Goal: Information Seeking & Learning: Learn about a topic

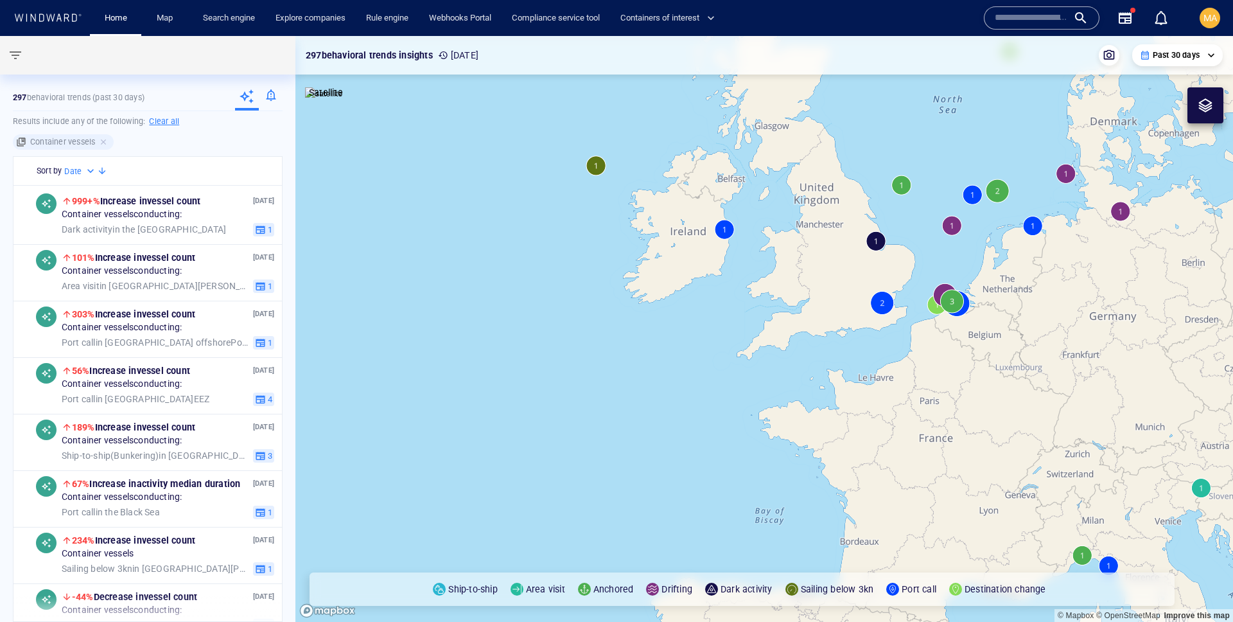
drag, startPoint x: 879, startPoint y: 453, endPoint x: 811, endPoint y: 217, distance: 245.8
click at [811, 217] on canvas "Map" at bounding box center [764, 329] width 938 height 586
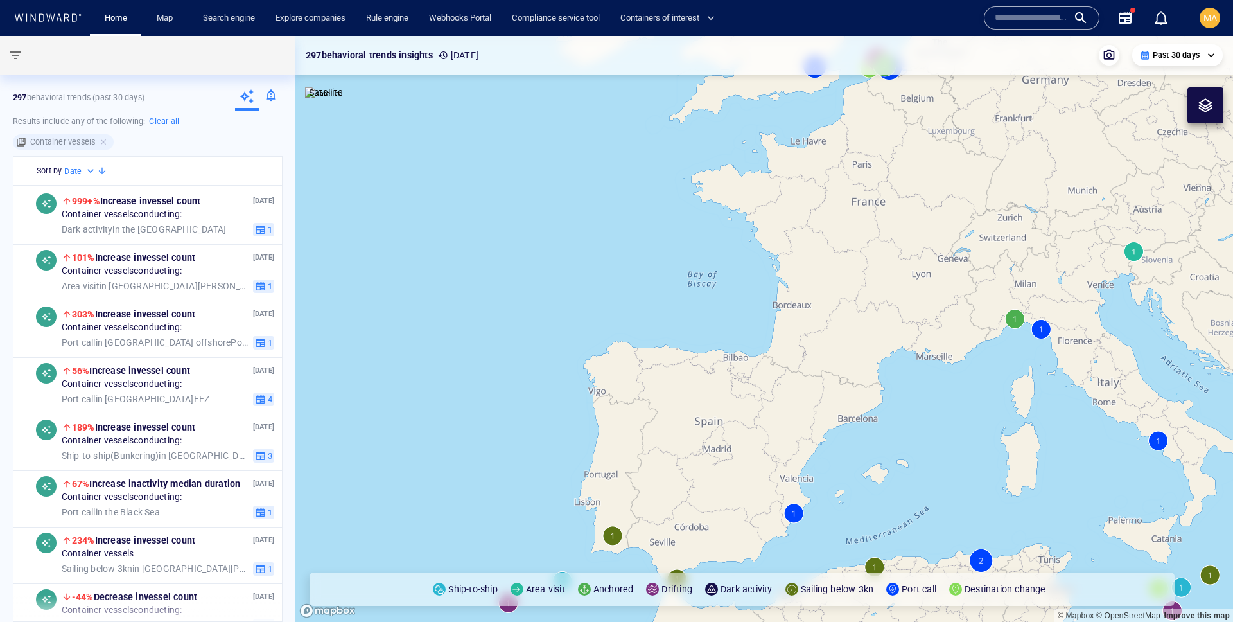
drag, startPoint x: 803, startPoint y: 191, endPoint x: 804, endPoint y: 310, distance: 118.8
click at [804, 310] on canvas "Map" at bounding box center [764, 329] width 938 height 586
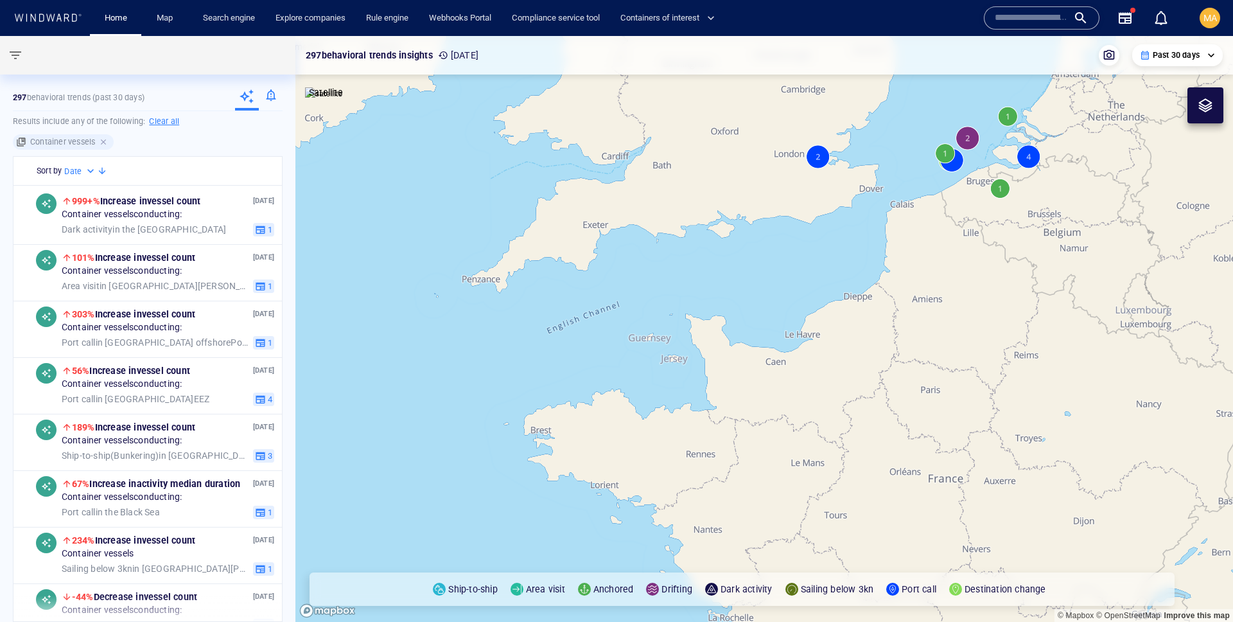
click at [107, 143] on div at bounding box center [105, 142] width 12 height 12
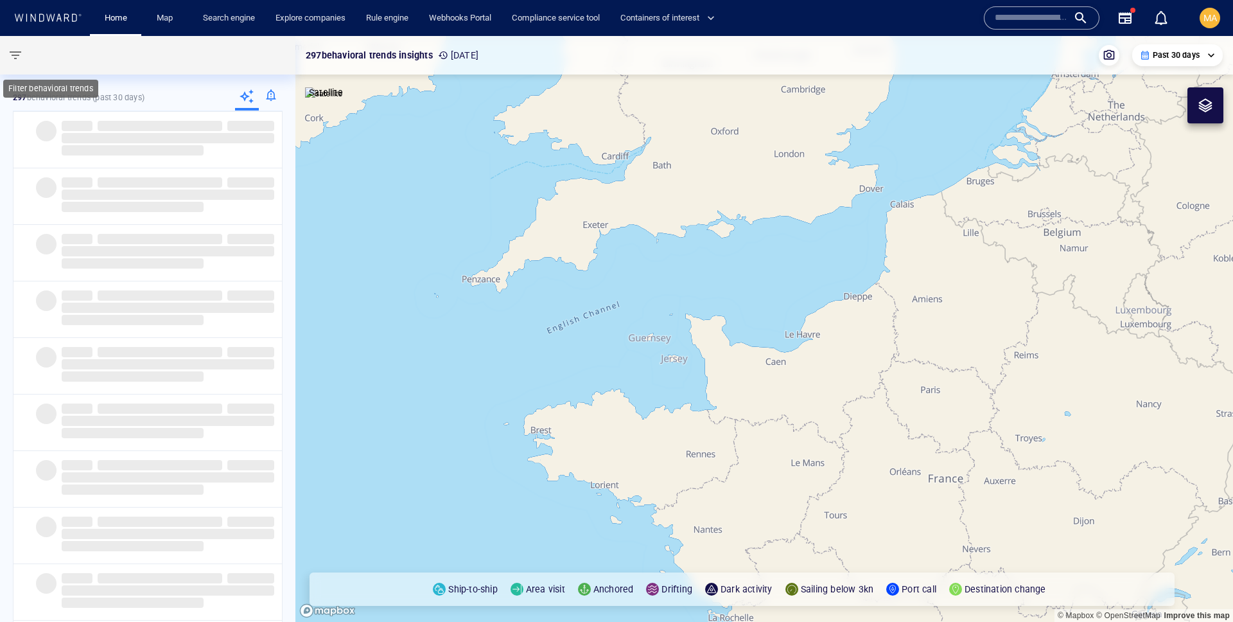
click at [12, 55] on span "button" at bounding box center [15, 55] width 15 height 15
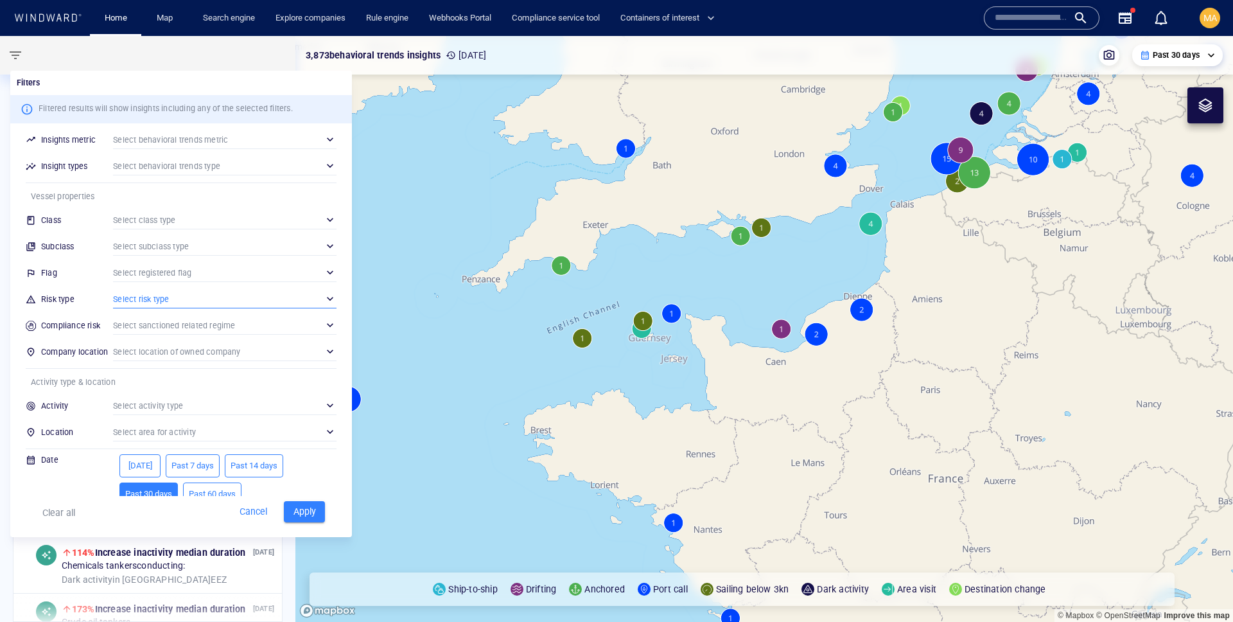
click at [241, 292] on div "​" at bounding box center [225, 298] width 224 height 19
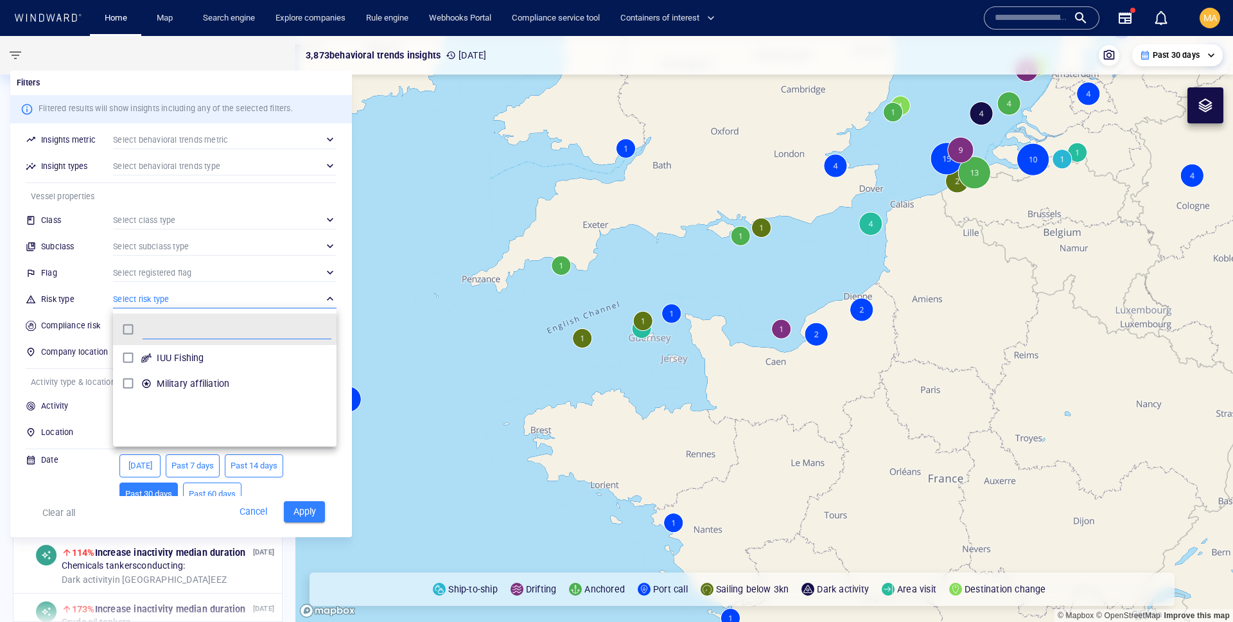
scroll to position [128, 224]
click at [181, 360] on p "IUU Fishing" at bounding box center [180, 357] width 47 height 15
click at [187, 390] on p "Military affiliation" at bounding box center [193, 383] width 73 height 15
click at [297, 507] on div at bounding box center [616, 311] width 1233 height 622
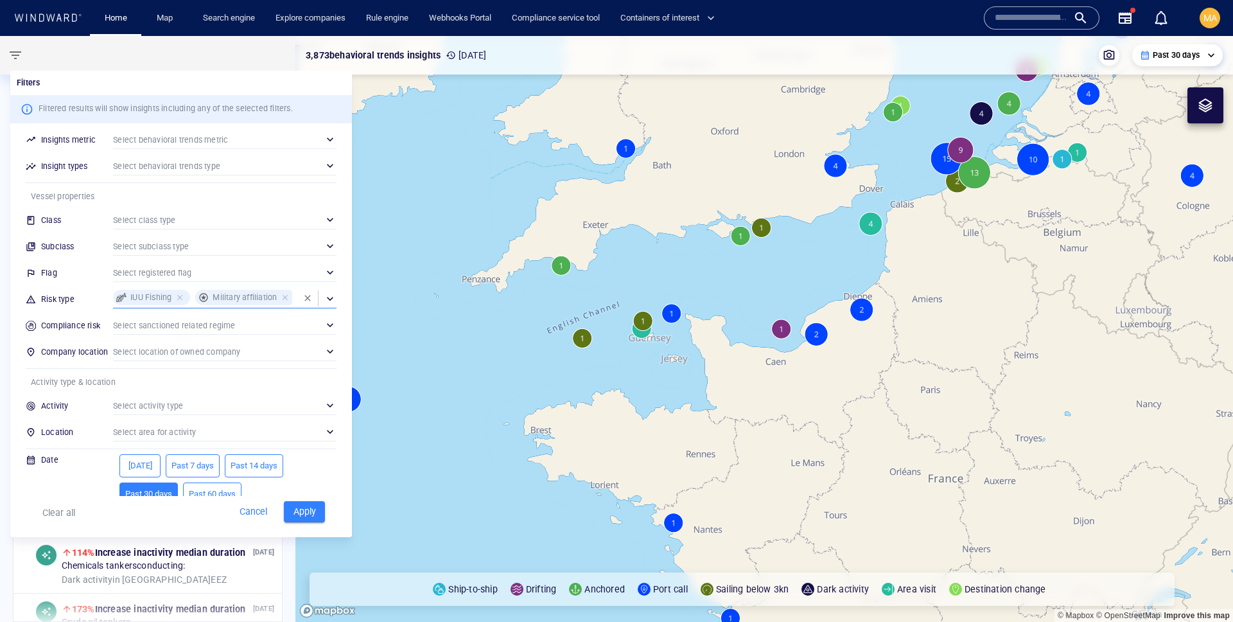
click at [214, 489] on span "Past 60 days" at bounding box center [212, 494] width 47 height 15
click at [306, 510] on span "Apply" at bounding box center [304, 512] width 28 height 16
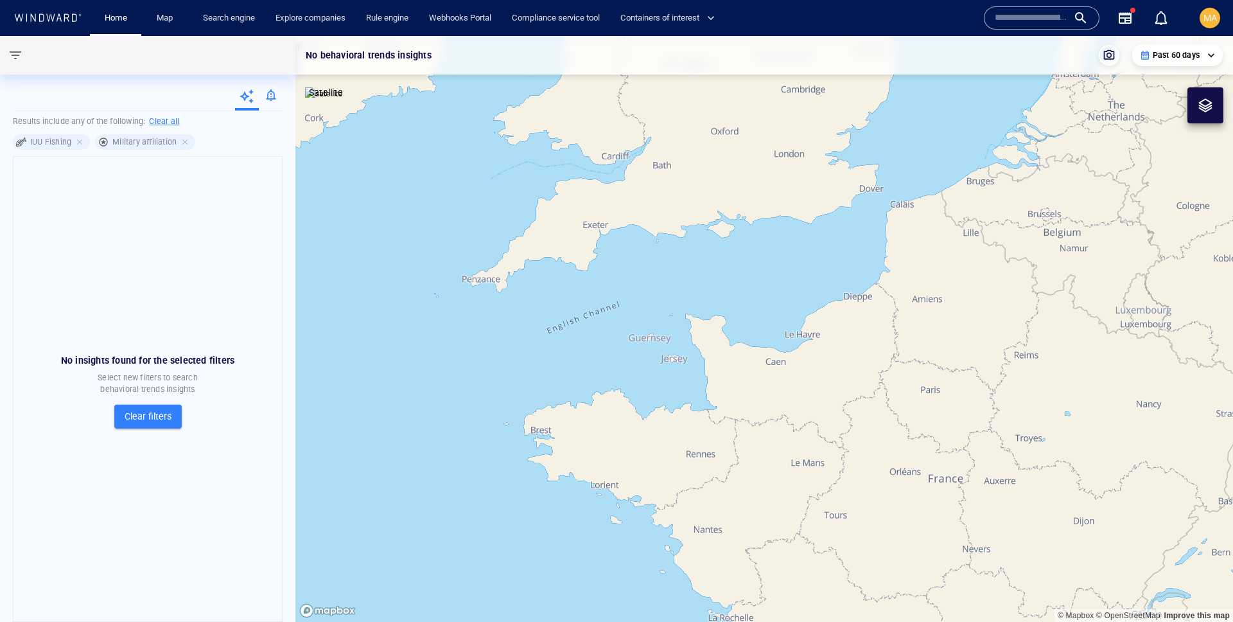
drag, startPoint x: 162, startPoint y: 125, endPoint x: 171, endPoint y: 139, distance: 16.7
click at [163, 126] on h6 "Clear all" at bounding box center [164, 121] width 30 height 13
type input "**********"
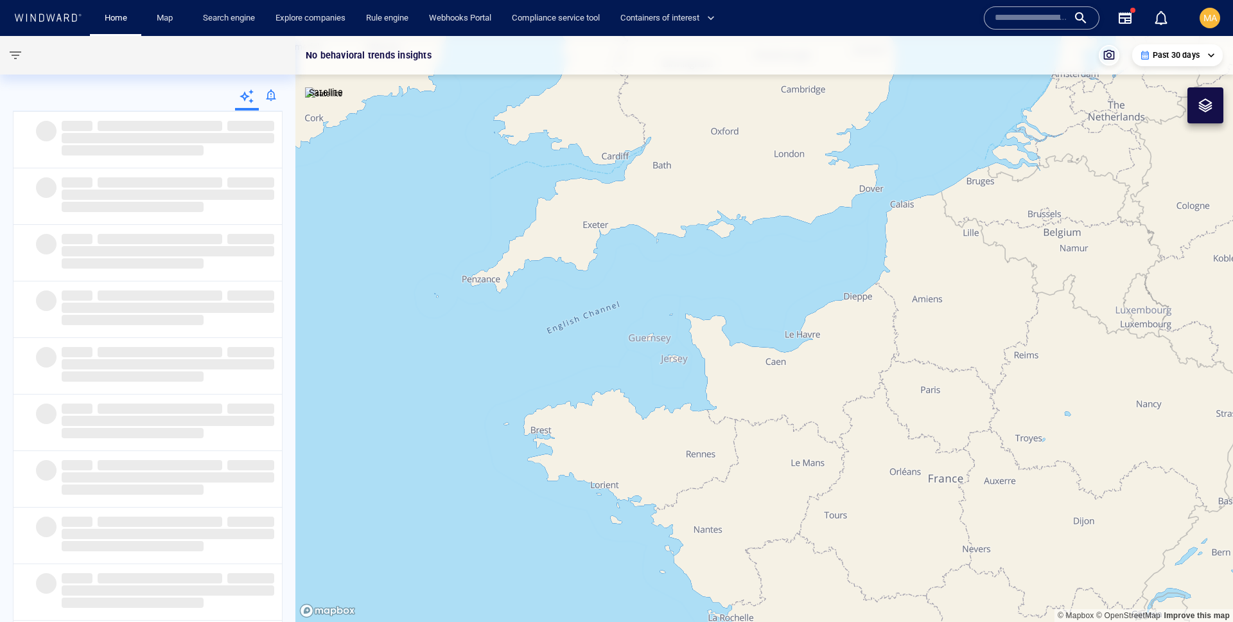
click at [179, 161] on div "‌ ‌ ‌ ‌ ‌ ‌" at bounding box center [147, 140] width 268 height 57
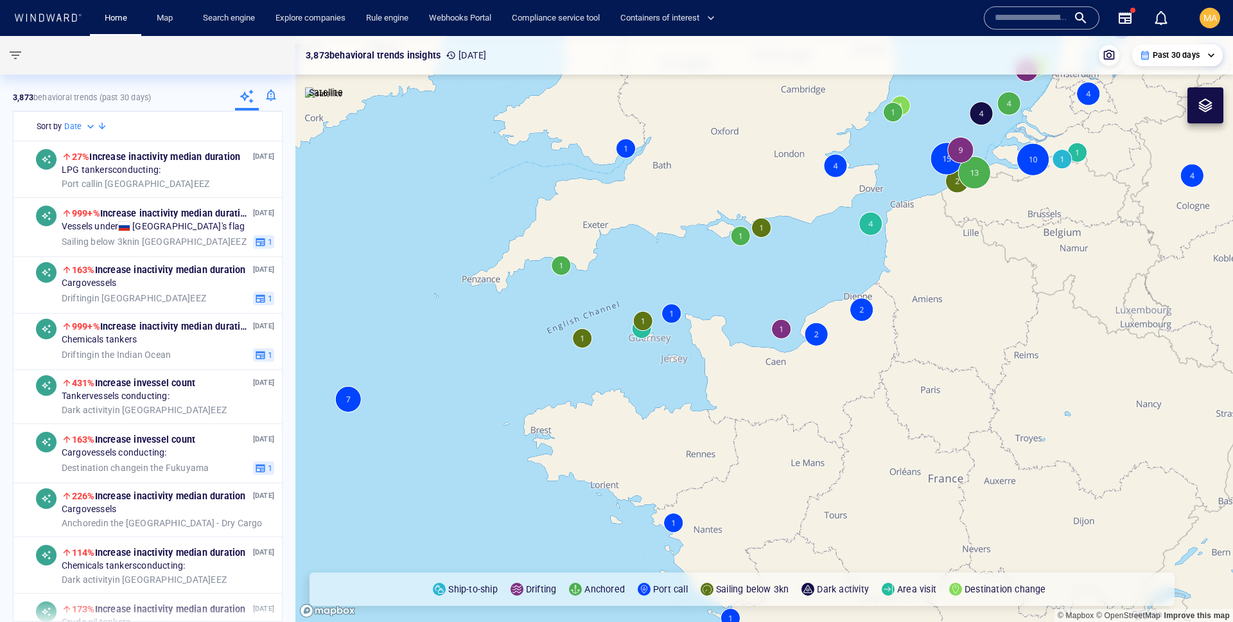
click at [857, 314] on canvas "Map" at bounding box center [764, 329] width 938 height 586
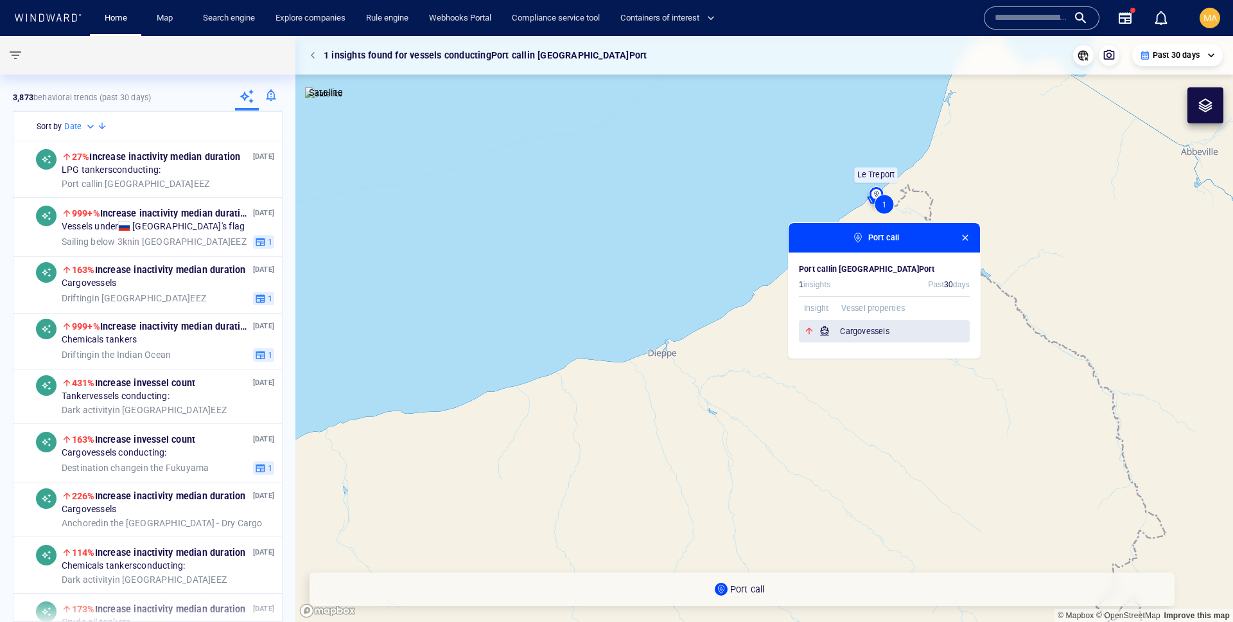
click at [908, 326] on h6 "Cargo vessels" at bounding box center [905, 331] width 130 height 13
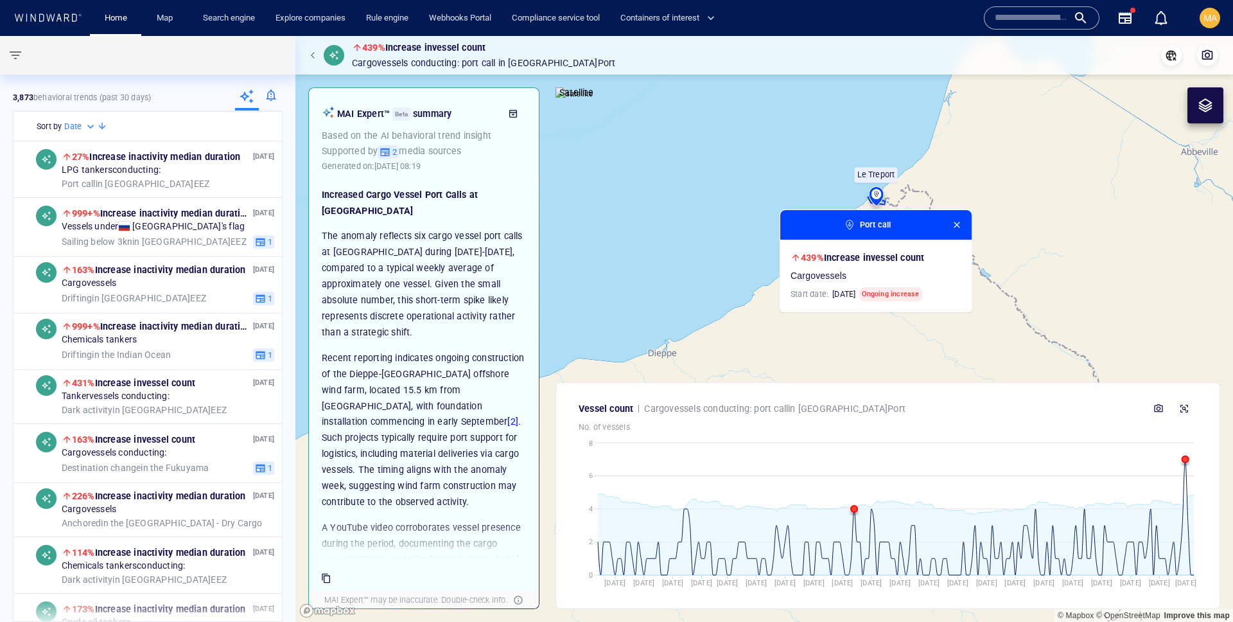
drag, startPoint x: 1175, startPoint y: 53, endPoint x: 1169, endPoint y: 289, distance: 235.8
click at [1169, 289] on div "439% Increase in vessel count Cargo vessels conducting: Port call in [GEOGRAPHI…" at bounding box center [764, 329] width 938 height 586
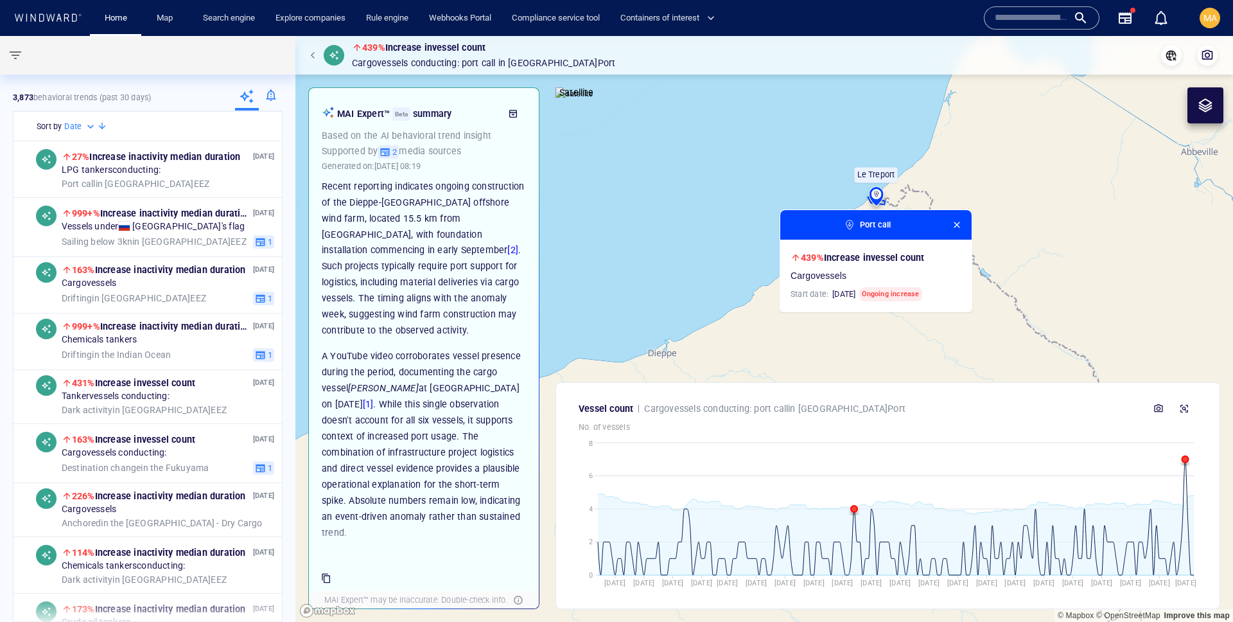
scroll to position [172, 0]
click at [13, 62] on span "button" at bounding box center [15, 55] width 15 height 15
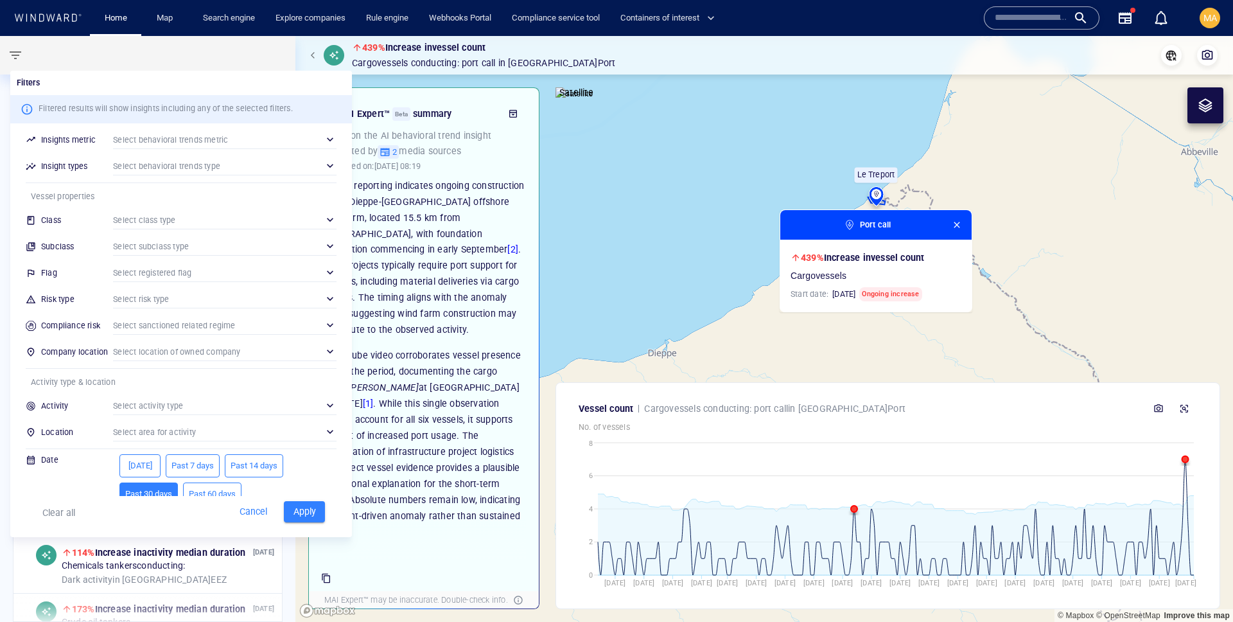
scroll to position [17, 0]
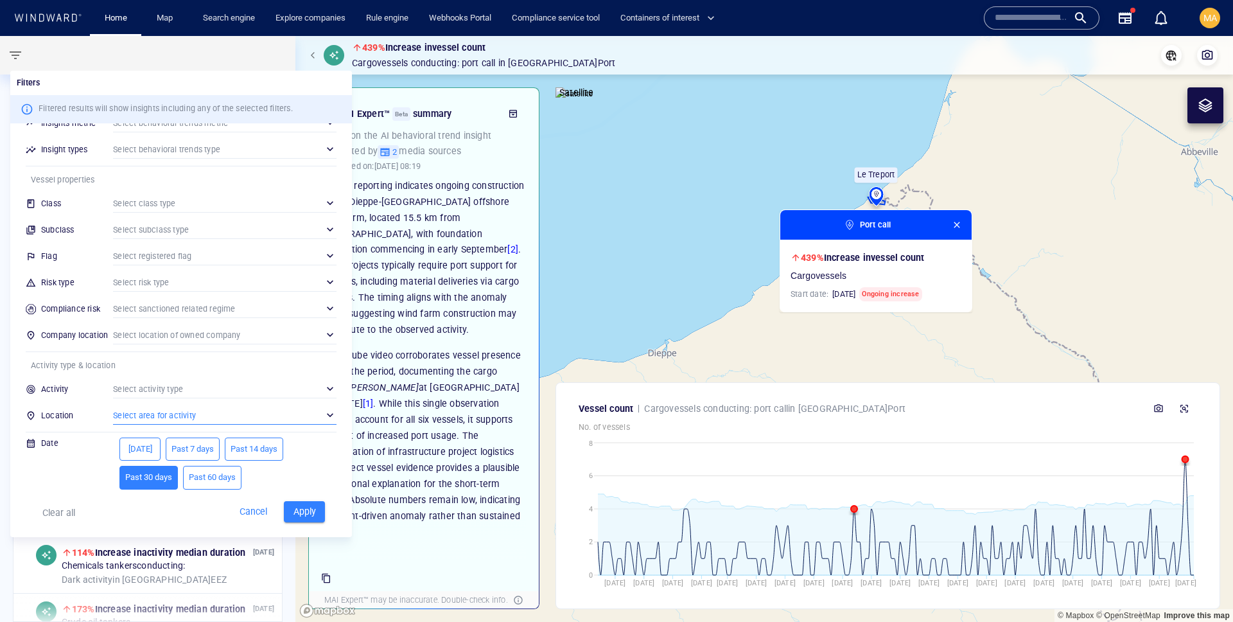
click at [182, 405] on div "​" at bounding box center [225, 414] width 224 height 19
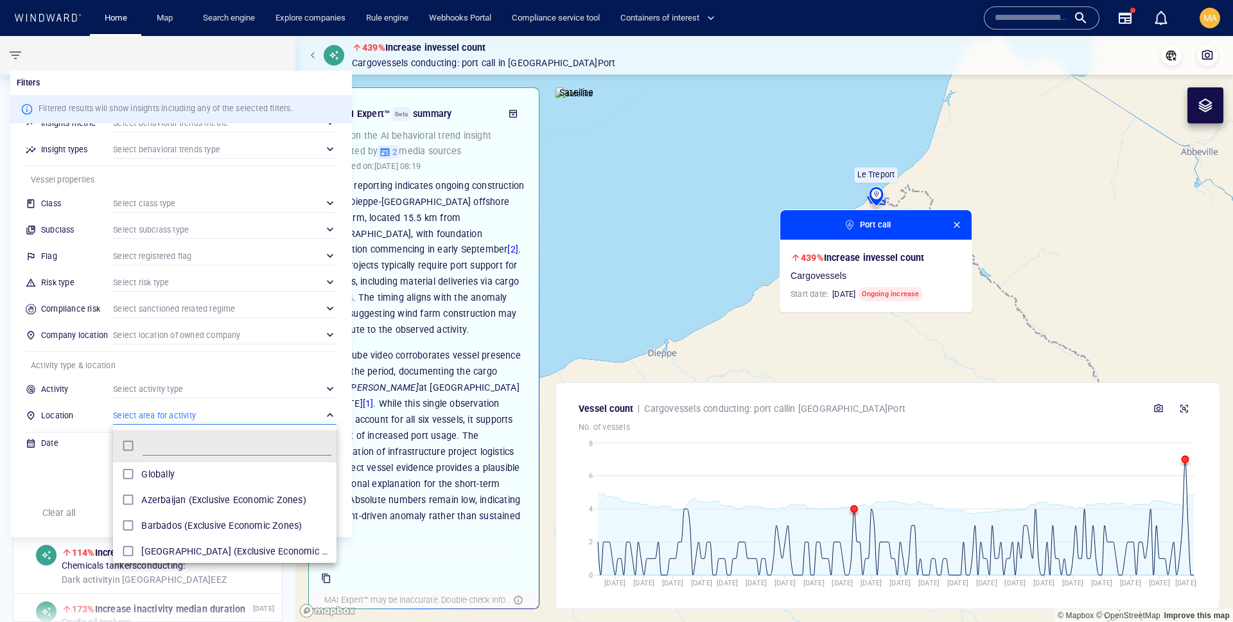
scroll to position [128, 224]
type input "****"
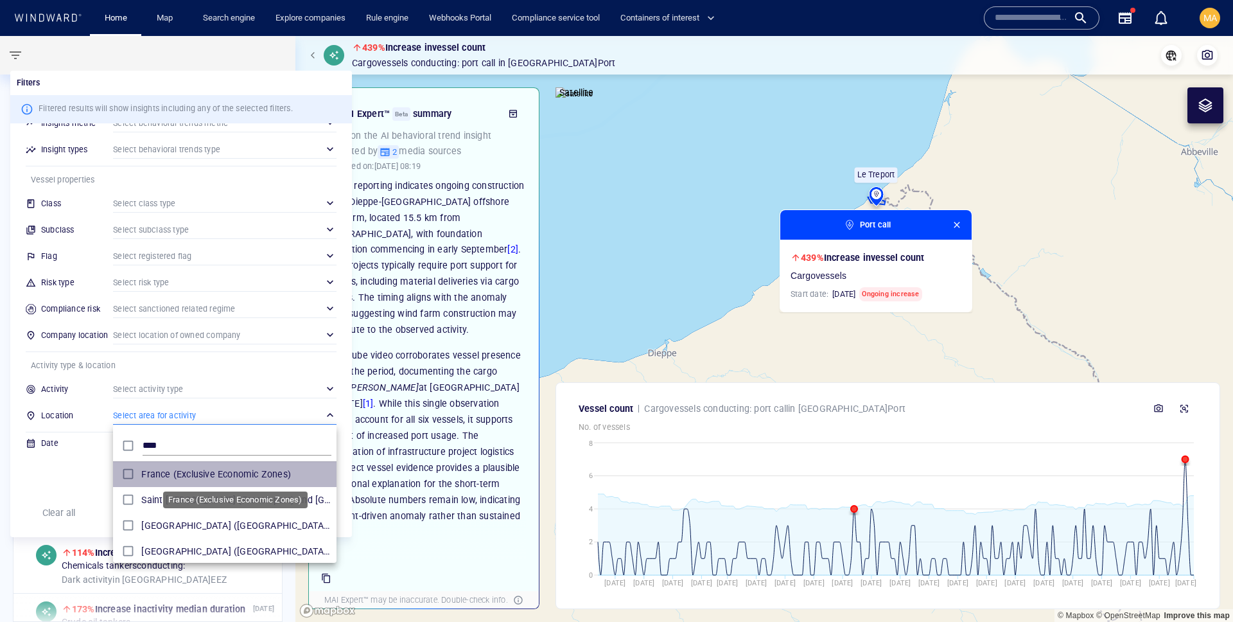
click at [180, 475] on span "France (Exclusive Economic Zones)" at bounding box center [236, 473] width 190 height 15
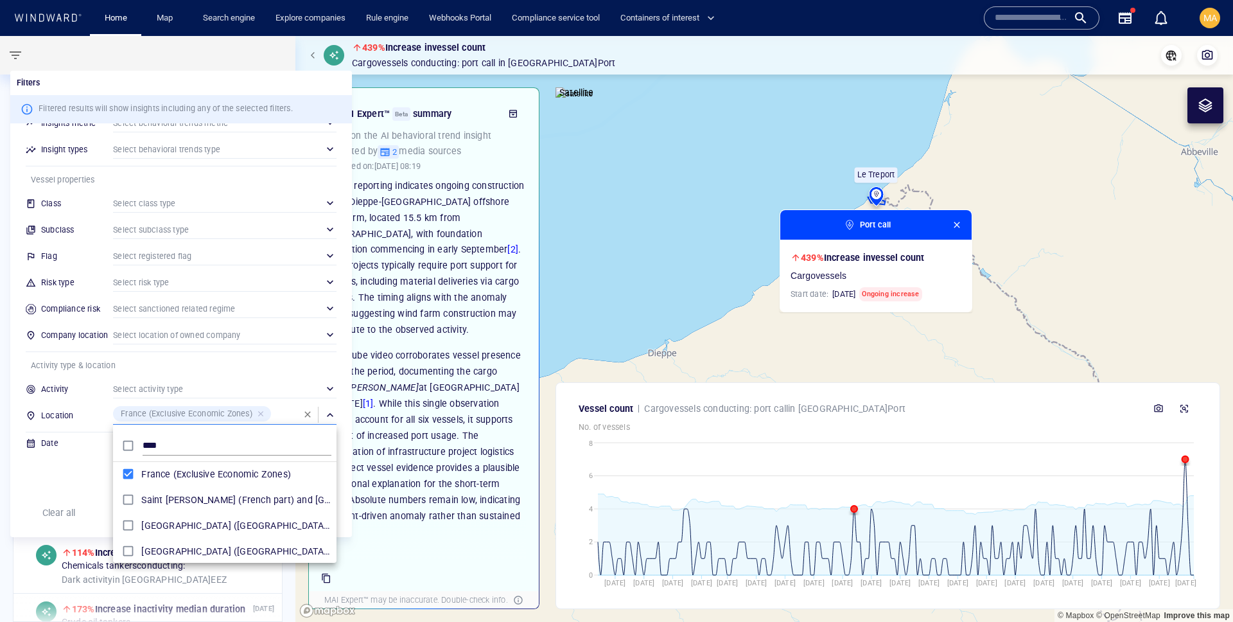
click at [180, 394] on div at bounding box center [616, 311] width 1233 height 622
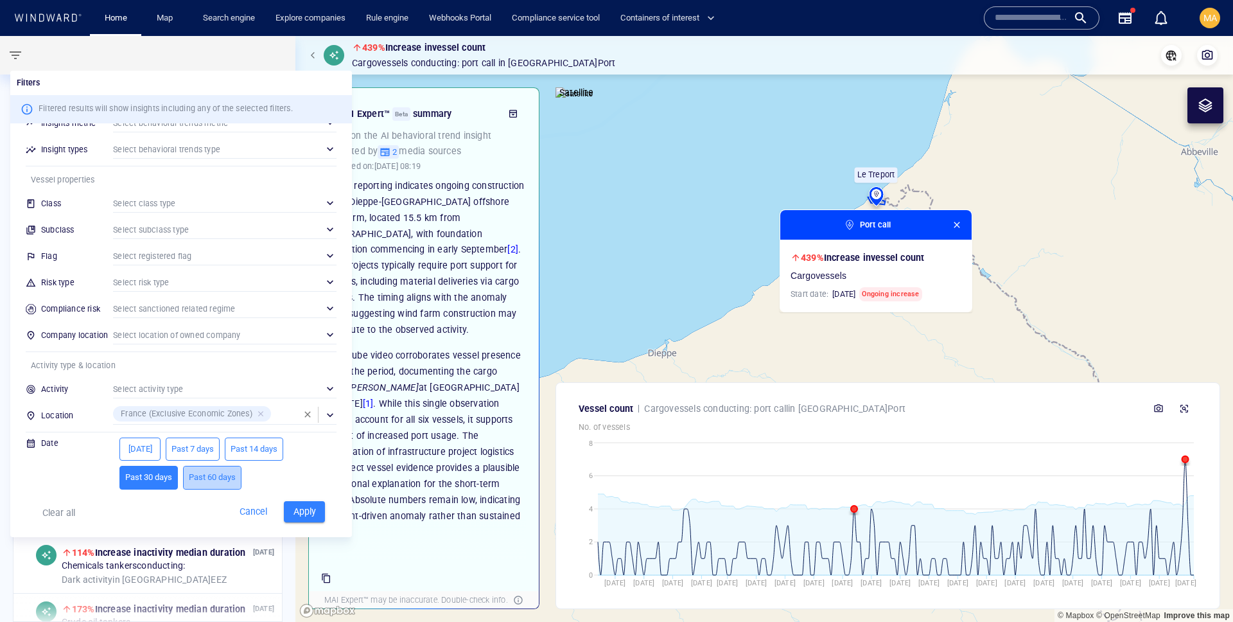
click at [187, 468] on button "Past 60 days" at bounding box center [212, 478] width 58 height 24
click at [318, 514] on span "Apply" at bounding box center [304, 512] width 28 height 16
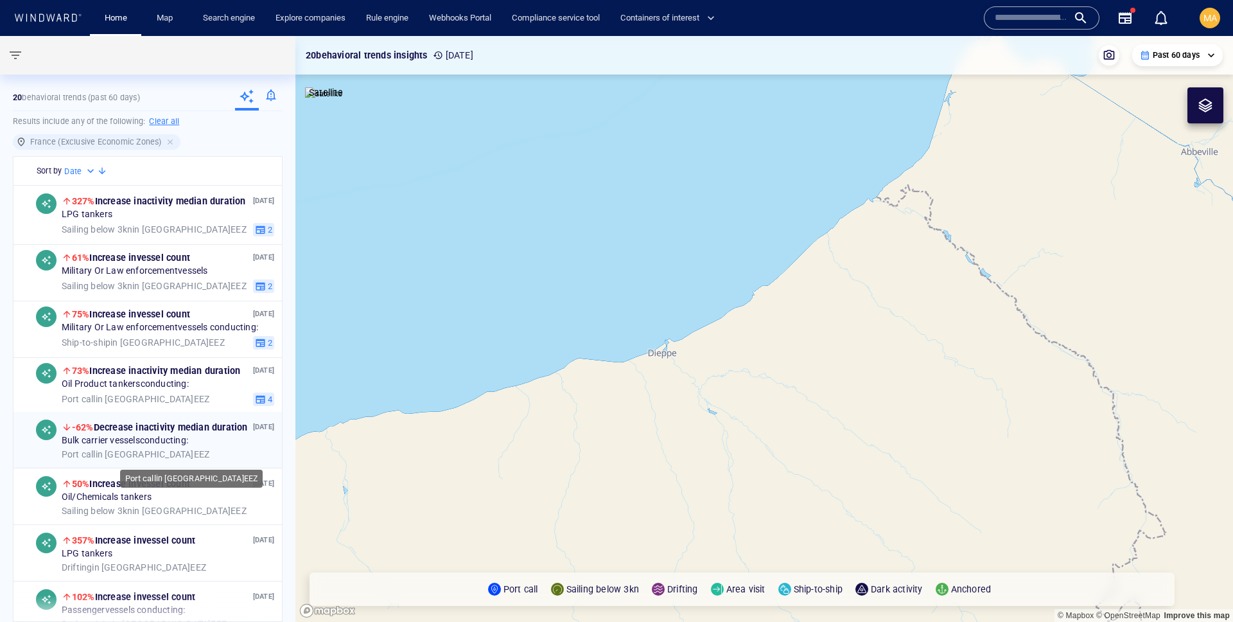
click at [187, 454] on div "Port call in [GEOGRAPHIC_DATA] EEZ" at bounding box center [168, 455] width 213 height 12
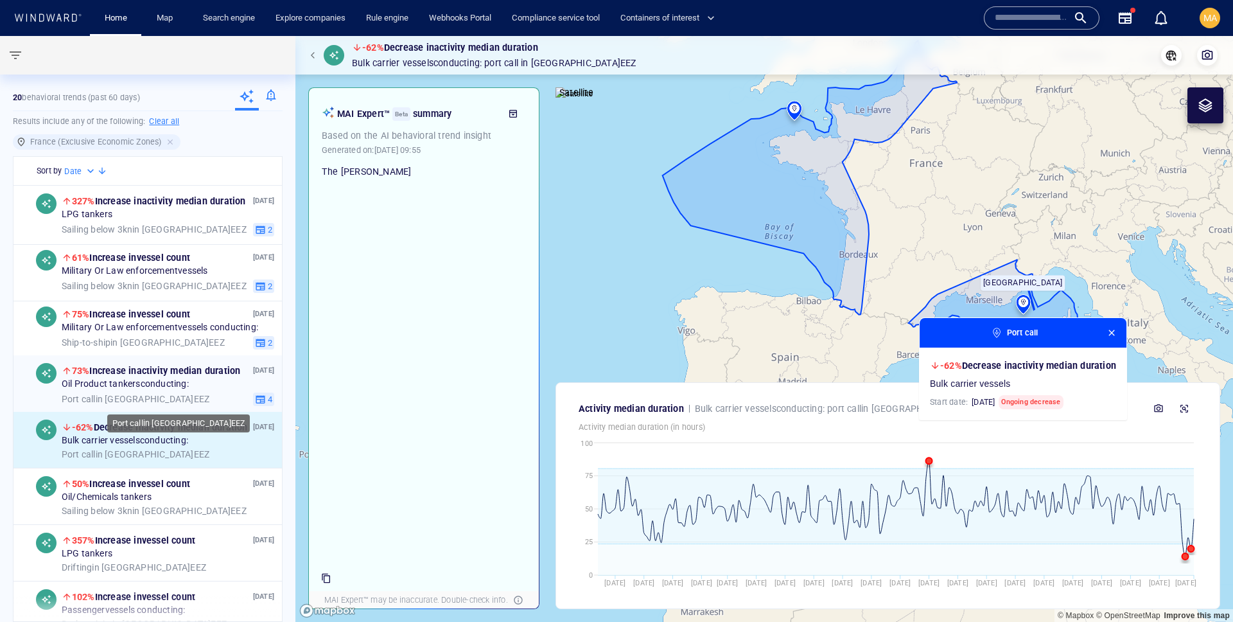
click at [234, 395] on div "Port call in [GEOGRAPHIC_DATA] EEZ" at bounding box center [155, 400] width 186 height 12
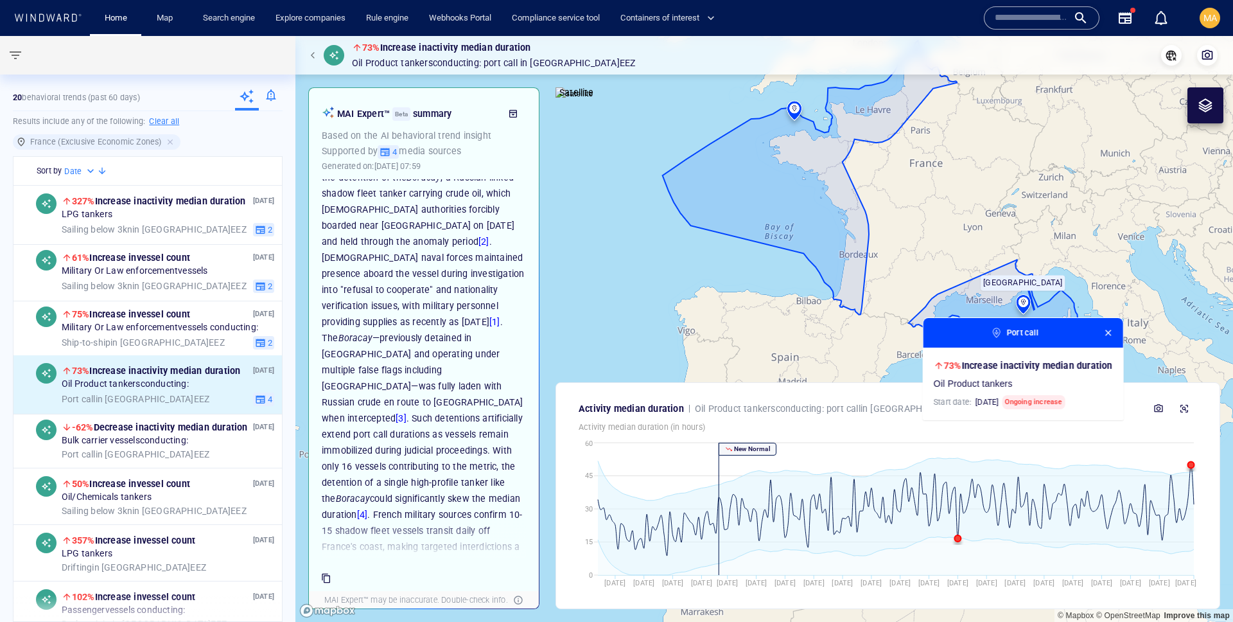
scroll to position [141, 0]
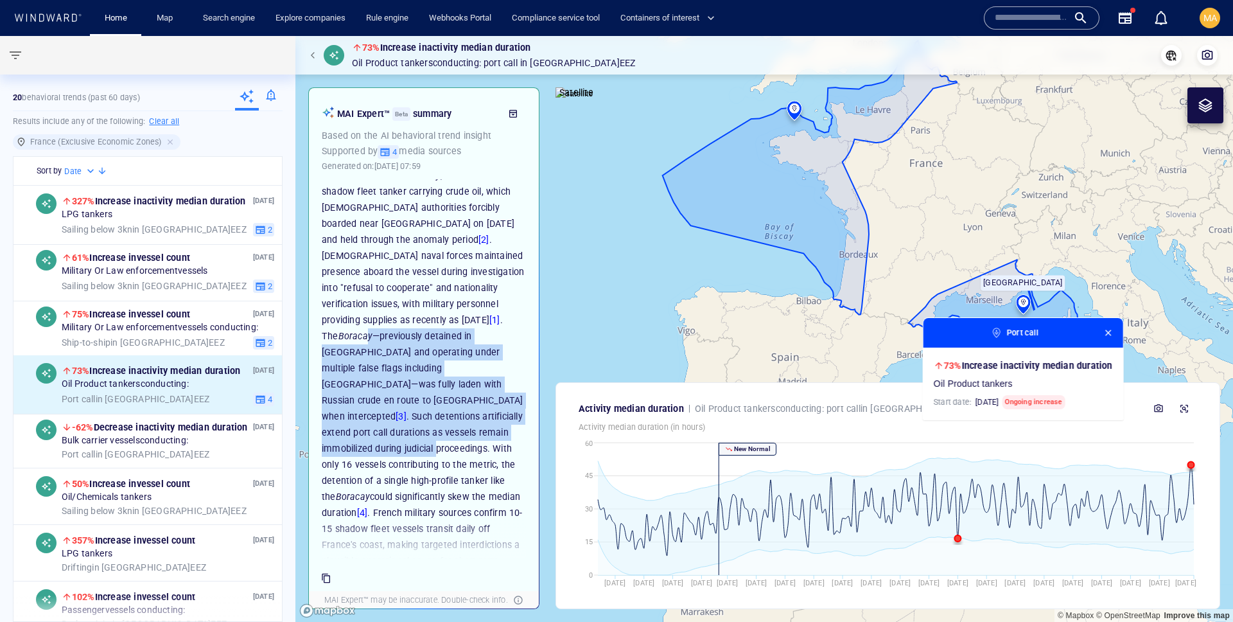
drag, startPoint x: 427, startPoint y: 317, endPoint x: 438, endPoint y: 410, distance: 94.4
click at [437, 410] on p "The anomaly reflects a 75% increase in median port call duration for oil produc…" at bounding box center [424, 336] width 204 height 498
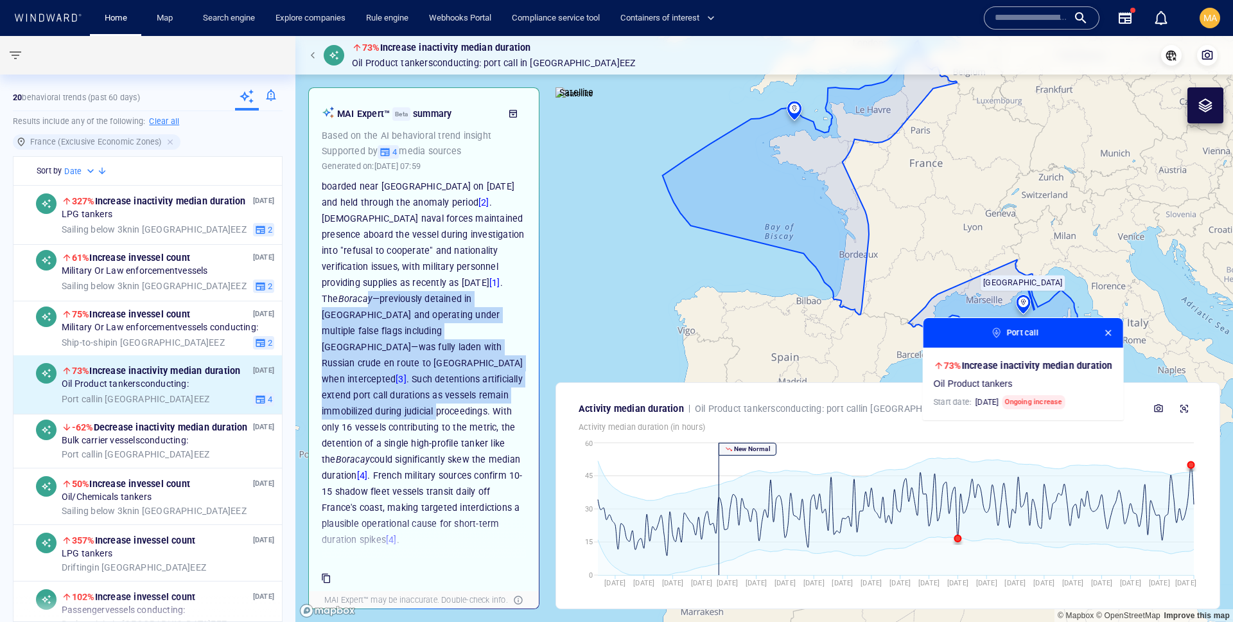
scroll to position [185, 0]
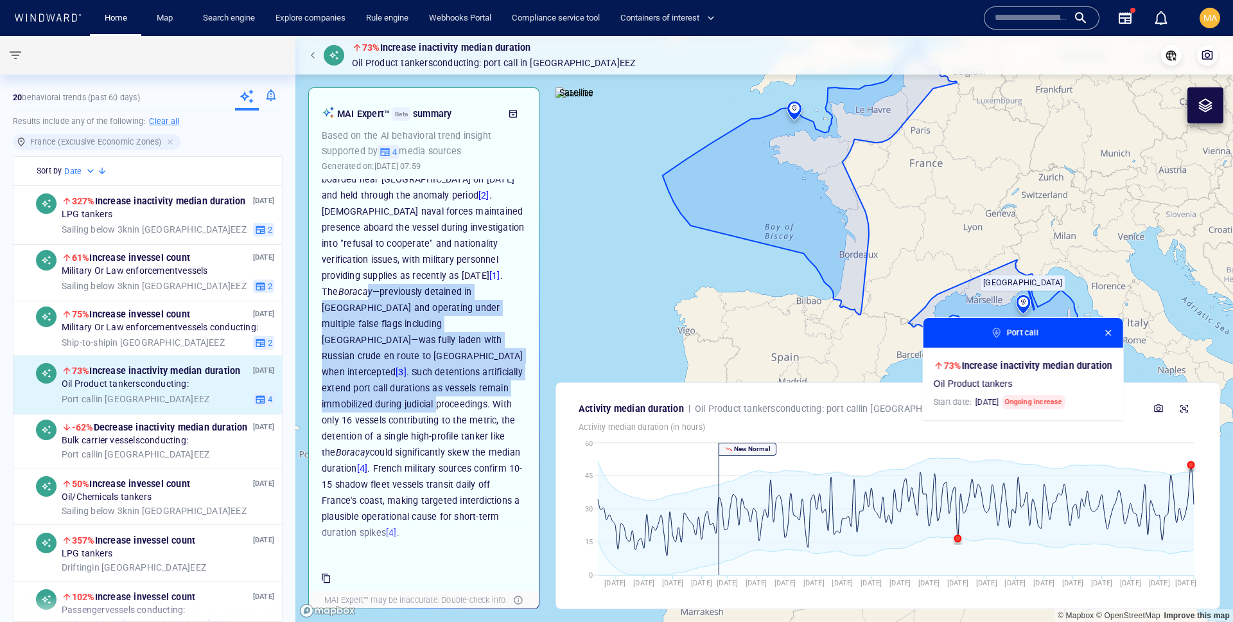
click at [443, 342] on p "The anomaly reflects a 75% increase in median port call duration for oil produc…" at bounding box center [424, 292] width 204 height 498
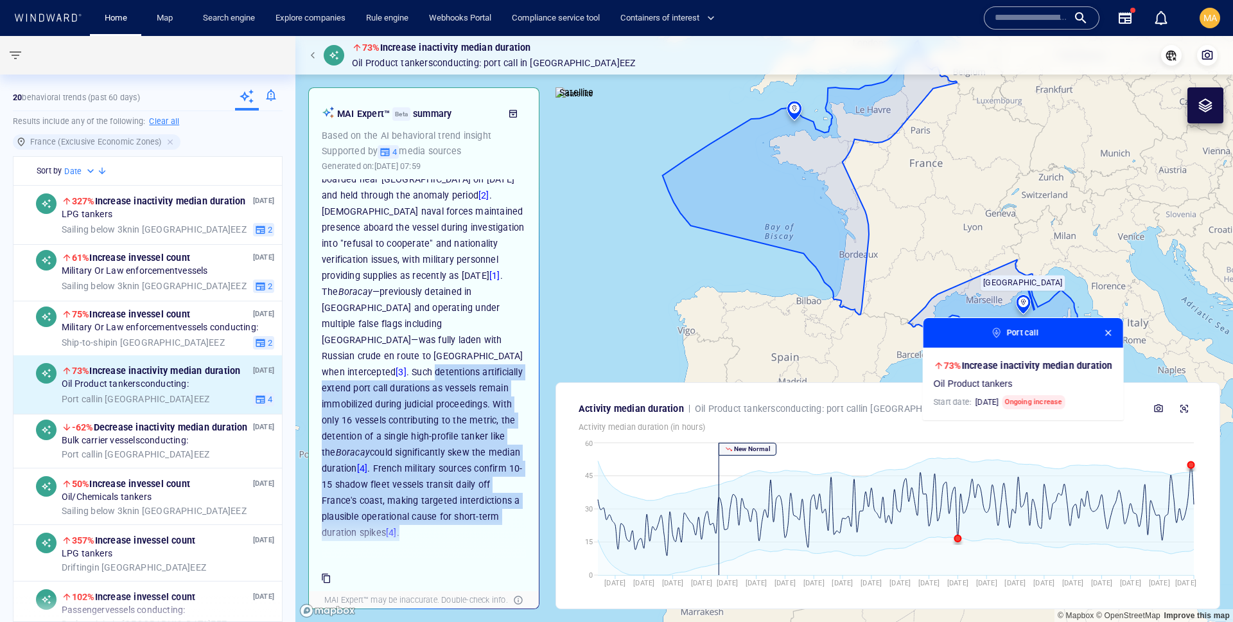
drag, startPoint x: 443, startPoint y: 342, endPoint x: 448, endPoint y: 502, distance: 160.0
click at [448, 501] on p "The anomaly reflects a 75% increase in median port call duration for oil produc…" at bounding box center [424, 292] width 204 height 498
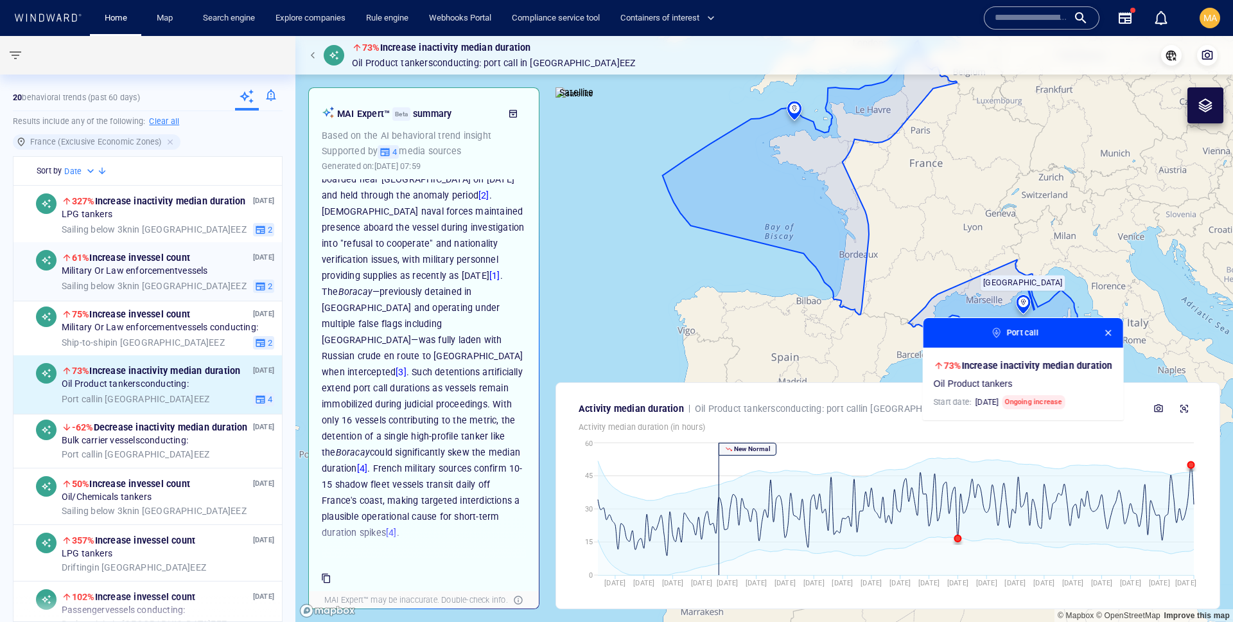
click at [217, 292] on div "Sailing below 3kn in [GEOGRAPHIC_DATA] EEZ" at bounding box center [155, 287] width 186 height 12
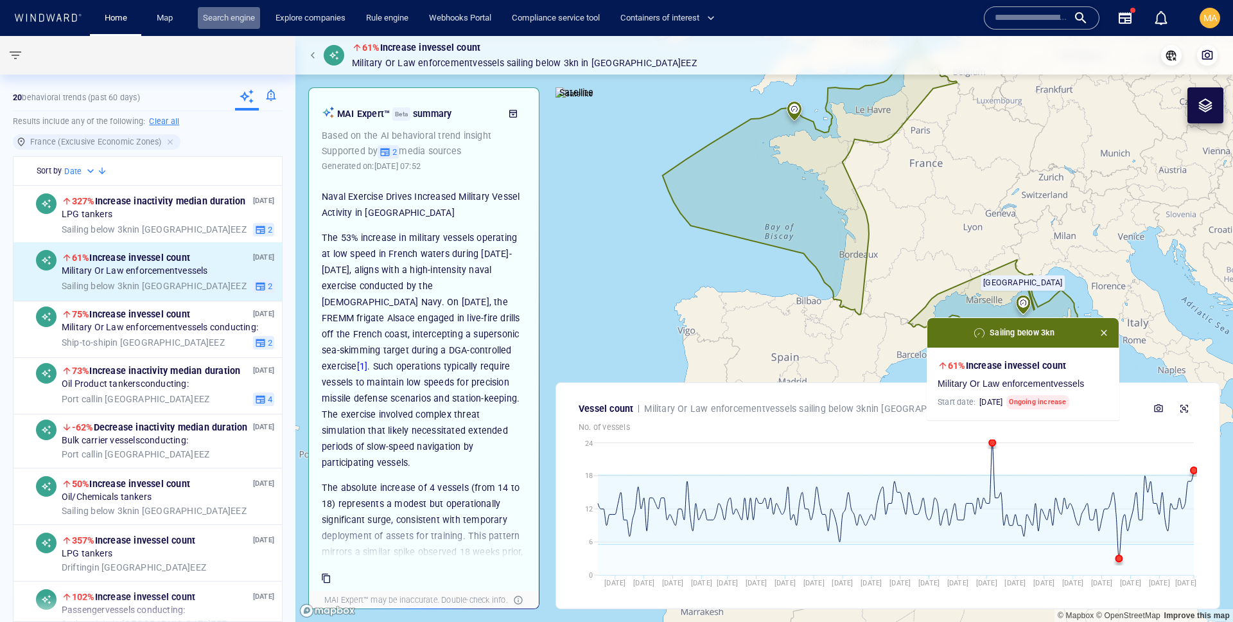
click at [228, 10] on link "Search engine" at bounding box center [229, 18] width 62 height 22
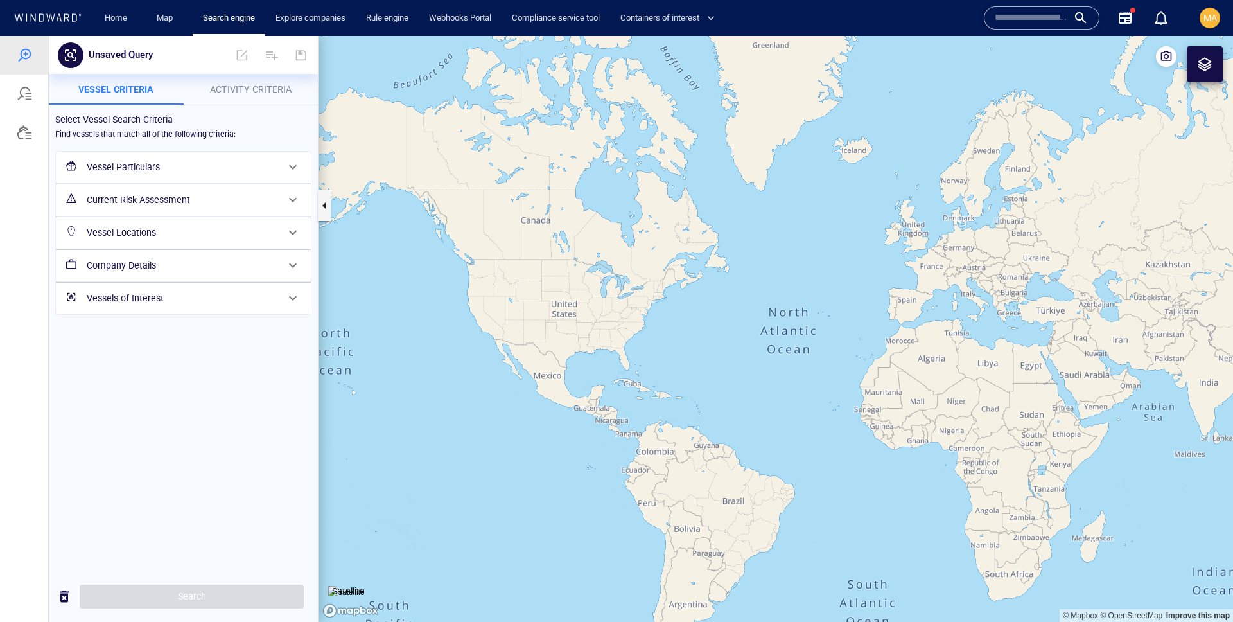
click at [229, 174] on h6 "Vessel Particulars" at bounding box center [182, 167] width 191 height 16
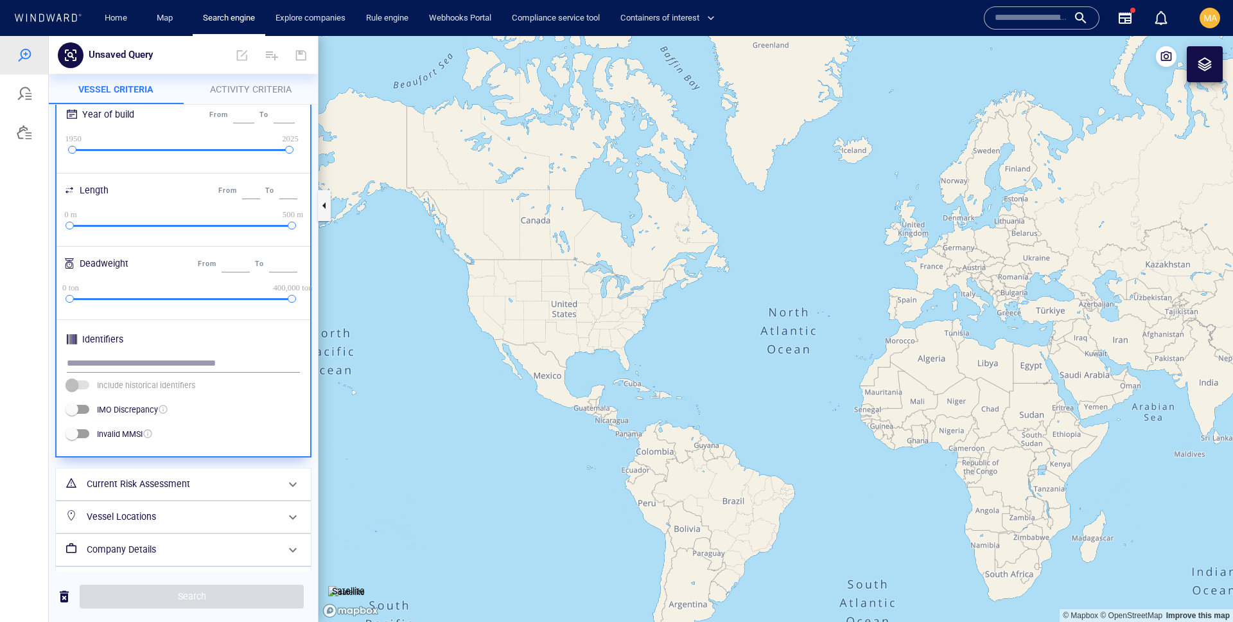
scroll to position [301, 0]
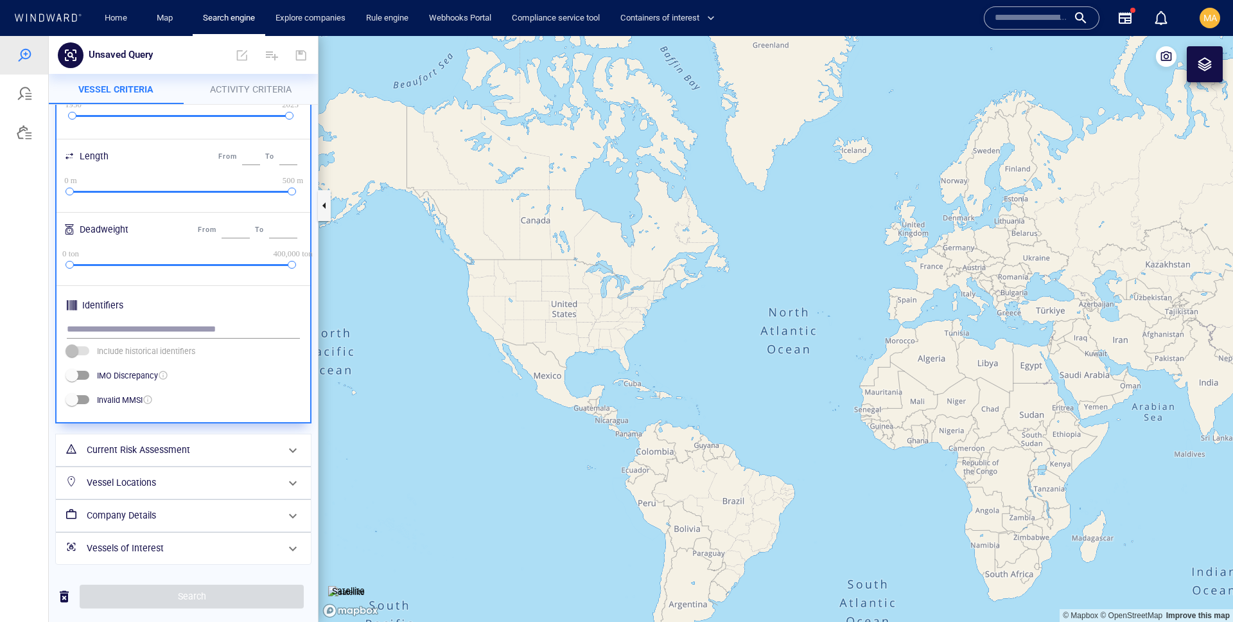
click at [169, 461] on div "Current Risk Assessment" at bounding box center [182, 450] width 201 height 26
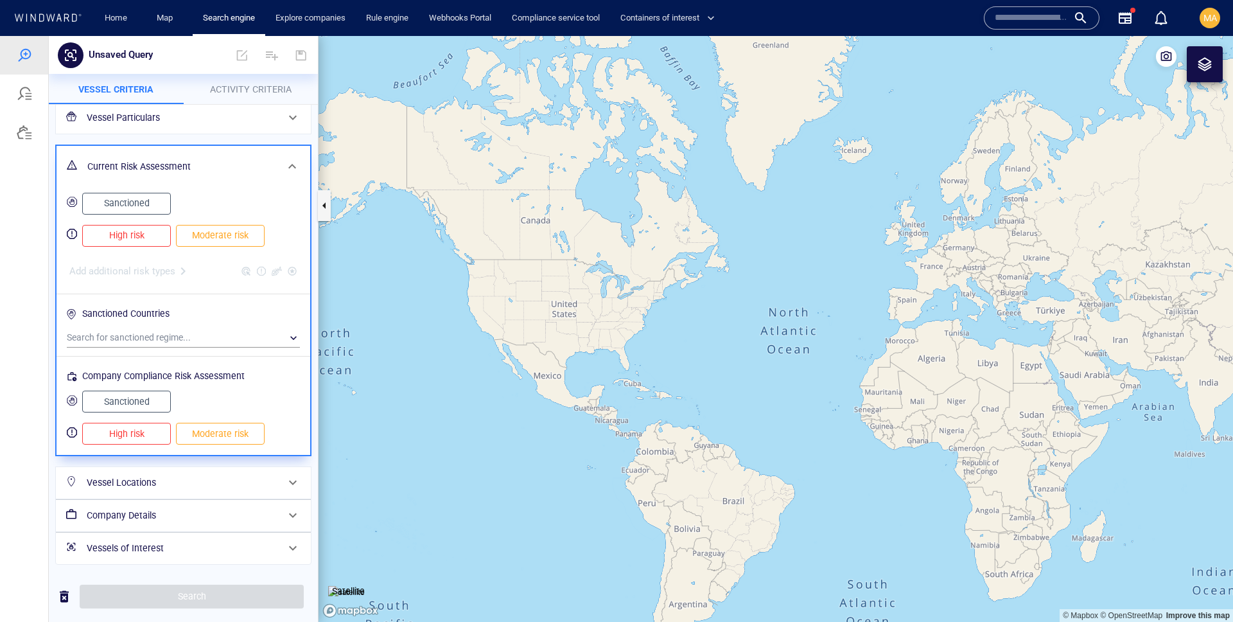
scroll to position [0, 0]
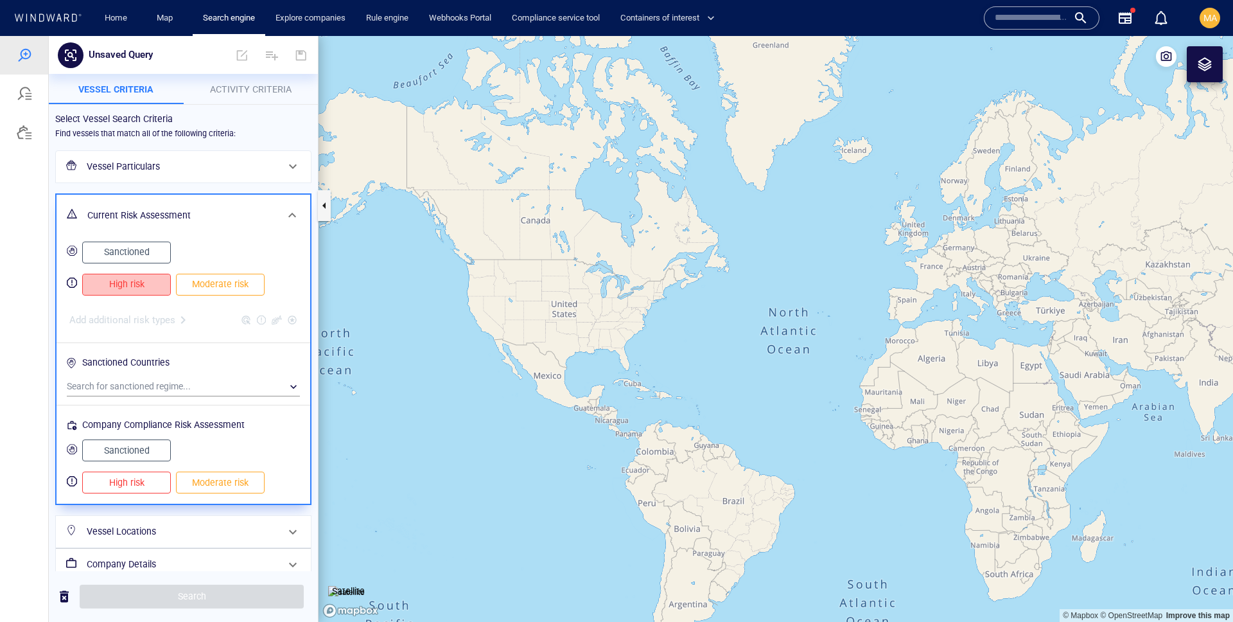
click at [147, 283] on span "High risk" at bounding box center [127, 284] width 62 height 16
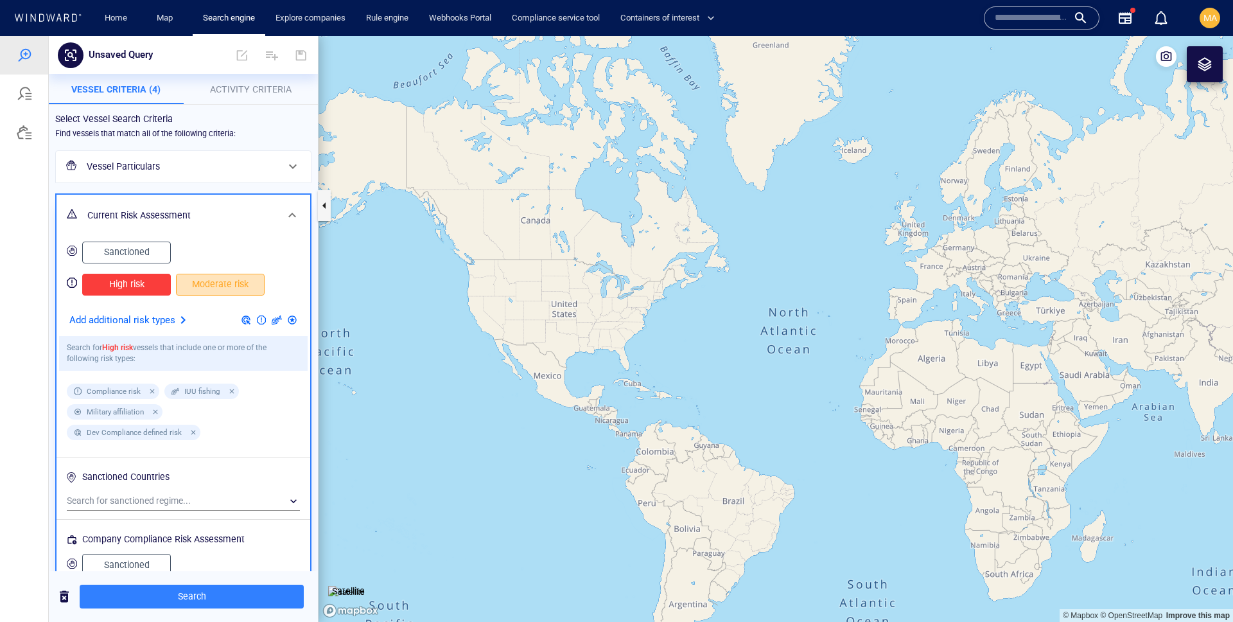
click at [218, 286] on span "Moderate risk" at bounding box center [220, 284] width 62 height 16
click at [143, 256] on span "Sanctioned" at bounding box center [127, 252] width 62 height 16
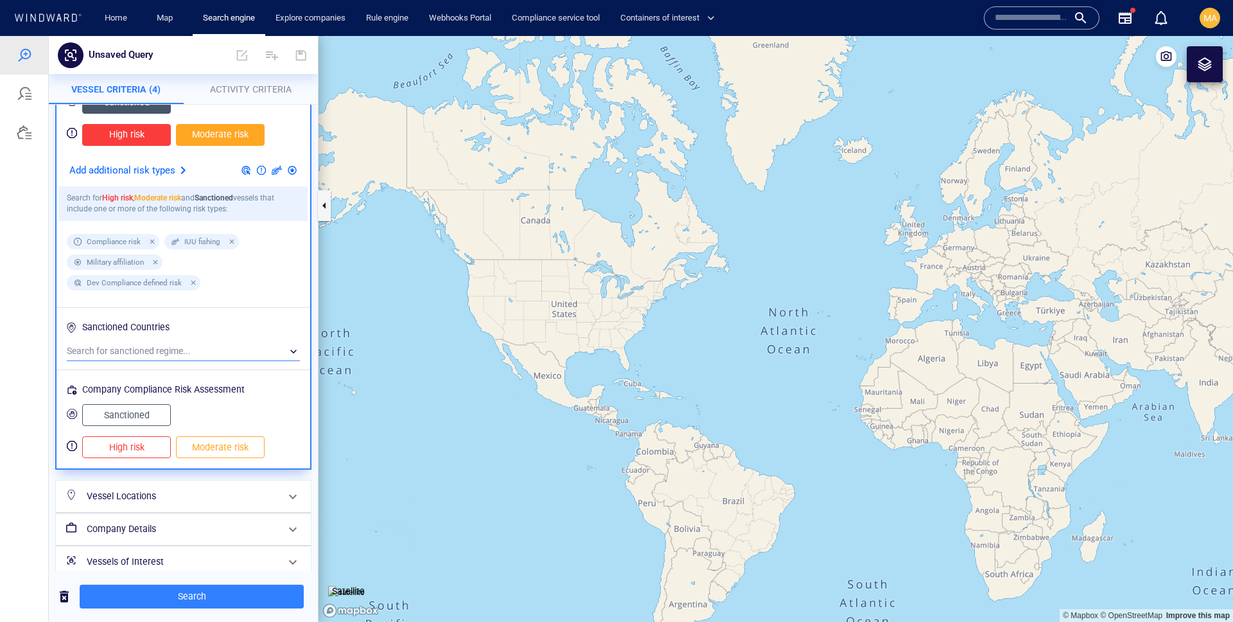
scroll to position [163, 0]
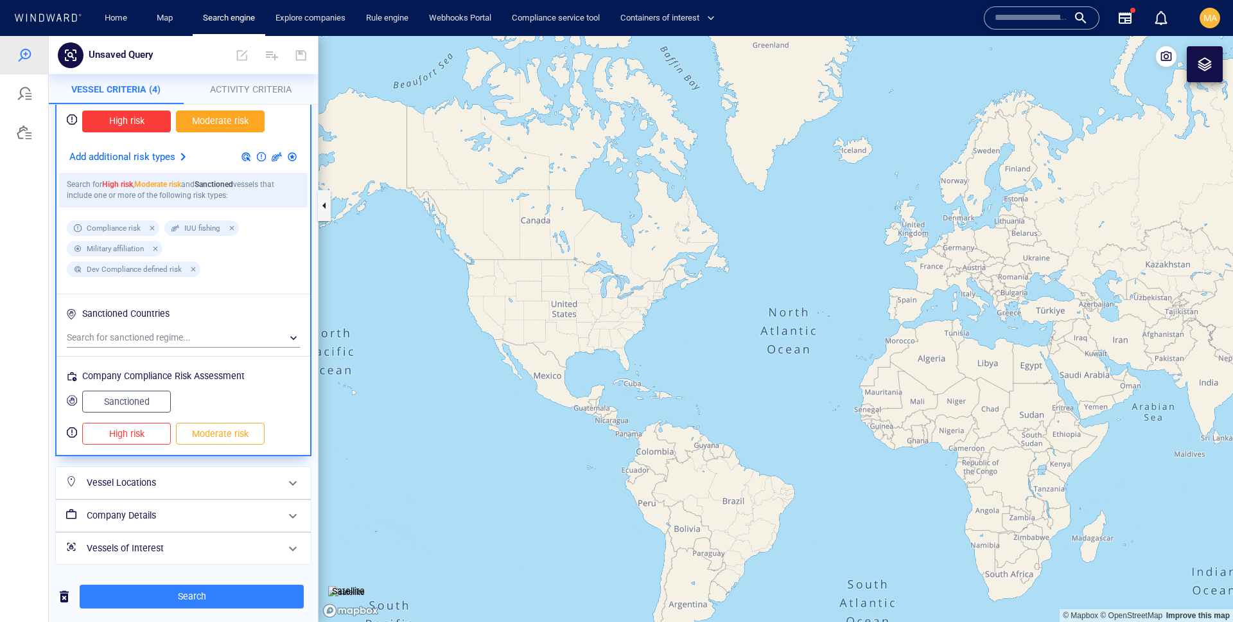
click at [203, 492] on div "Vessel Locations" at bounding box center [182, 483] width 201 height 26
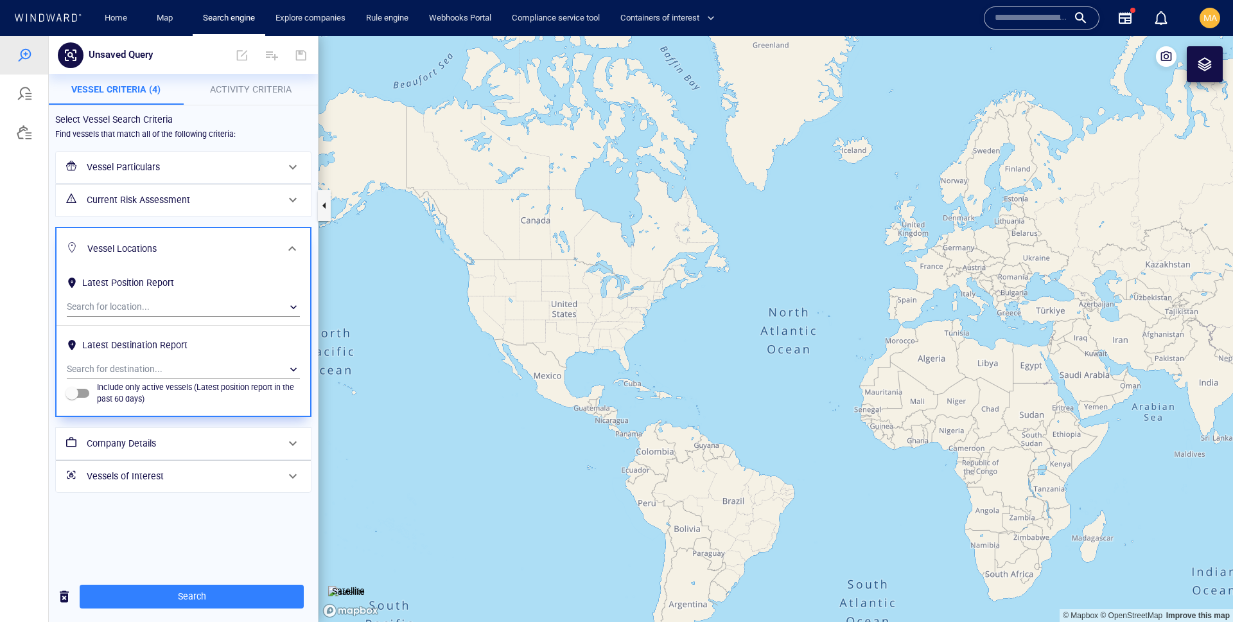
scroll to position [0, 0]
click at [184, 375] on div "​" at bounding box center [183, 369] width 233 height 19
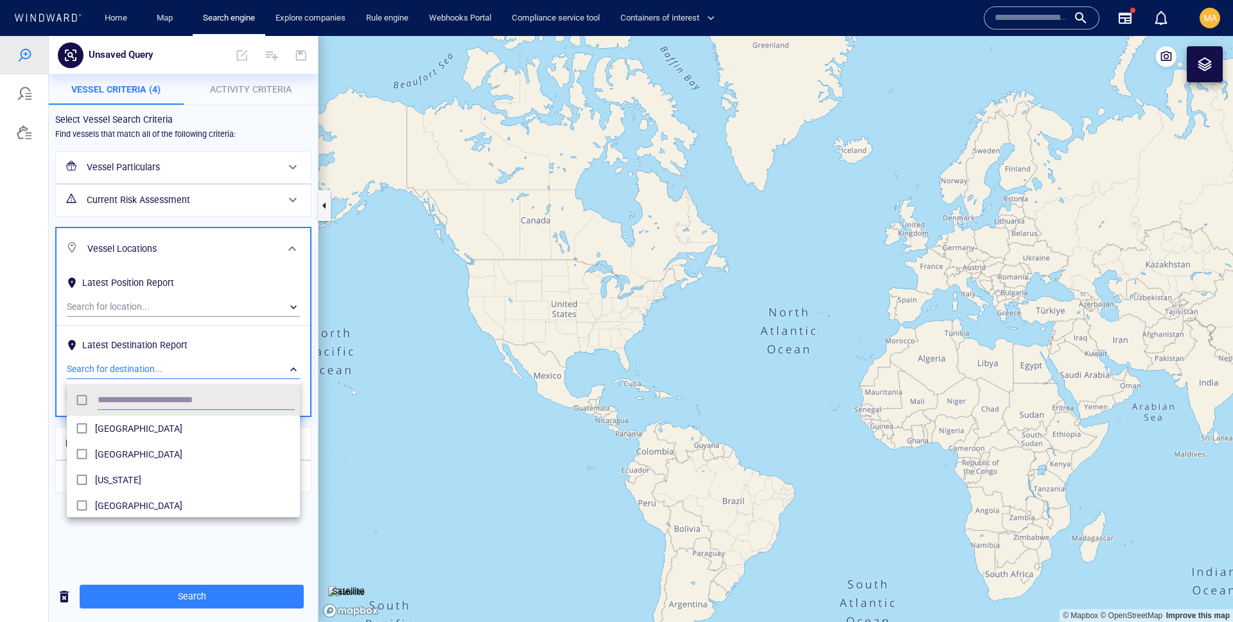
scroll to position [128, 233]
type input "***"
click at [116, 423] on span "[GEOGRAPHIC_DATA]" at bounding box center [195, 428] width 200 height 15
click at [177, 541] on div at bounding box center [616, 329] width 1233 height 586
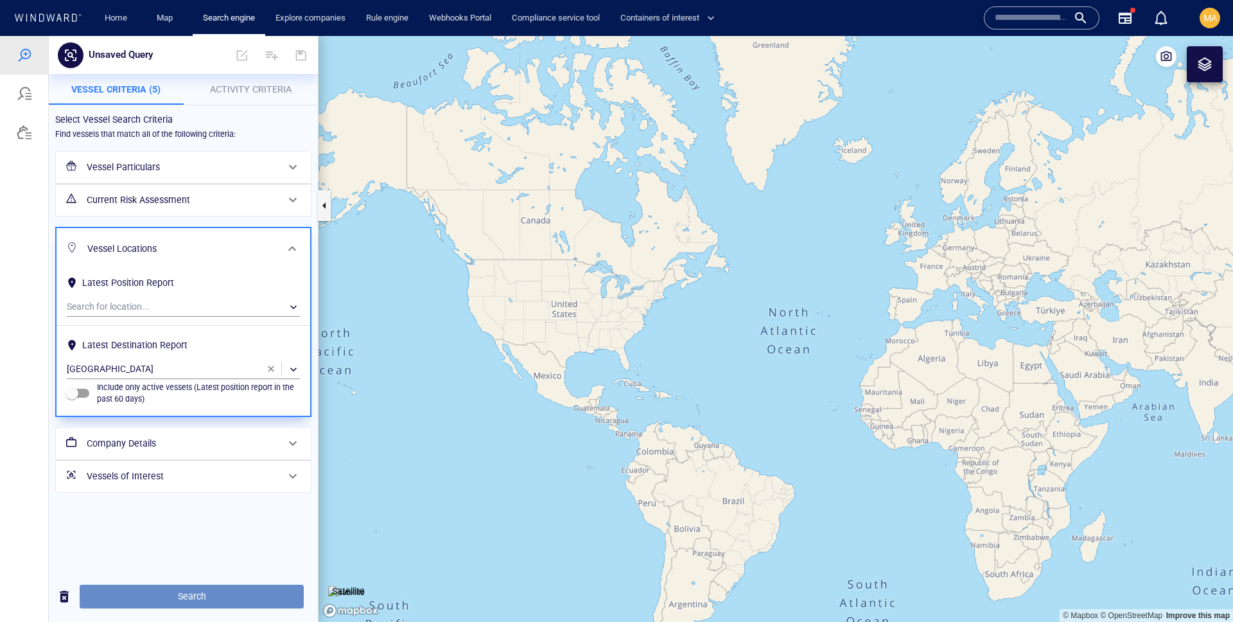
click at [175, 600] on span "Search" at bounding box center [192, 596] width 204 height 16
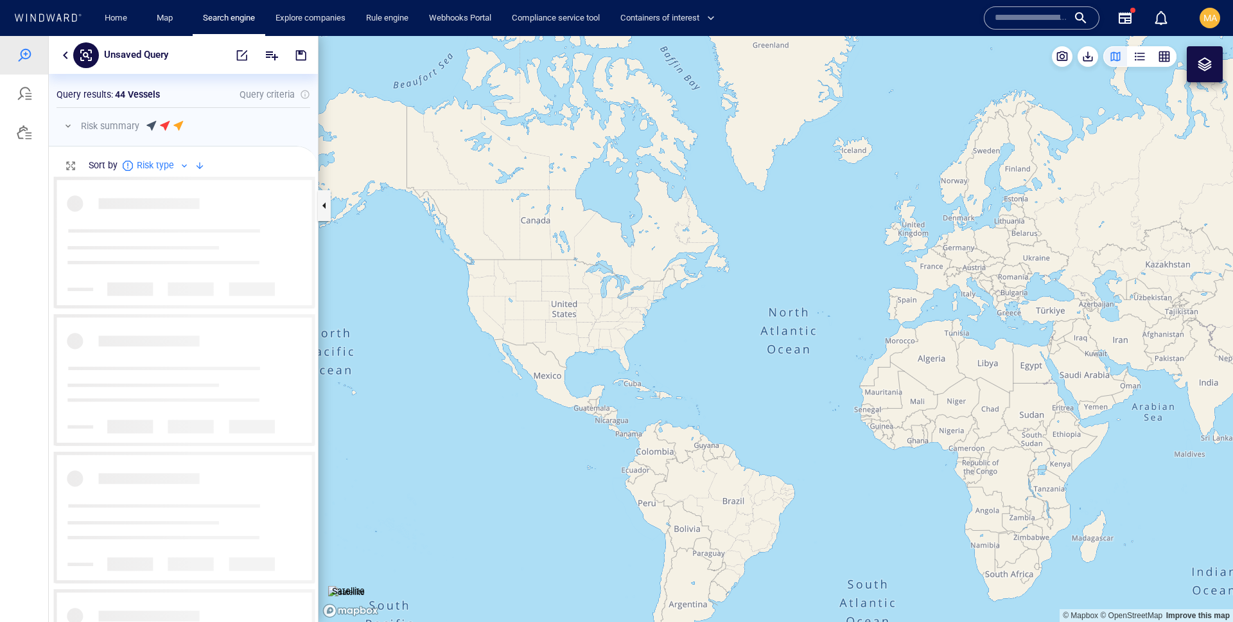
scroll to position [446, 269]
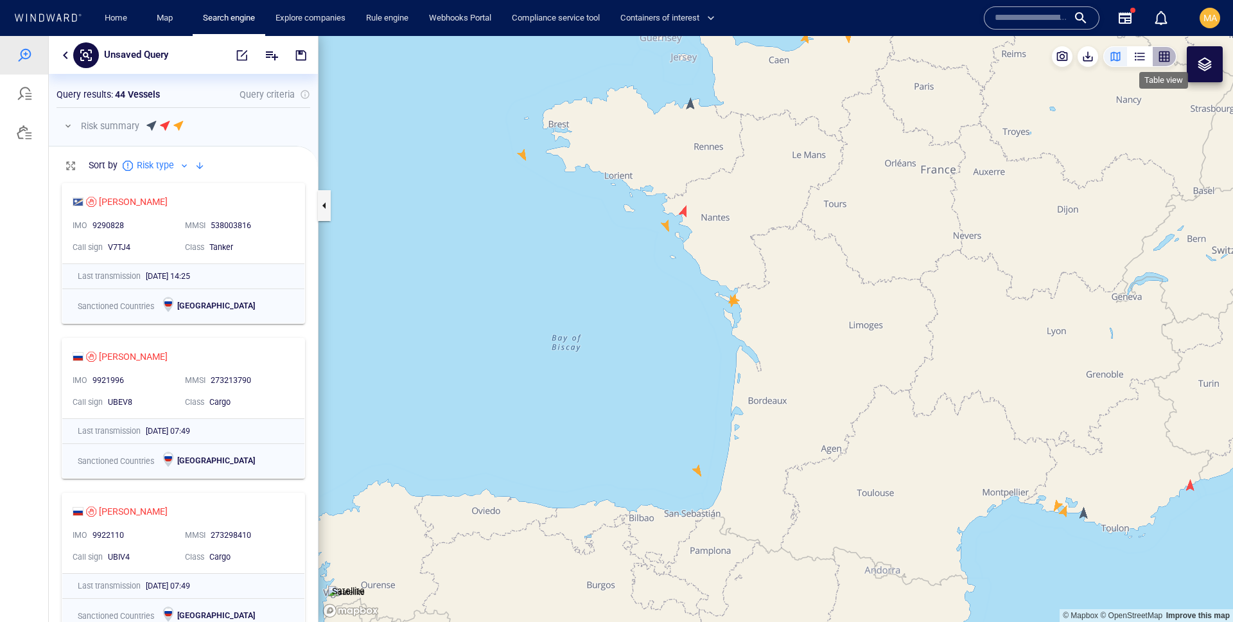
click at [1167, 59] on div "button" at bounding box center [1164, 56] width 13 height 13
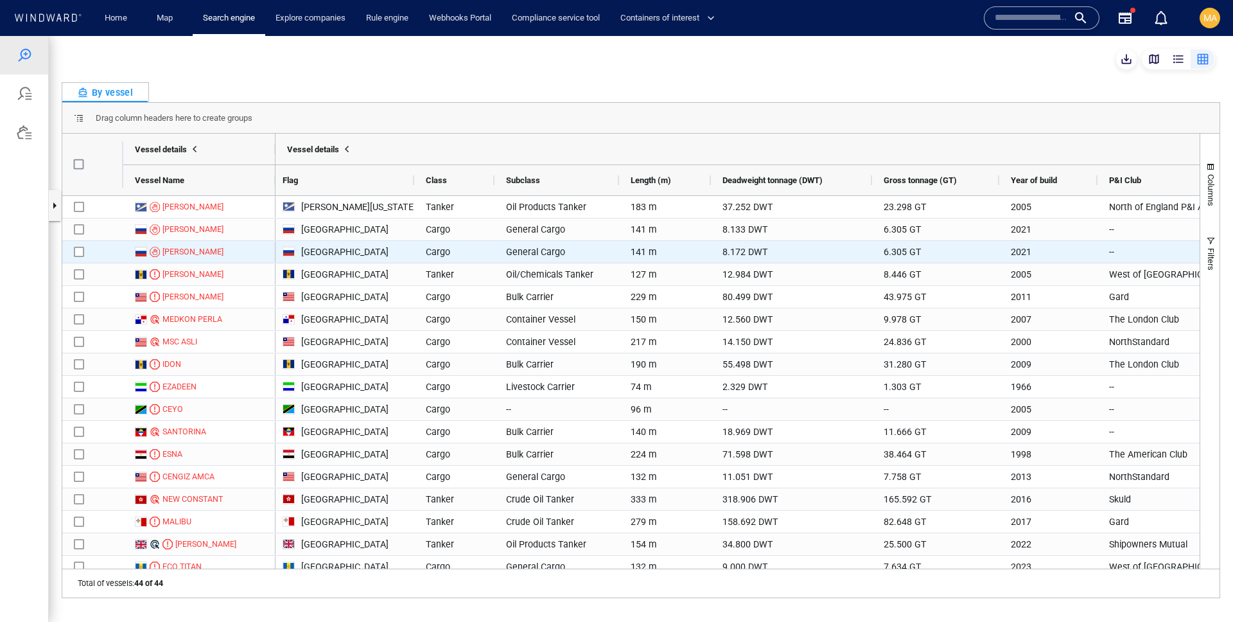
scroll to position [0, 978]
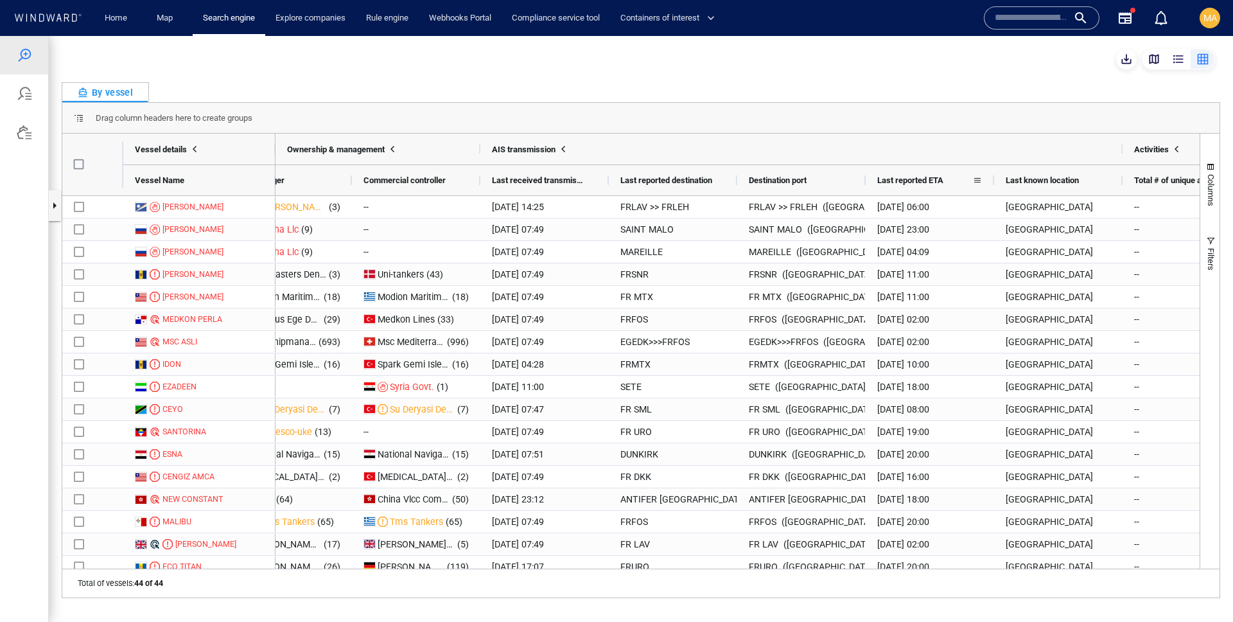
click at [942, 182] on span "Last reported ETA" at bounding box center [910, 180] width 66 height 10
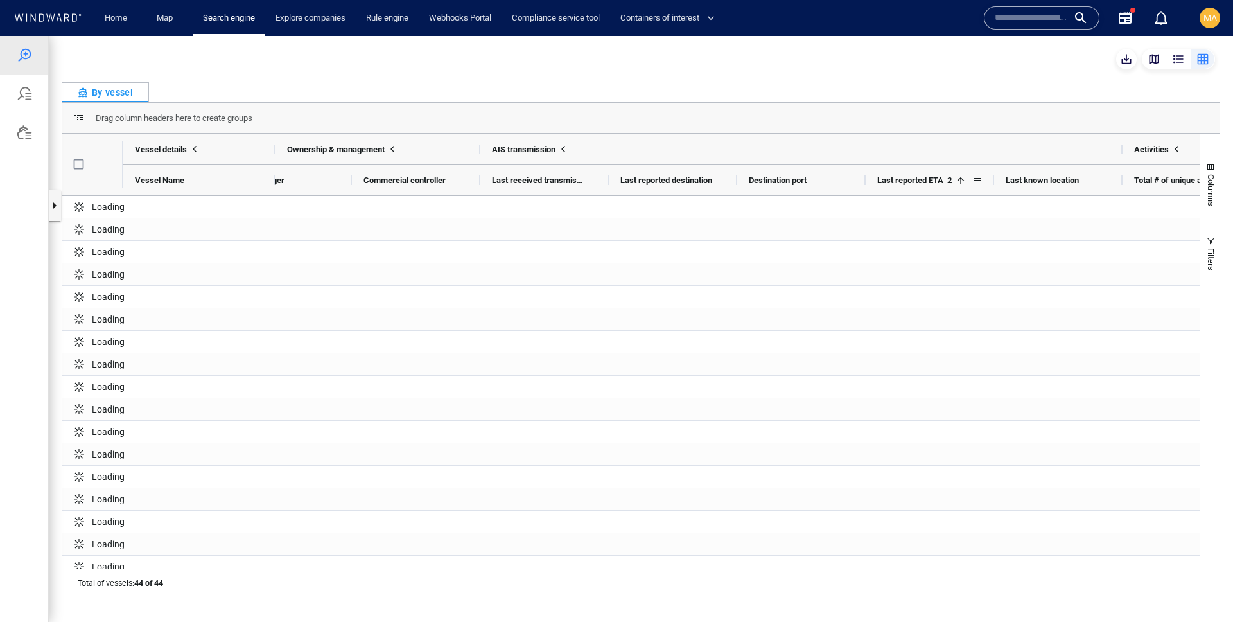
click at [942, 182] on span "Last reported ETA" at bounding box center [910, 180] width 66 height 10
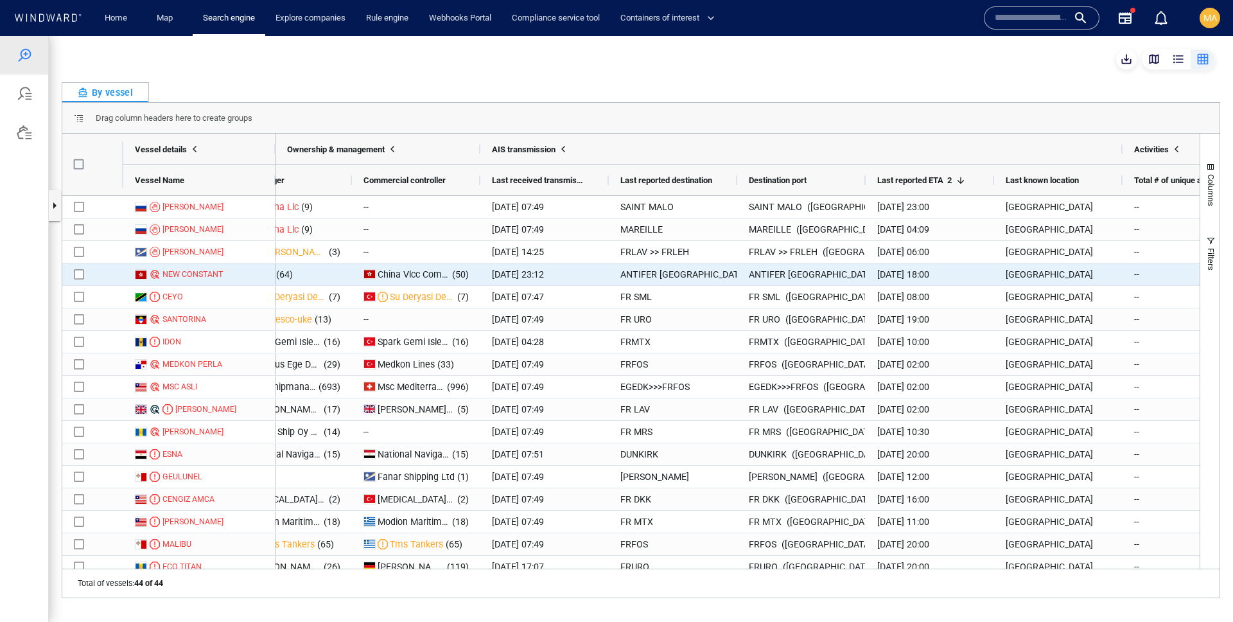
click at [546, 281] on div "[DATE] 23:12" at bounding box center [544, 274] width 128 height 22
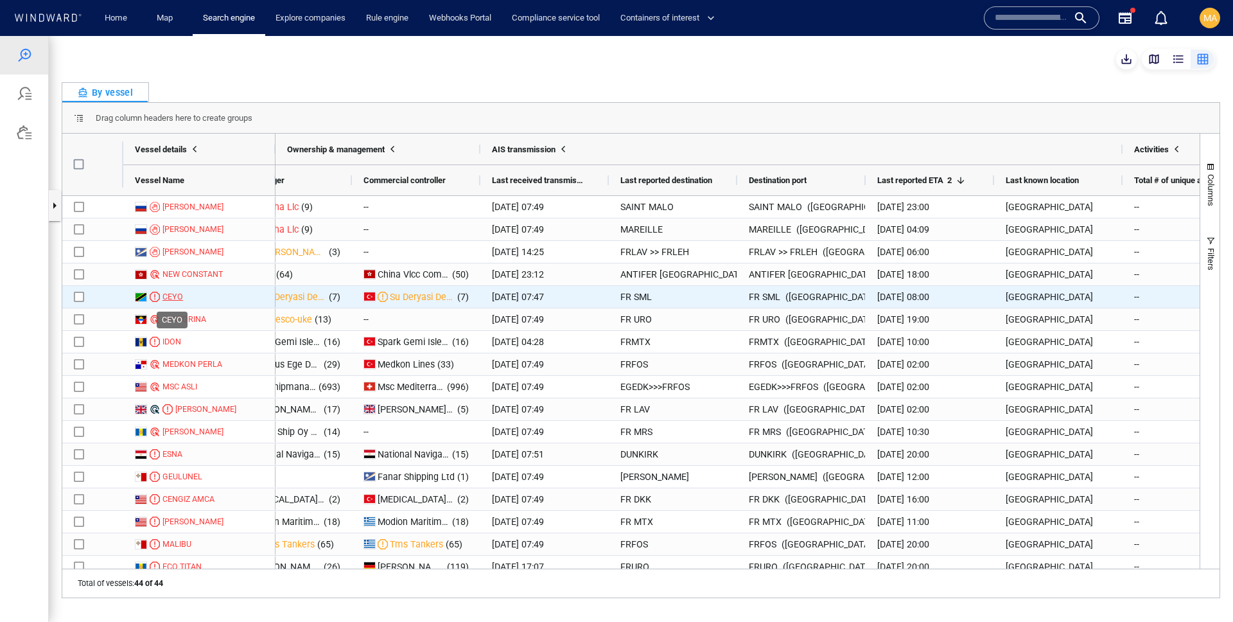
click at [177, 295] on div "CEYO" at bounding box center [172, 297] width 21 height 12
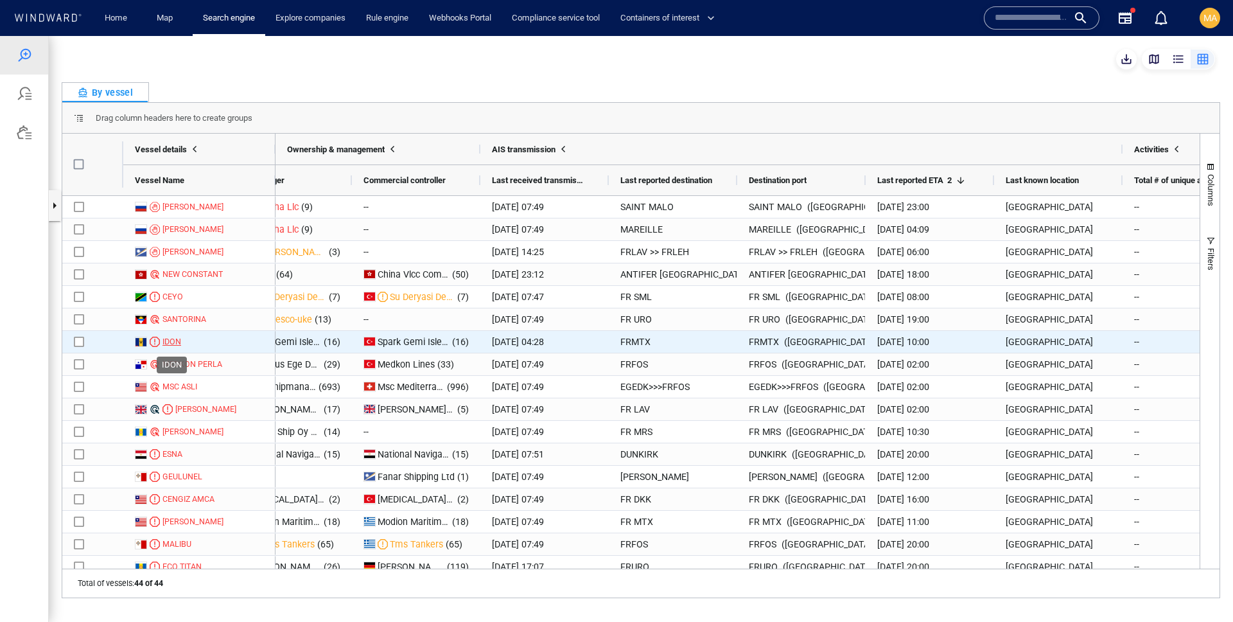
click at [170, 341] on div "IDON" at bounding box center [171, 342] width 19 height 12
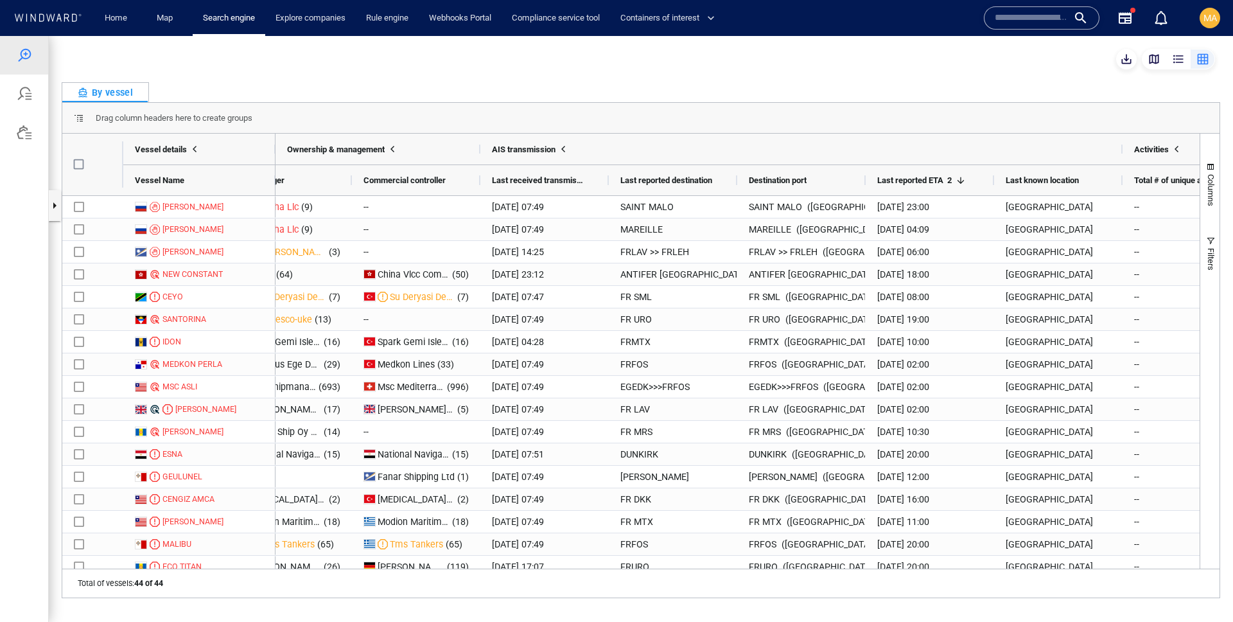
click at [1157, 62] on div "button" at bounding box center [1154, 59] width 13 height 13
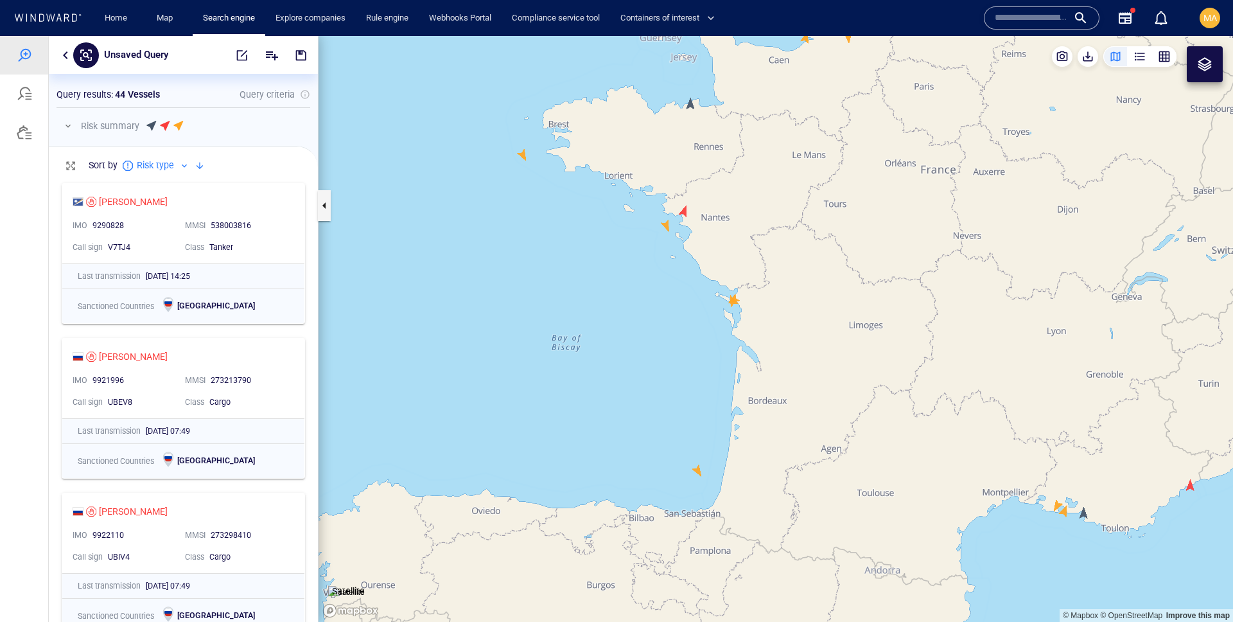
click at [62, 43] on div "Unsaved Query" at bounding box center [183, 55] width 269 height 38
click at [70, 57] on button "button" at bounding box center [65, 55] width 15 height 15
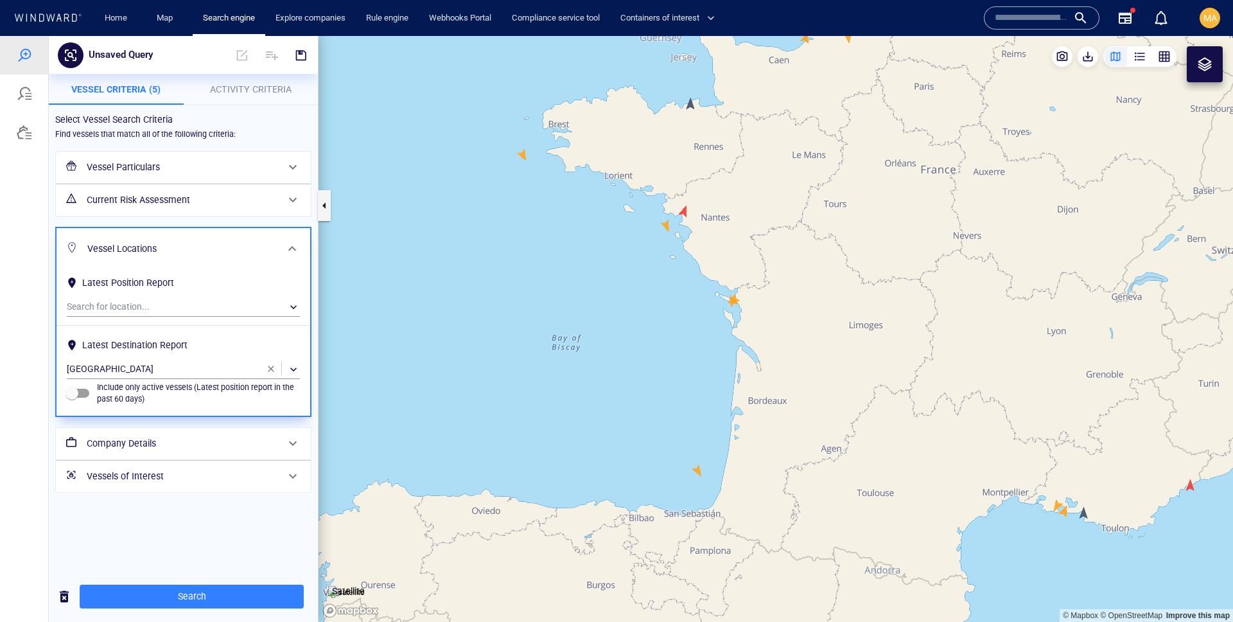
click at [210, 164] on h6 "Vessel Particulars" at bounding box center [182, 167] width 191 height 16
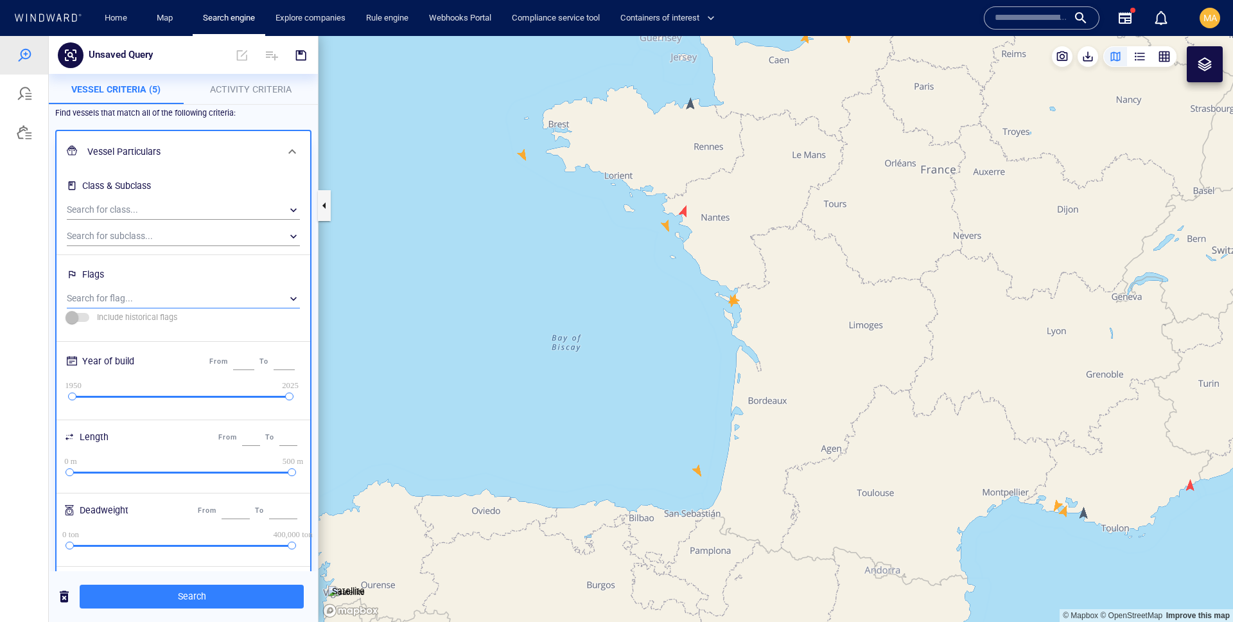
scroll to position [0, 0]
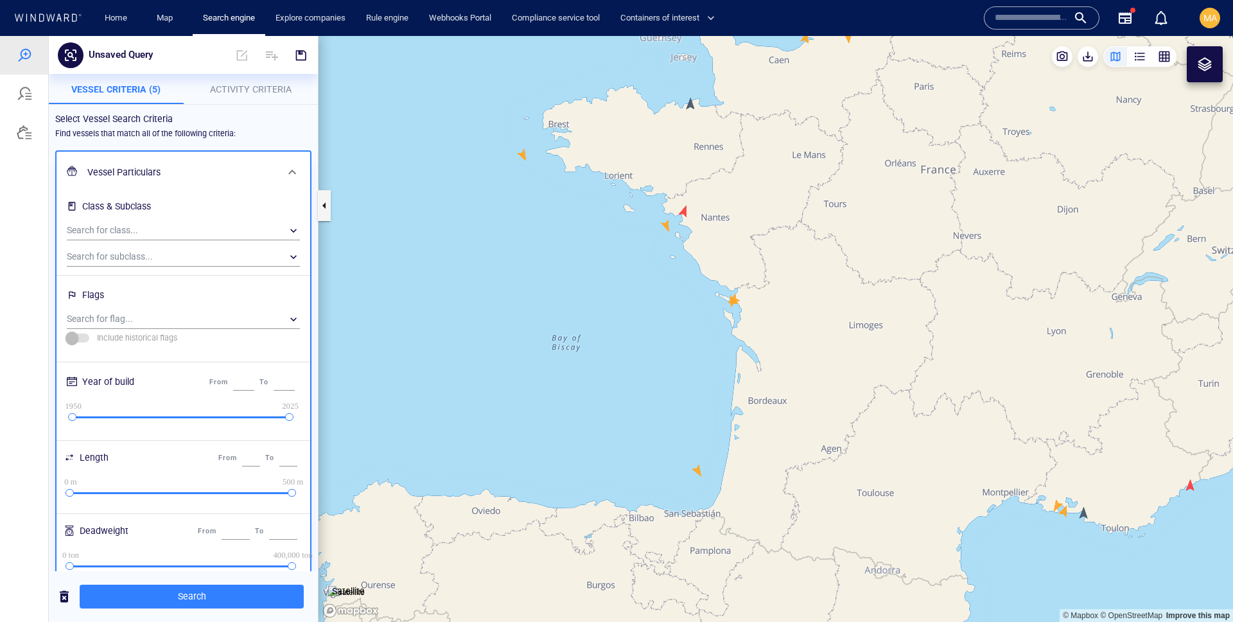
click at [222, 175] on h6 "Vessel Particulars" at bounding box center [181, 172] width 189 height 16
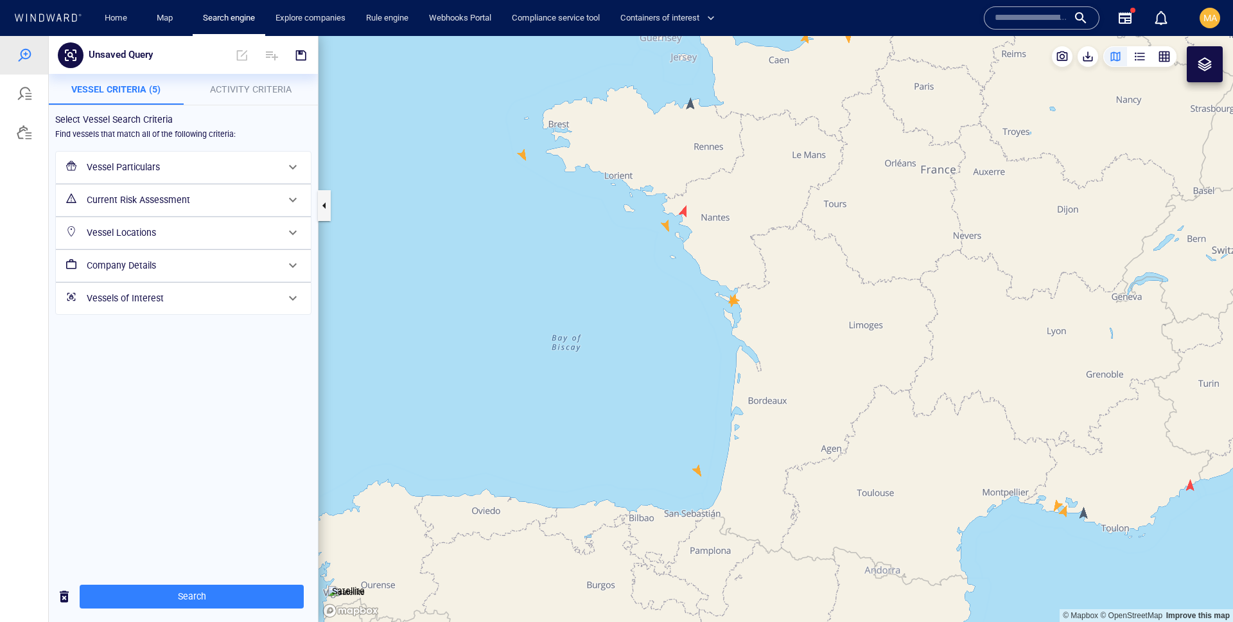
click at [214, 194] on h6 "Current Risk Assessment" at bounding box center [182, 200] width 191 height 16
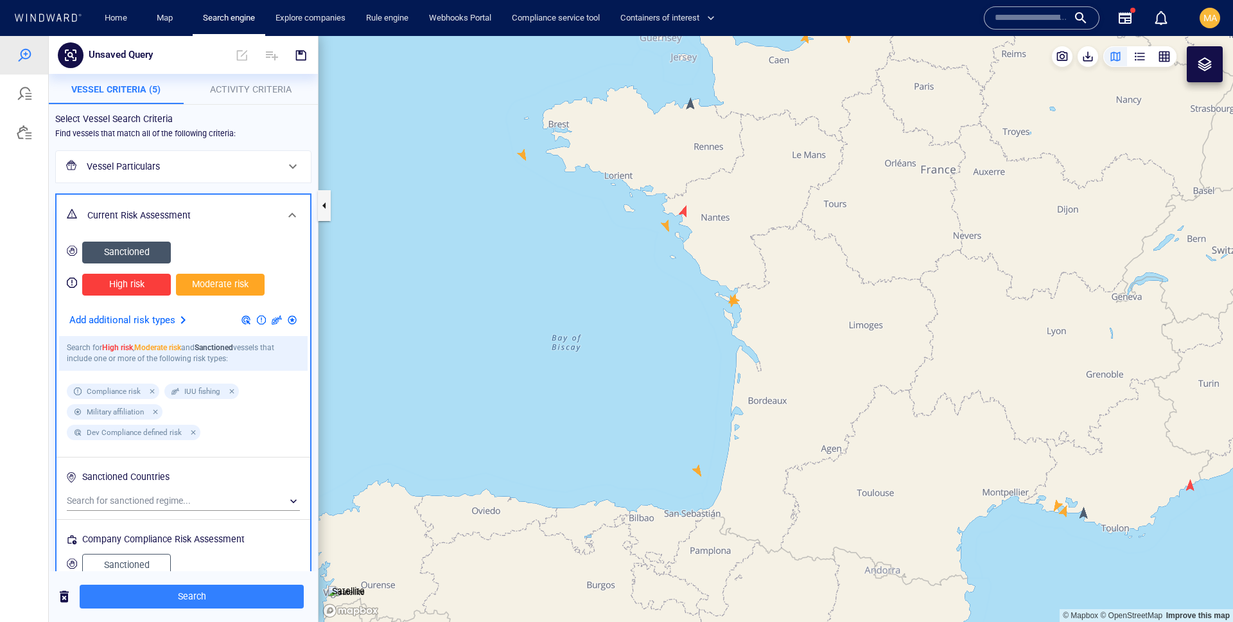
click at [148, 319] on p "Add additional risk types" at bounding box center [122, 320] width 106 height 17
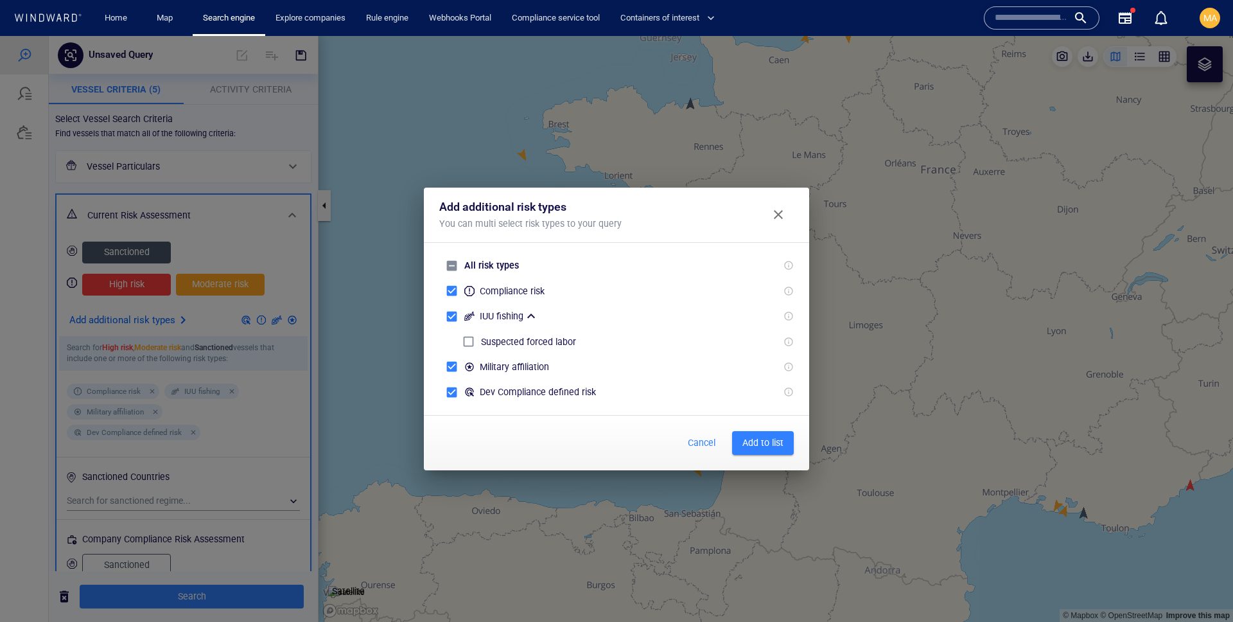
click at [509, 294] on div "Compliance risk" at bounding box center [512, 290] width 65 height 15
click at [769, 437] on span "Add to list" at bounding box center [762, 443] width 41 height 16
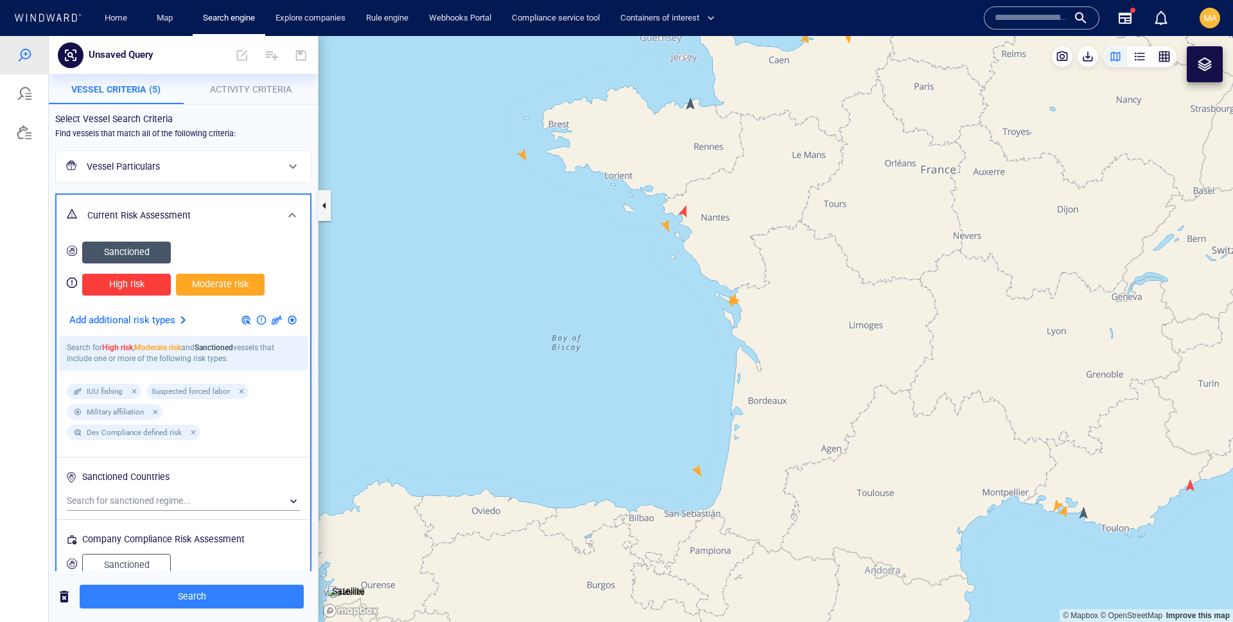
click at [160, 315] on p "Add additional risk types" at bounding box center [122, 320] width 106 height 17
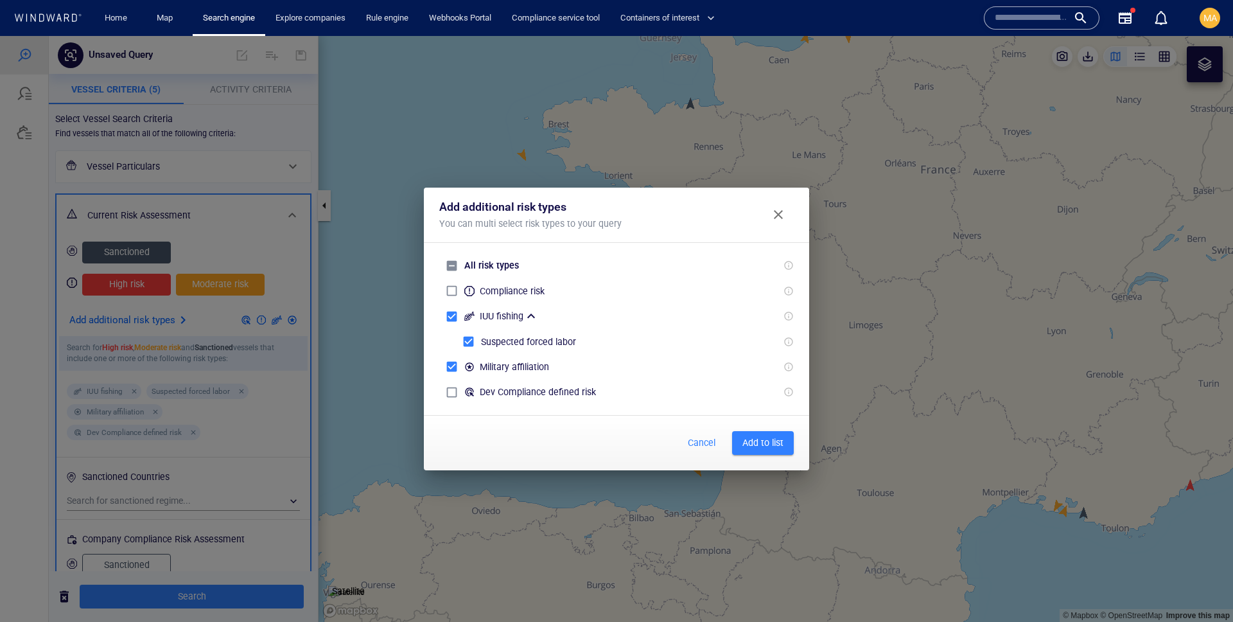
click at [768, 452] on button "Add to list" at bounding box center [763, 443] width 62 height 24
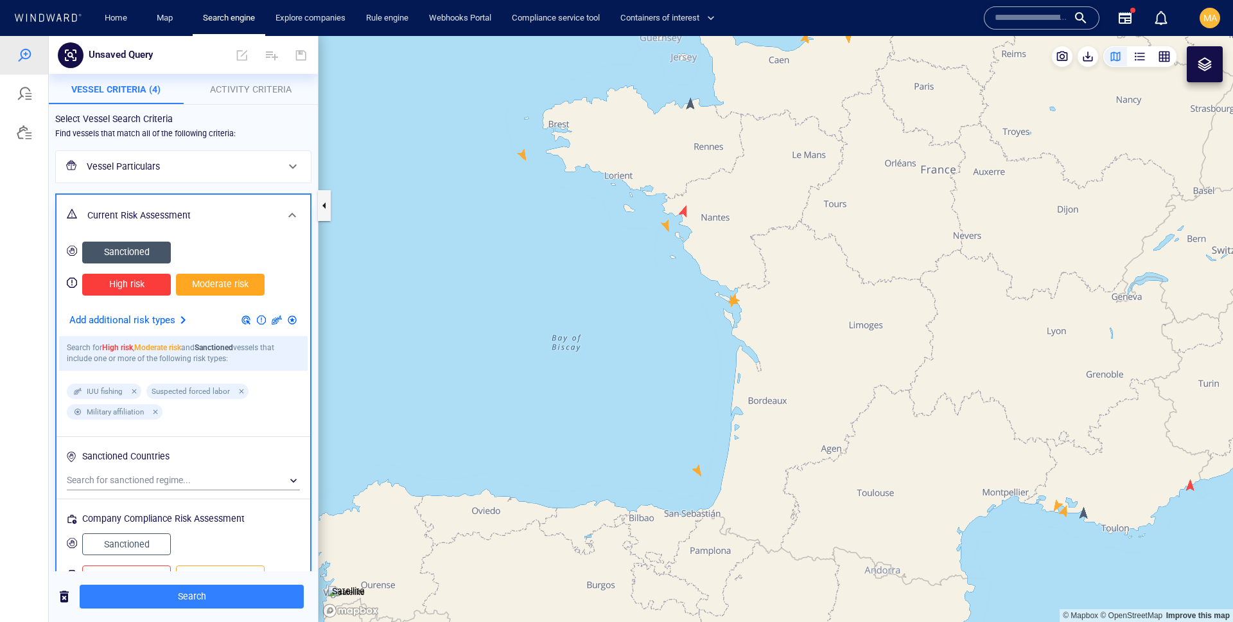
scroll to position [143, 0]
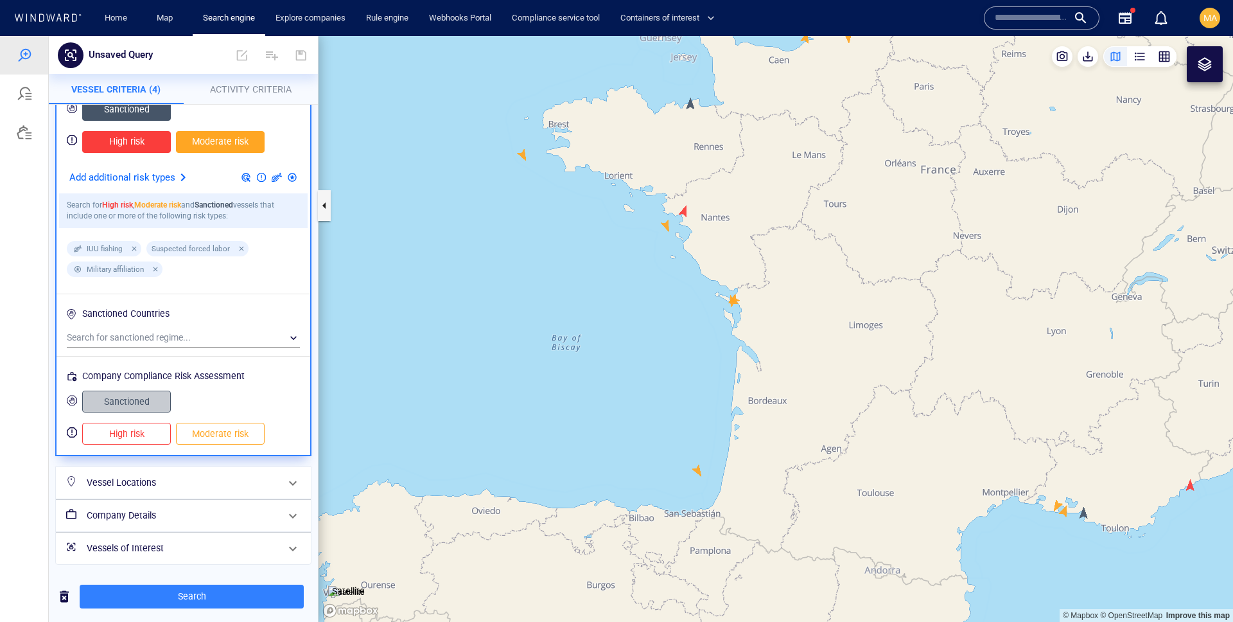
click at [131, 407] on span "Sanctioned" at bounding box center [127, 402] width 62 height 16
click at [136, 444] on div "High risk" at bounding box center [127, 433] width 94 height 27
click at [168, 443] on button "High risk" at bounding box center [126, 434] width 89 height 22
click at [255, 432] on button "Moderate risk" at bounding box center [220, 434] width 89 height 22
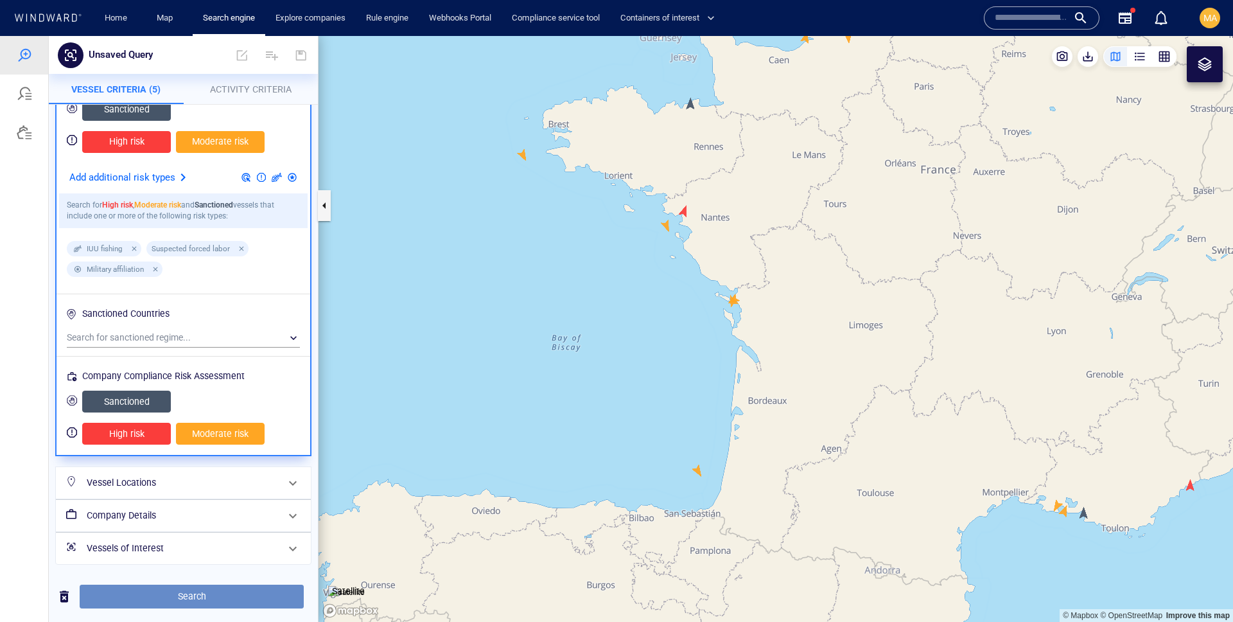
click at [232, 596] on span "Search" at bounding box center [192, 596] width 204 height 16
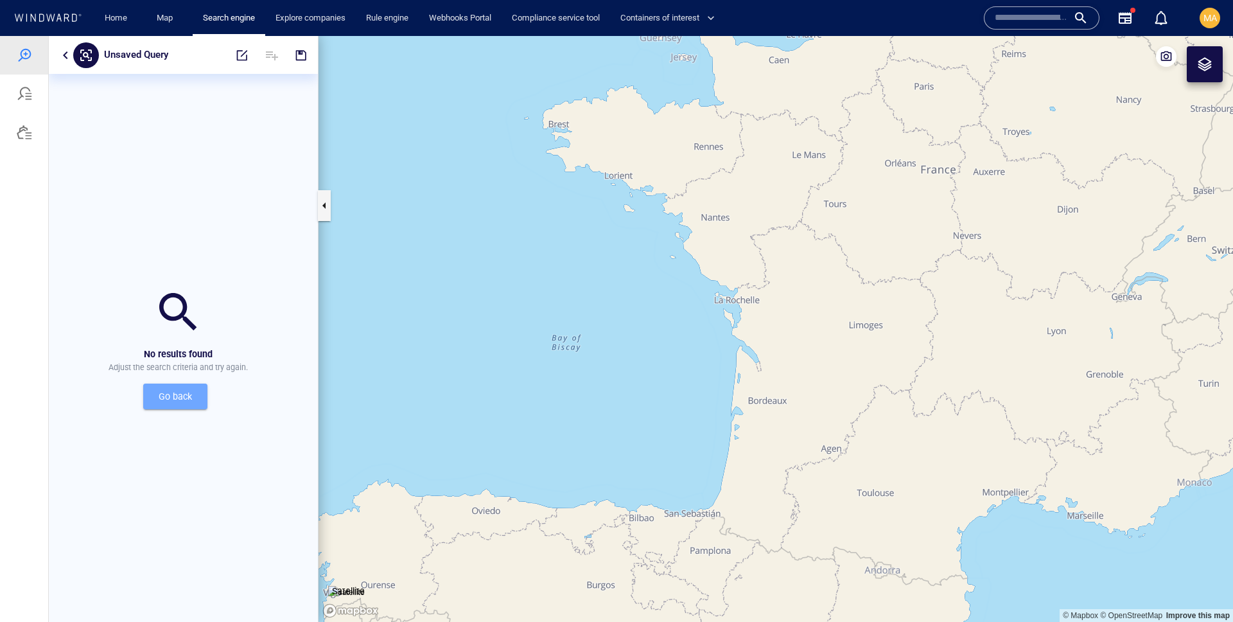
click at [193, 405] on button "Go back" at bounding box center [175, 396] width 64 height 26
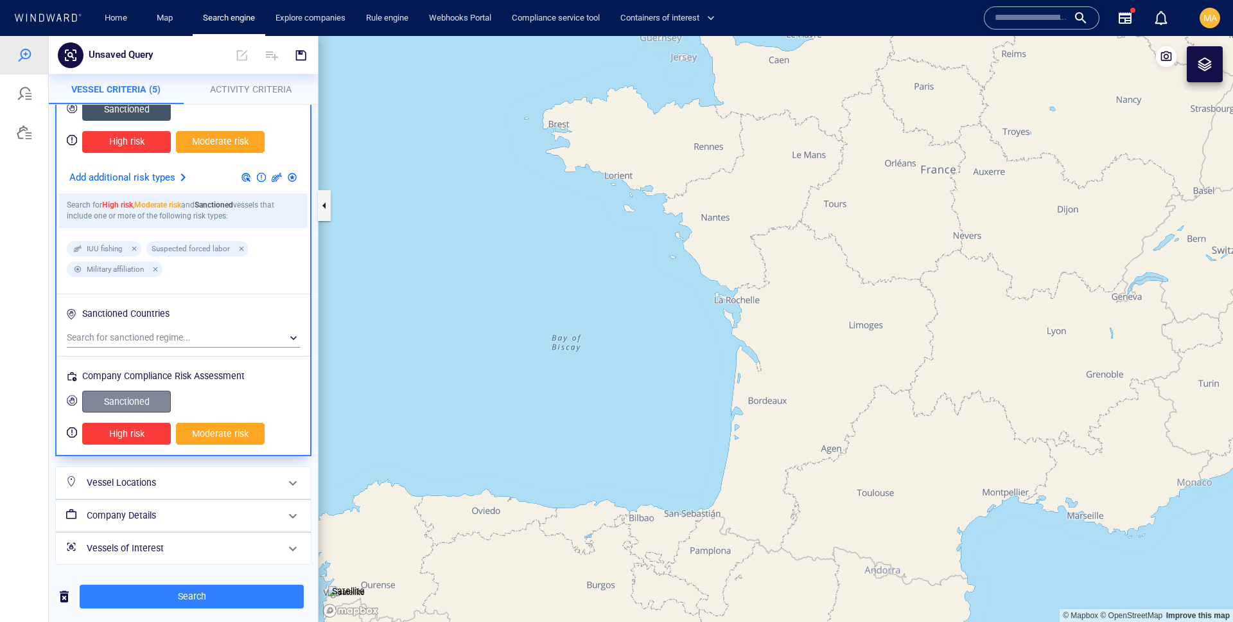
click at [166, 405] on button "Sanctioned" at bounding box center [126, 402] width 89 height 22
click at [147, 436] on span "High risk" at bounding box center [127, 434] width 62 height 16
click at [179, 431] on button "Moderate risk" at bounding box center [220, 434] width 89 height 22
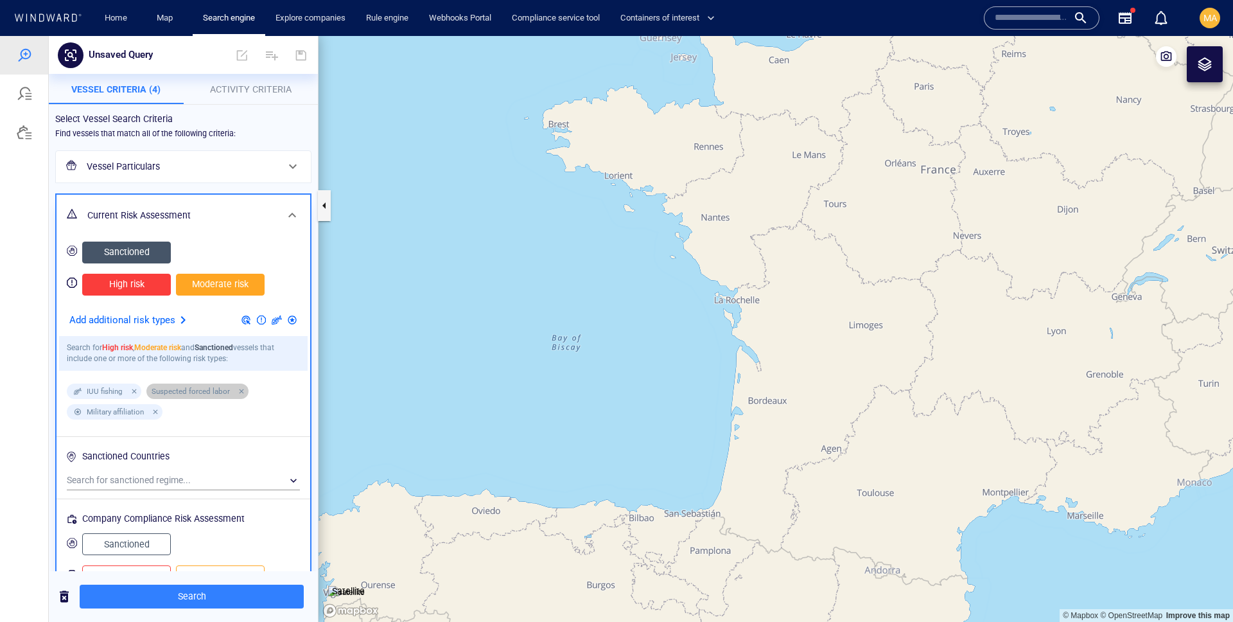
drag, startPoint x: 240, startPoint y: 389, endPoint x: 286, endPoint y: 439, distance: 68.6
click at [286, 439] on div "Sanctioned High risk Moderate risk Add additional risk types Search for High ri…" at bounding box center [183, 414] width 238 height 351
click at [201, 603] on span "Search" at bounding box center [192, 596] width 204 height 16
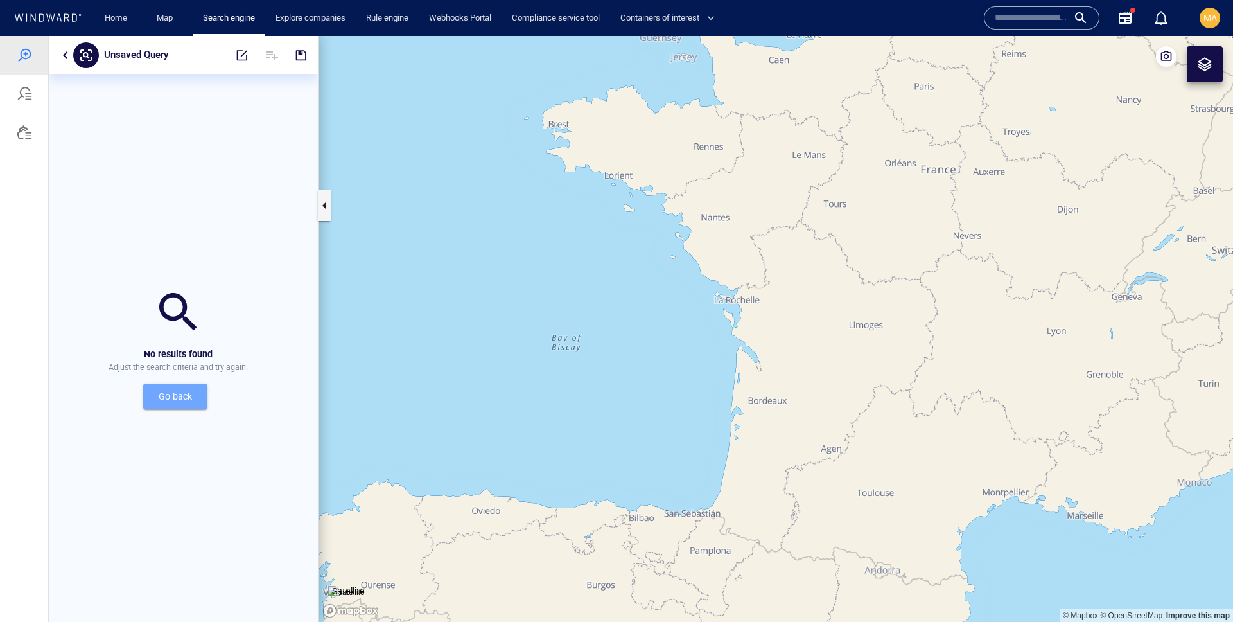
click at [189, 393] on span "Go back" at bounding box center [176, 397] width 44 height 16
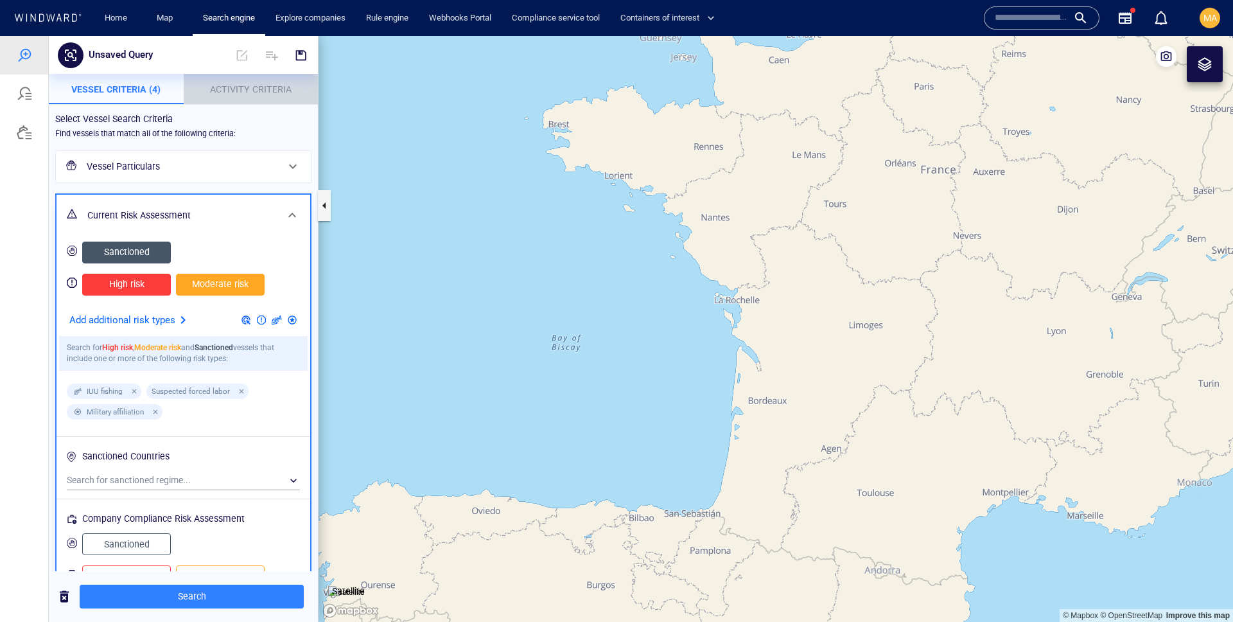
click at [224, 87] on span "Activity Criteria" at bounding box center [251, 89] width 82 height 10
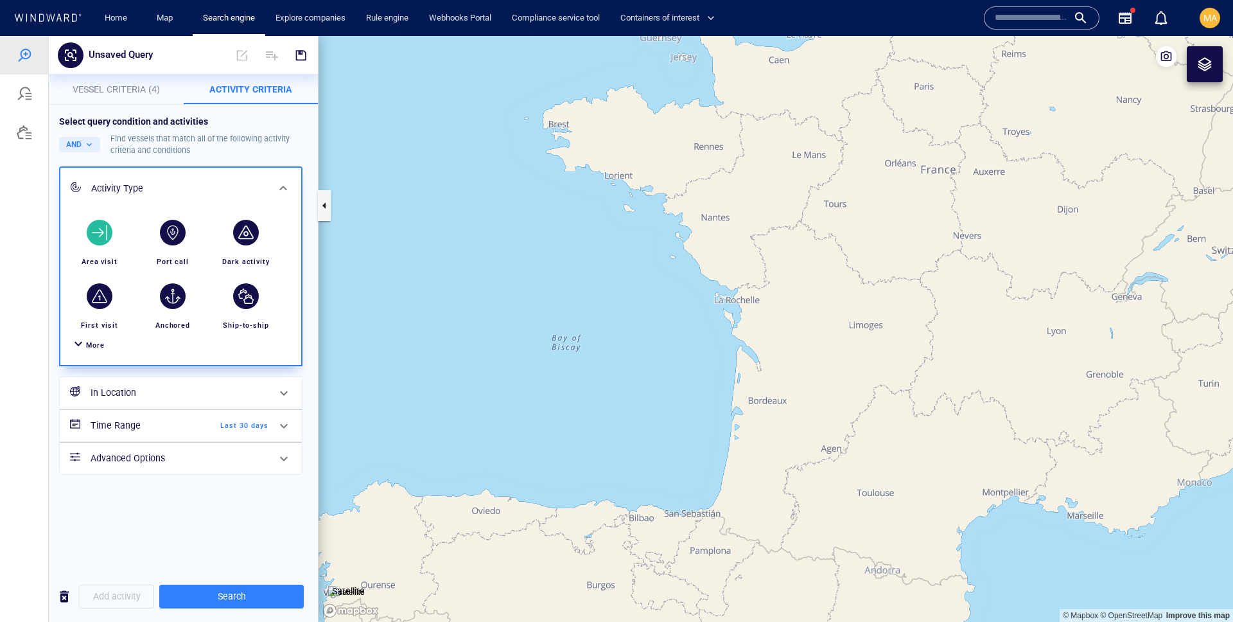
click at [91, 236] on div "button" at bounding box center [100, 233] width 26 height 26
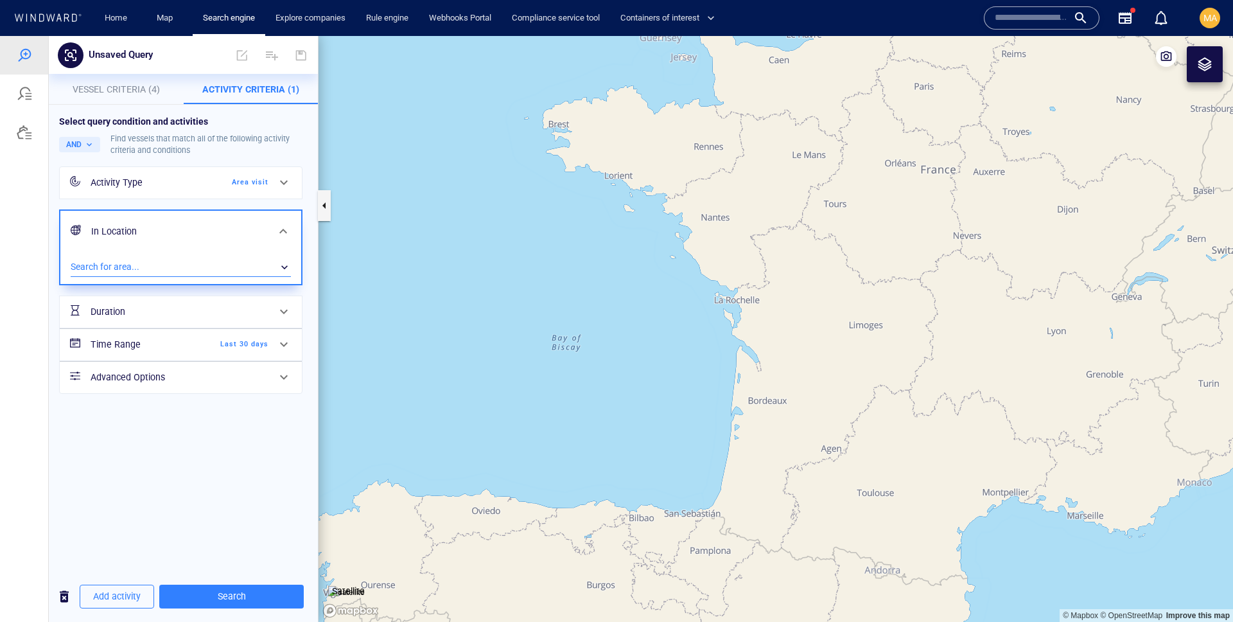
click at [154, 261] on div "​" at bounding box center [181, 267] width 220 height 19
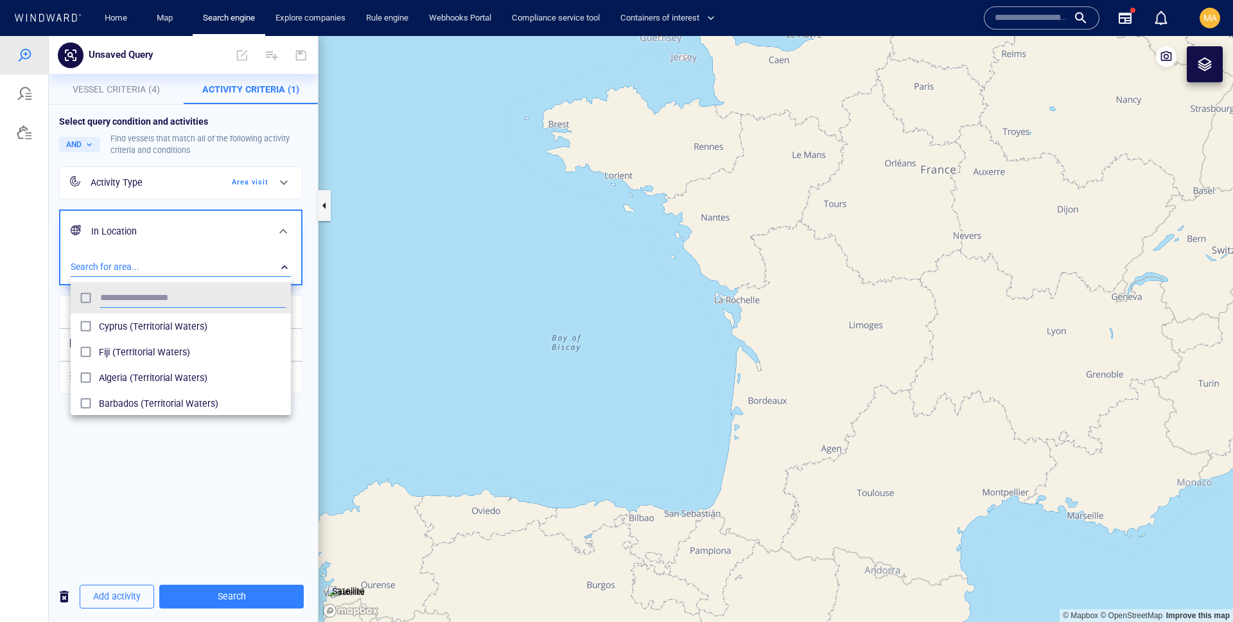
scroll to position [128, 220]
type input "******"
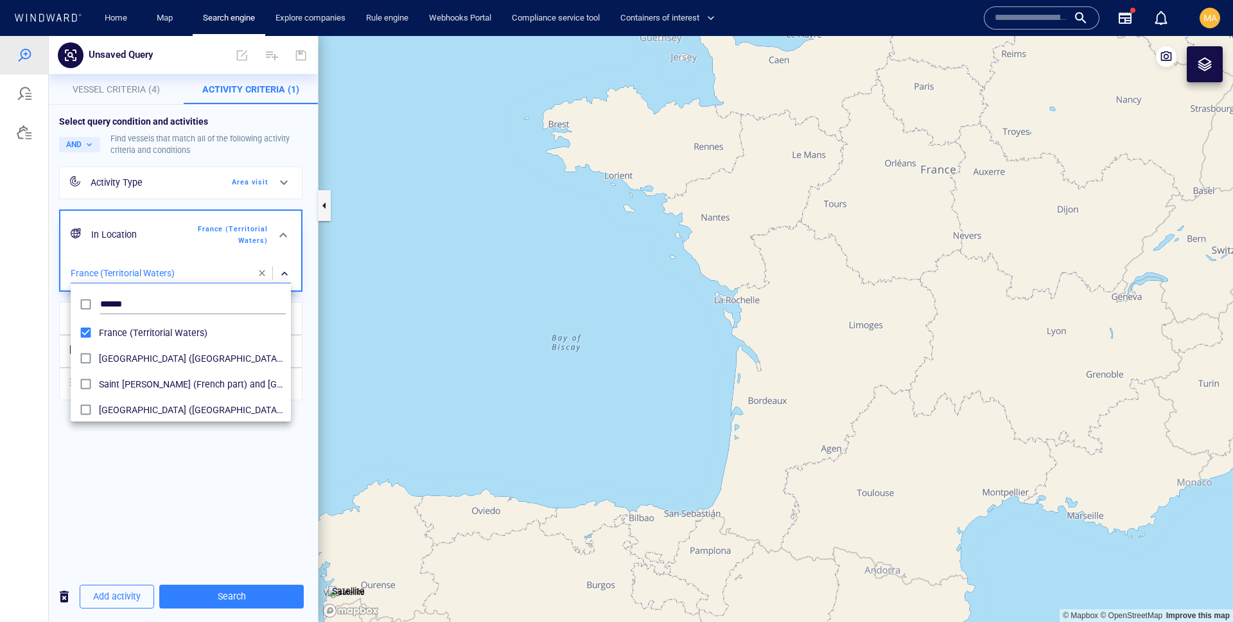
click at [161, 504] on div at bounding box center [616, 329] width 1233 height 586
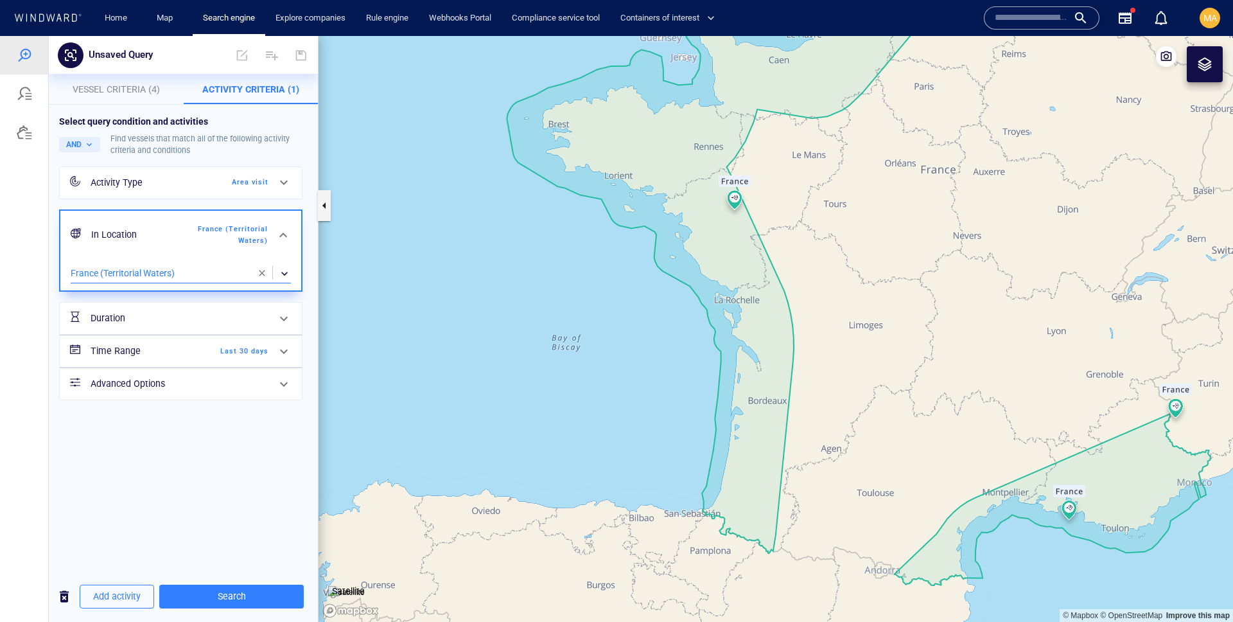
click at [248, 184] on div "Area visit" at bounding box center [232, 183] width 74 height 12
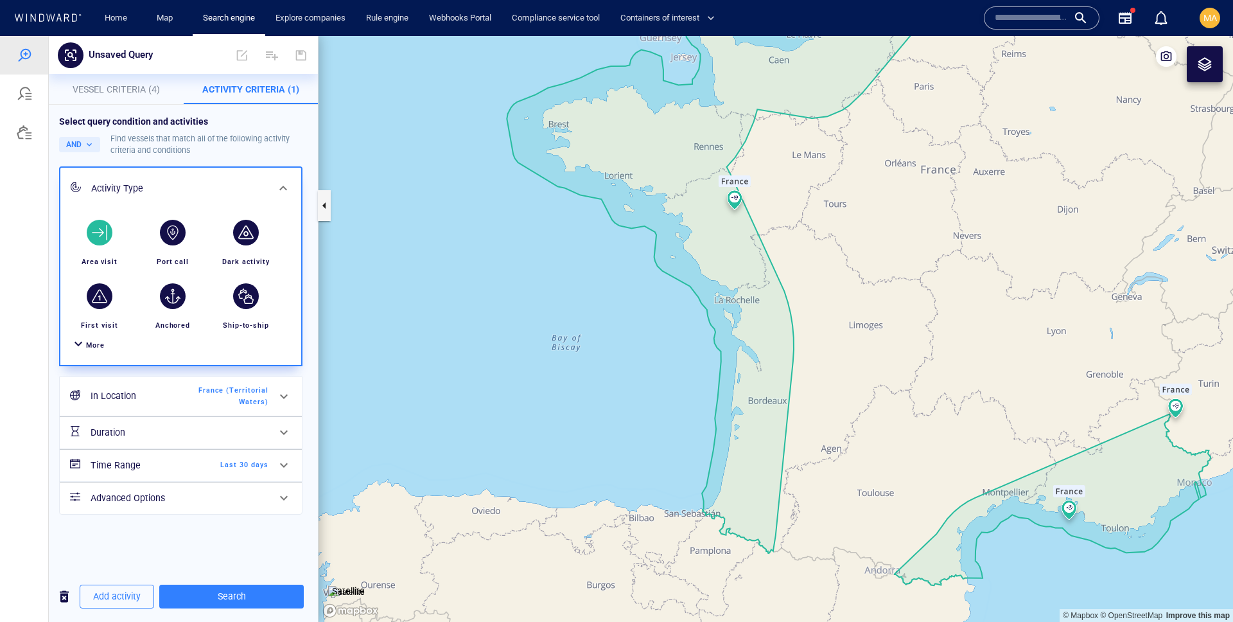
click at [236, 119] on div "Select query condition and activities" at bounding box center [183, 121] width 249 height 13
click at [154, 105] on div "Select query condition and activities AND Find vessels that match all of the fo…" at bounding box center [183, 315] width 269 height 420
click at [154, 100] on button "Vessel Criteria (4)" at bounding box center [116, 89] width 135 height 31
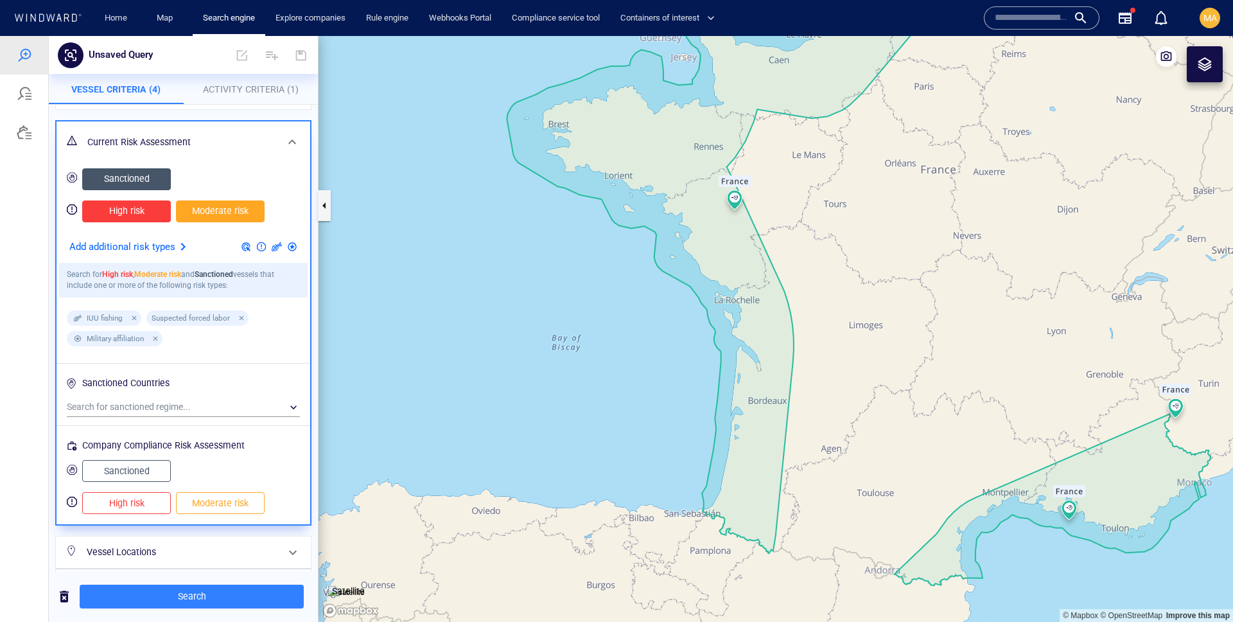
scroll to position [143, 0]
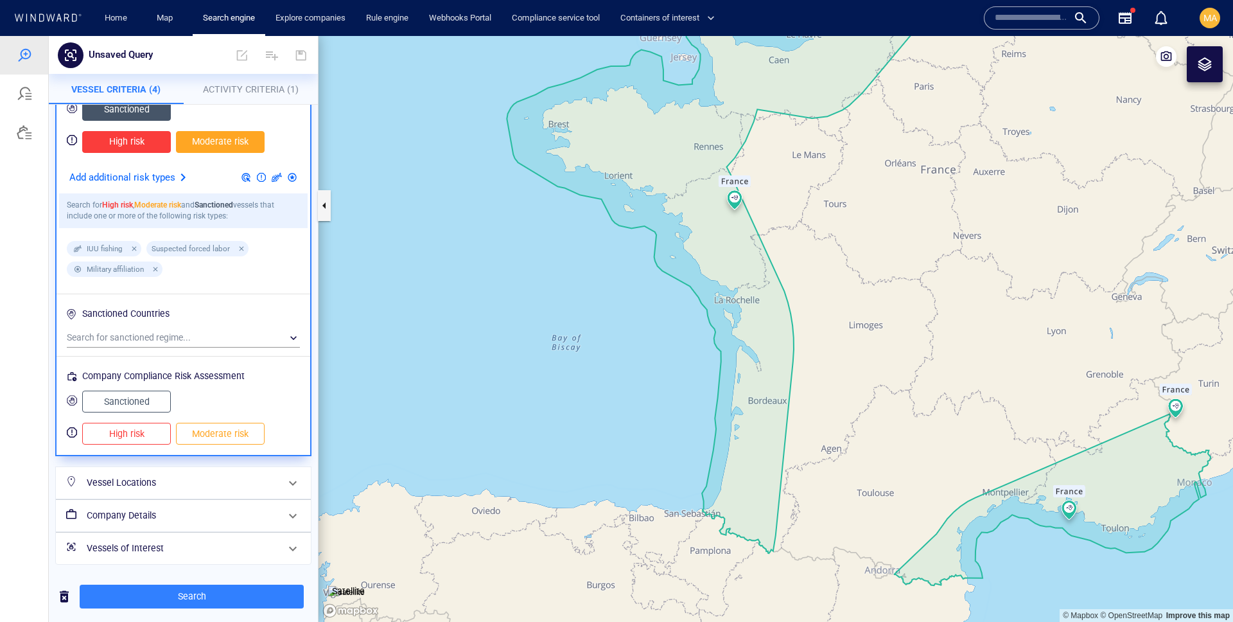
click at [251, 92] on span "Activity Criteria (1)" at bounding box center [251, 89] width 96 height 10
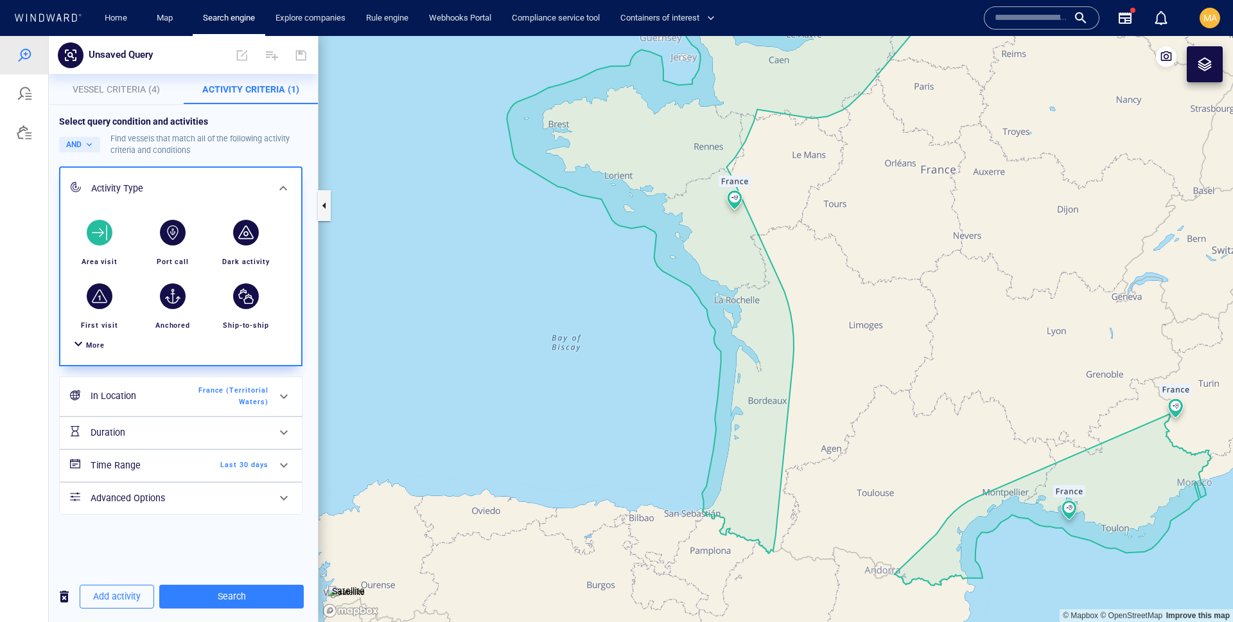
click at [97, 233] on div "button" at bounding box center [100, 233] width 26 height 26
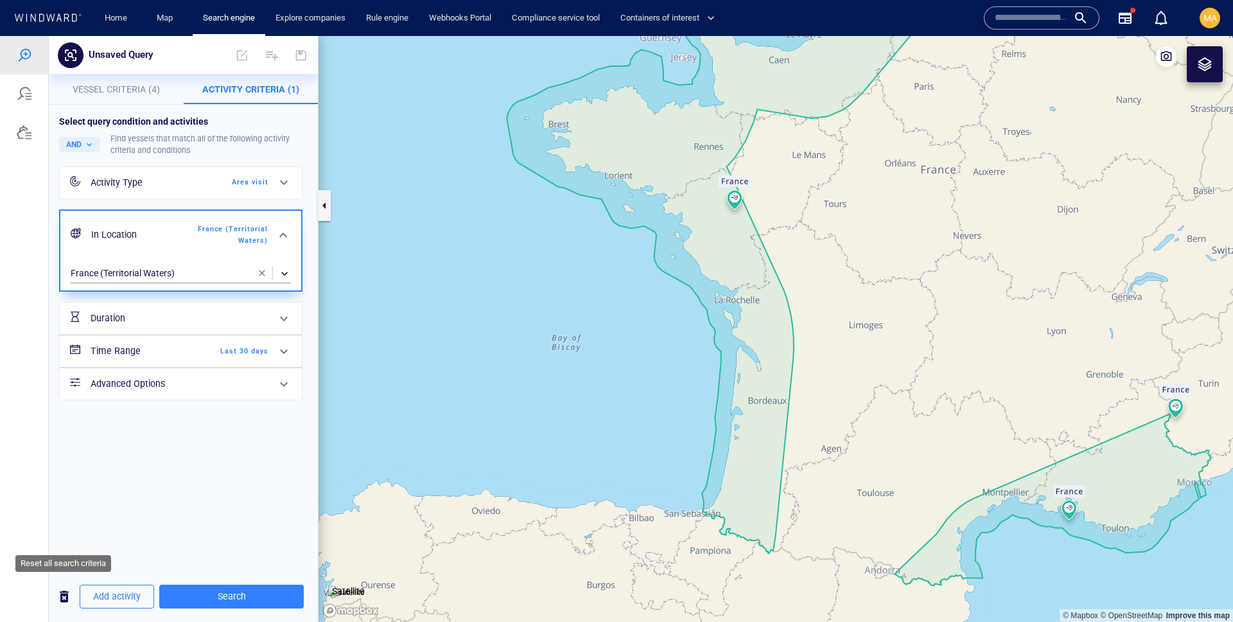
click at [67, 592] on span "button" at bounding box center [64, 596] width 15 height 16
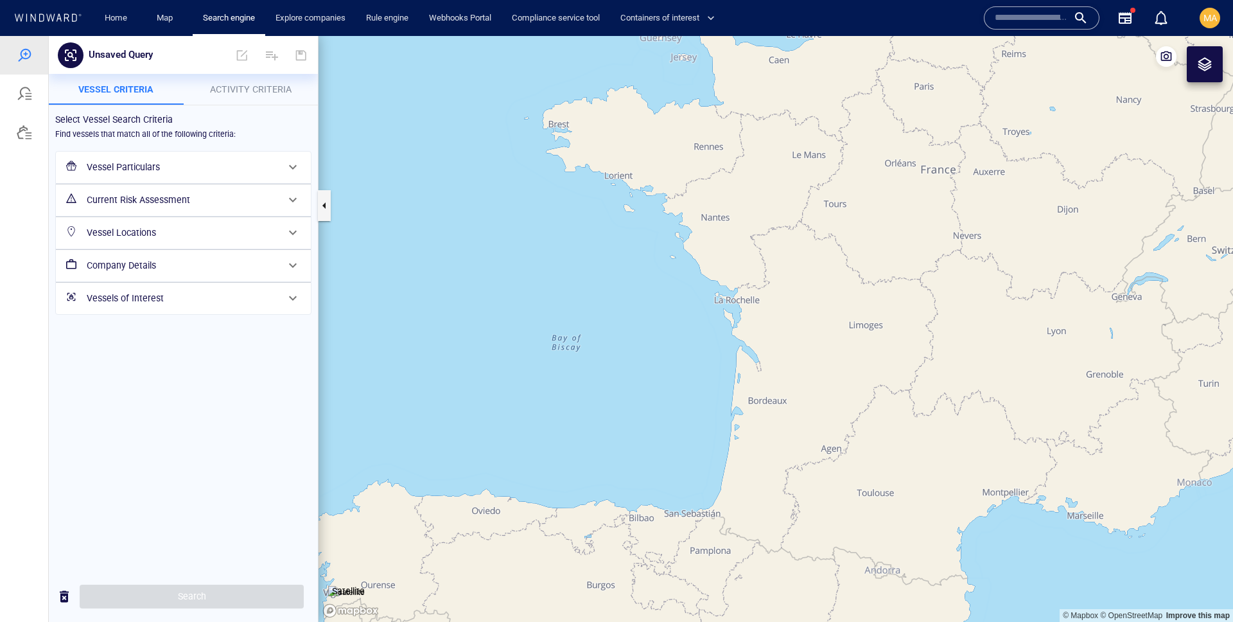
click at [118, 94] on p "Vessel criteria" at bounding box center [116, 89] width 119 height 15
click at [202, 87] on p "Activity Criteria" at bounding box center [250, 89] width 119 height 15
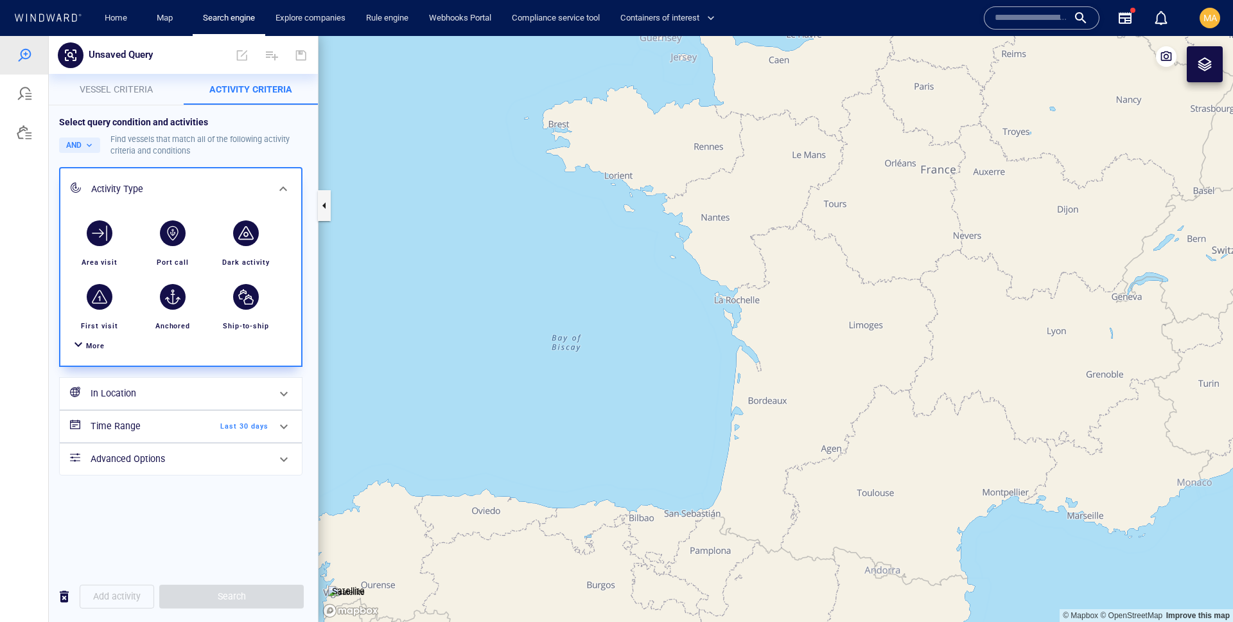
click at [134, 87] on span "Vessel criteria" at bounding box center [116, 89] width 73 height 10
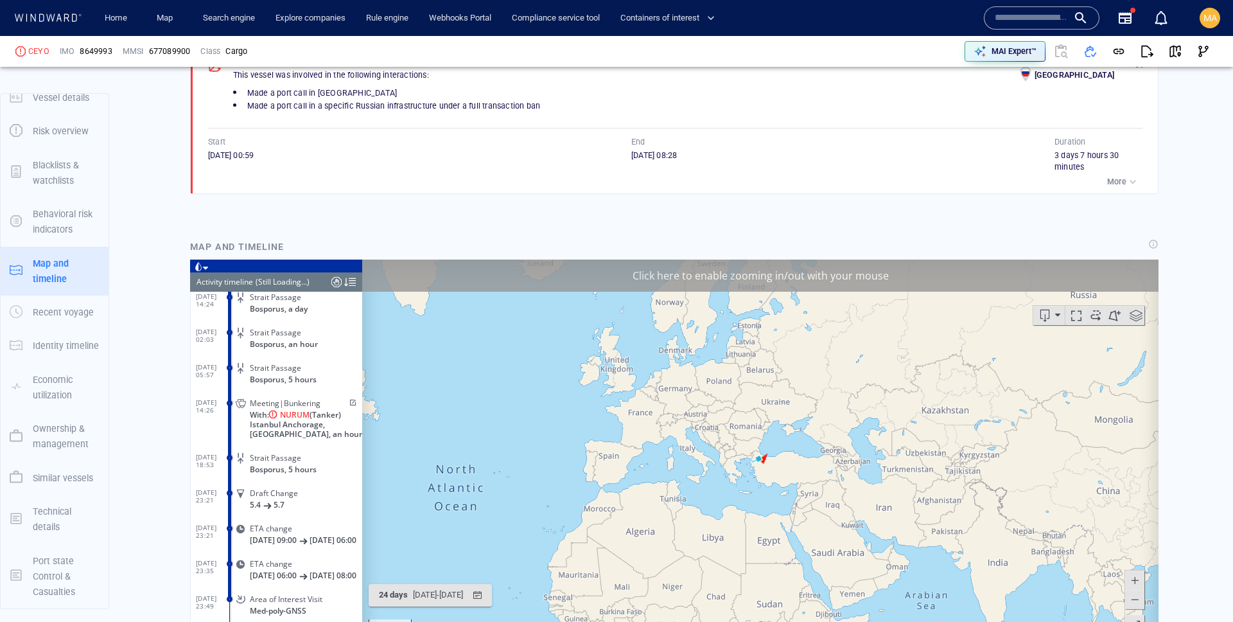
scroll to position [1212, 0]
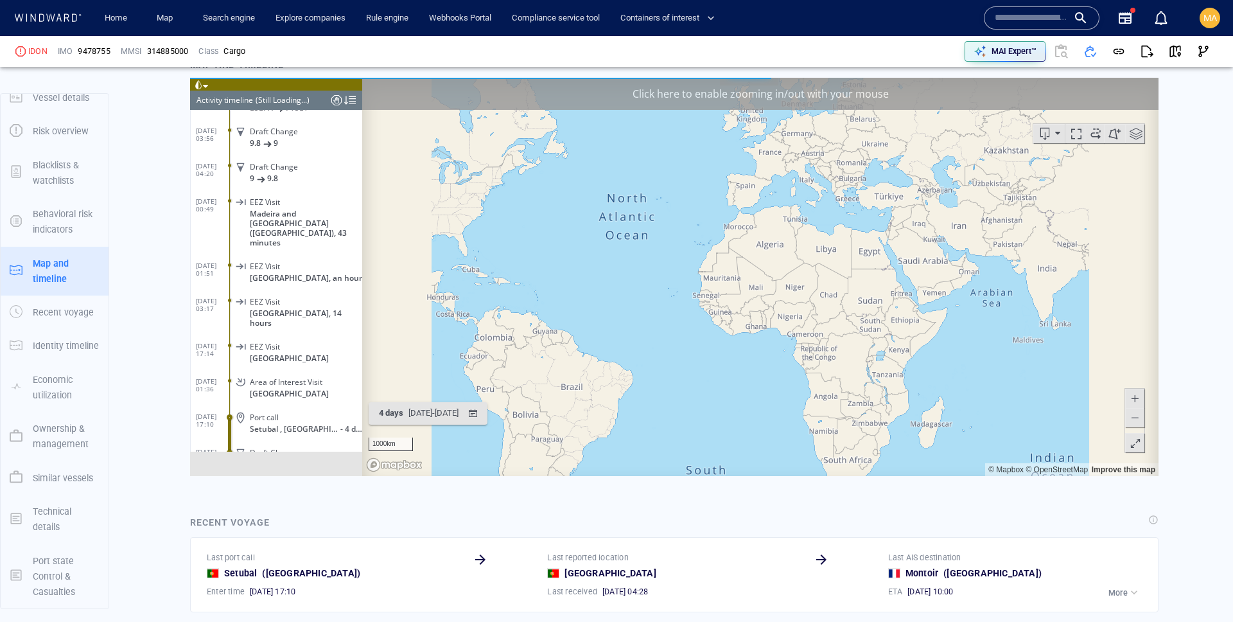
scroll to position [6290, 0]
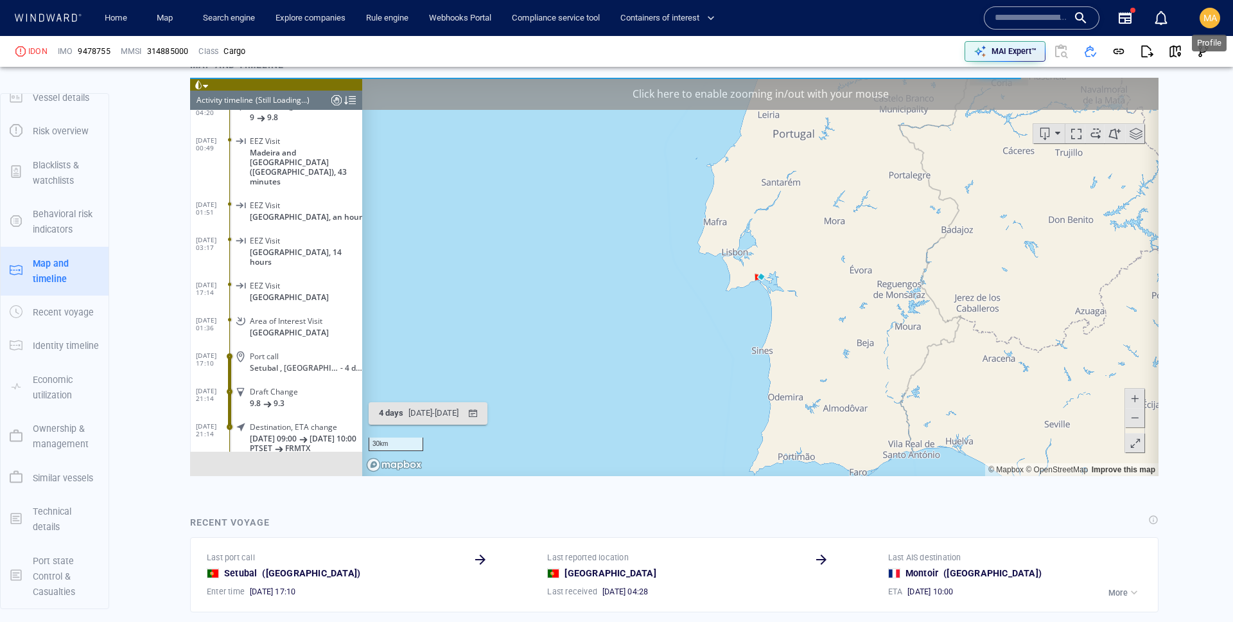
click at [1213, 13] on span "MA" at bounding box center [1210, 18] width 13 height 10
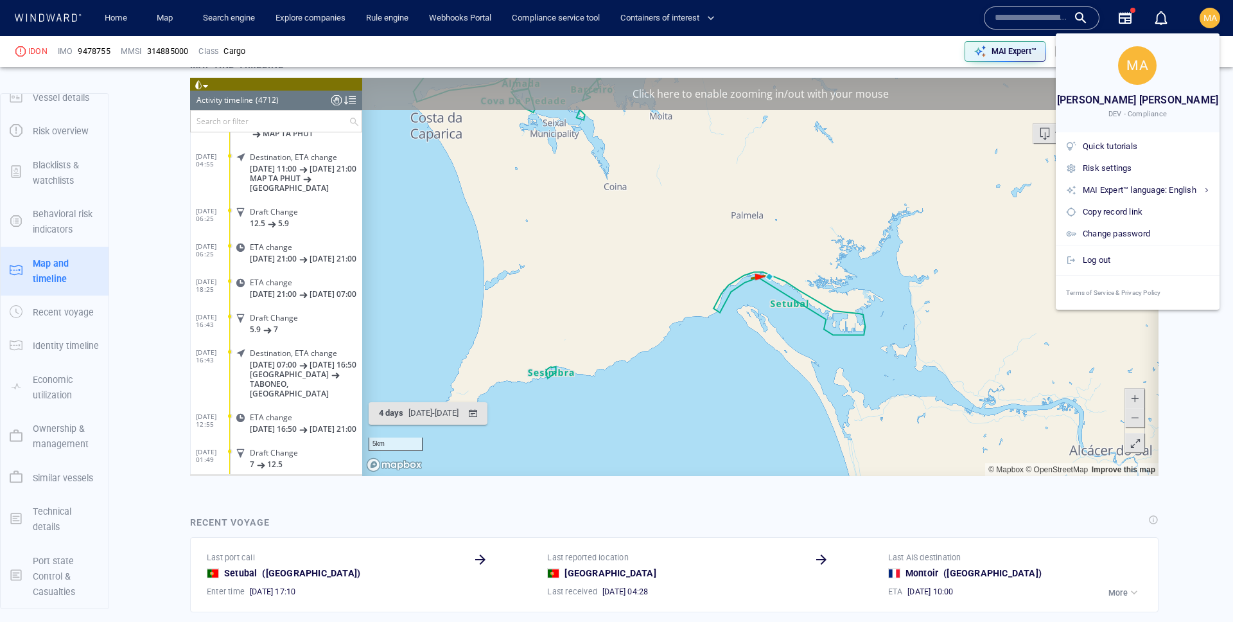
click at [949, 66] on div at bounding box center [616, 311] width 1233 height 622
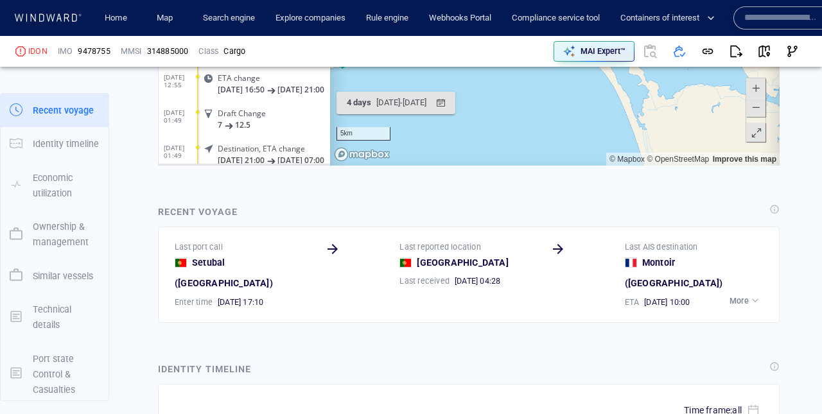
scroll to position [6289, 0]
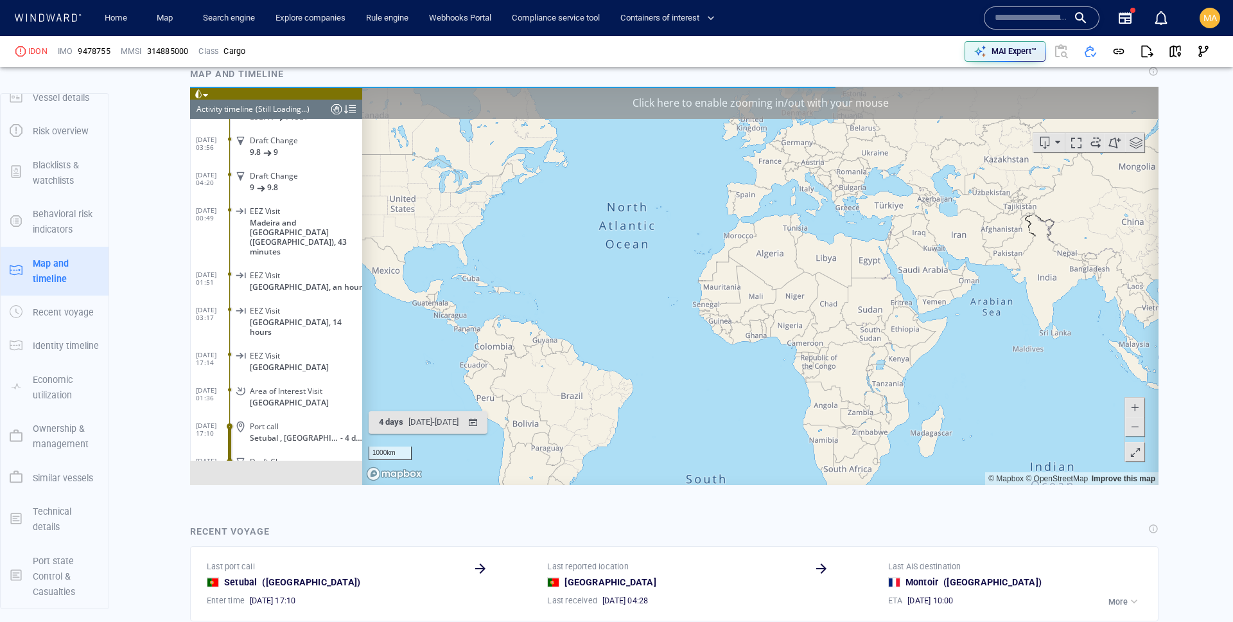
scroll to position [6290, 0]
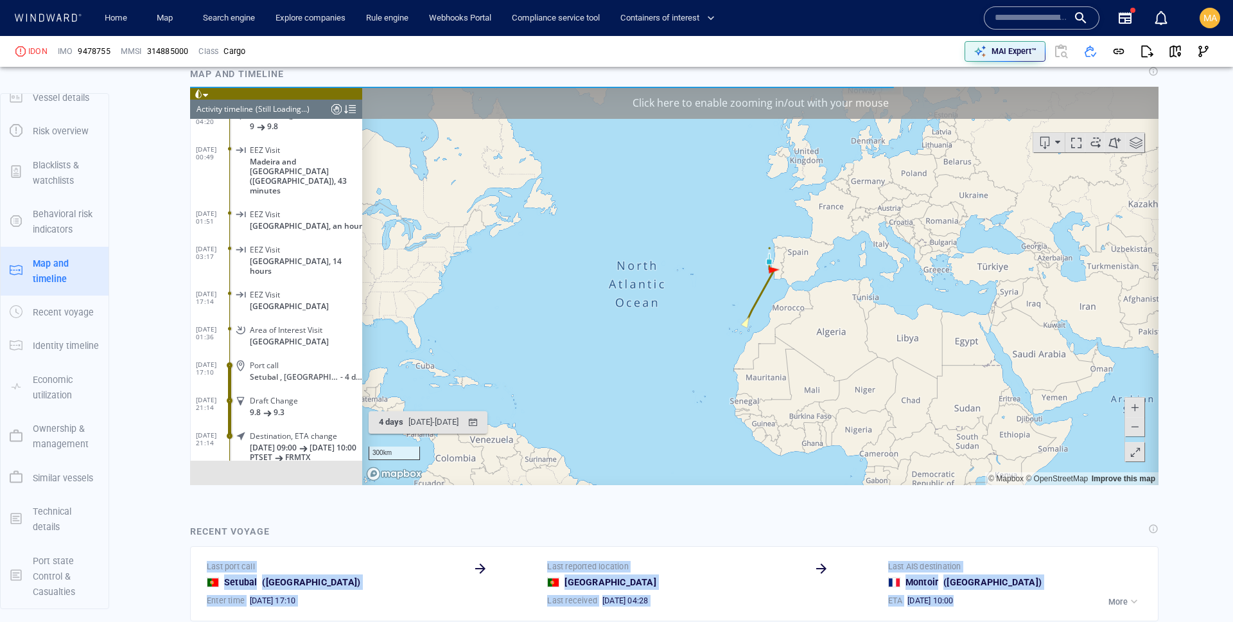
drag, startPoint x: 969, startPoint y: 613, endPoint x: 872, endPoint y: 534, distance: 125.6
click at [872, 534] on div "Recent voyage Last port call Setubal ( Portugal ) Enter time 10/10/2025 17:10 L…" at bounding box center [675, 572] width 974 height 103
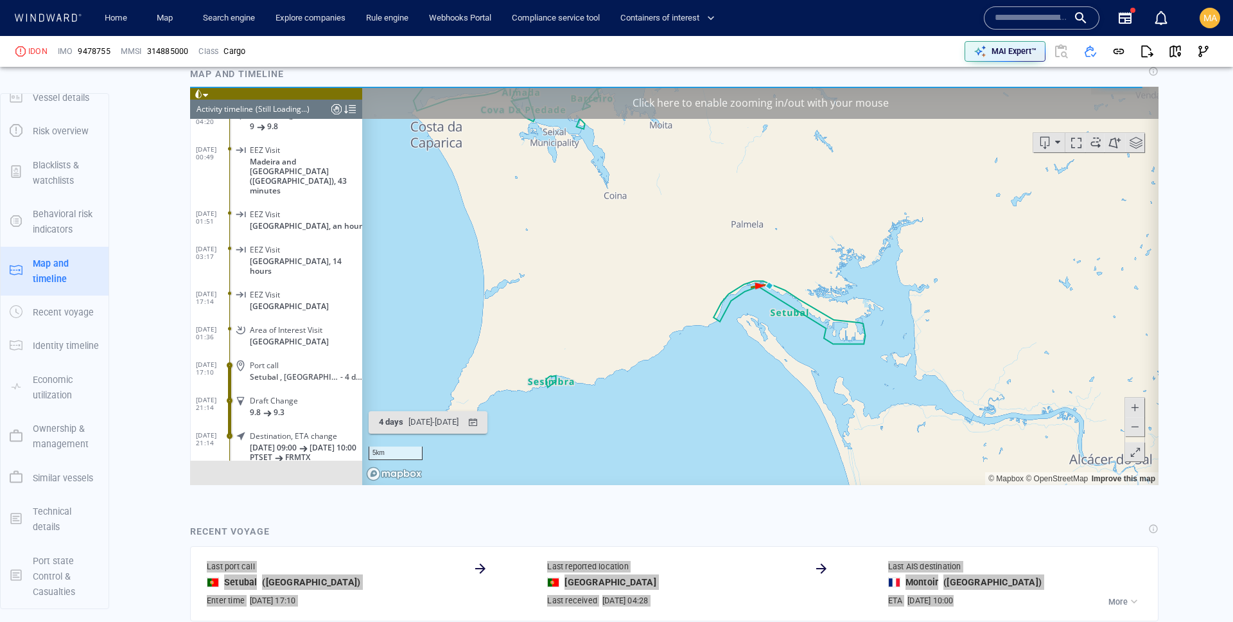
click at [988, 107] on div "Click here to enable zooming in/out with your mouse" at bounding box center [760, 103] width 796 height 32
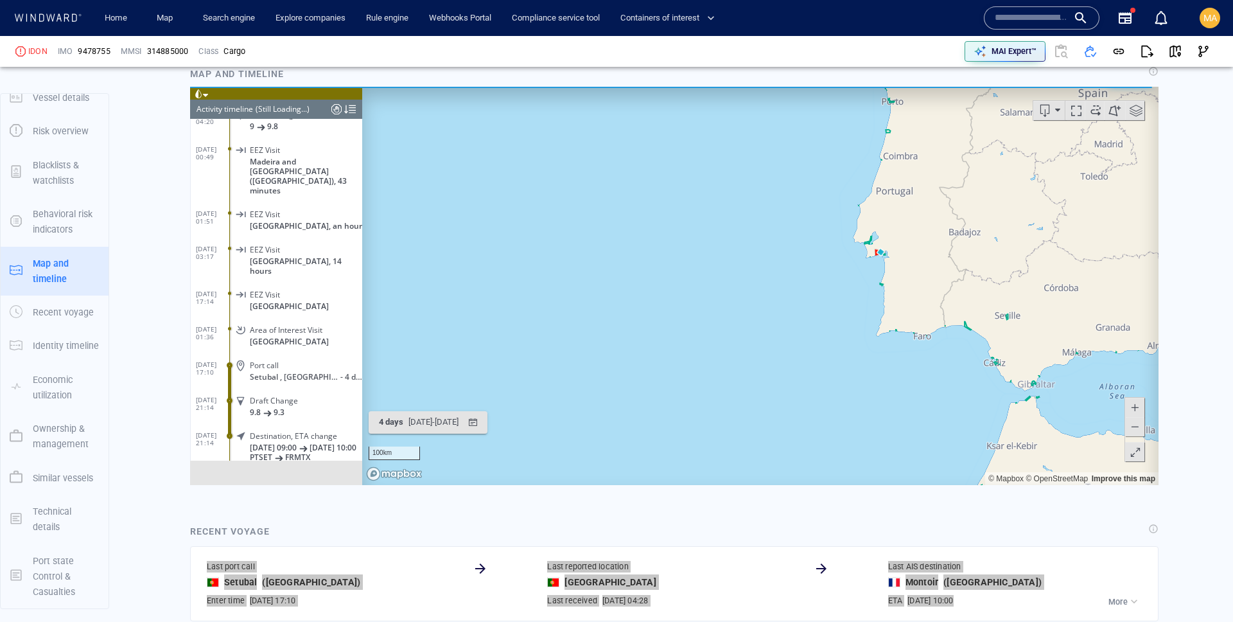
drag, startPoint x: 944, startPoint y: 220, endPoint x: 890, endPoint y: 312, distance: 106.5
click at [890, 312] on canvas "Map" at bounding box center [760, 286] width 796 height 398
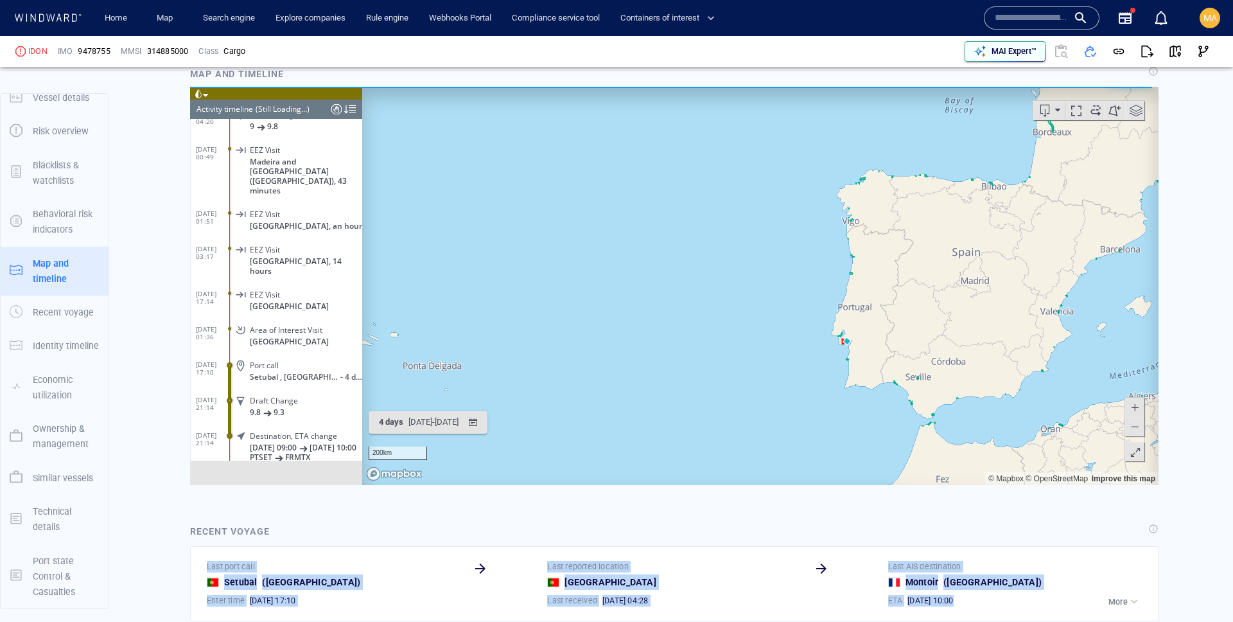
click at [1015, 55] on p "MAI Expert™" at bounding box center [1014, 52] width 45 height 12
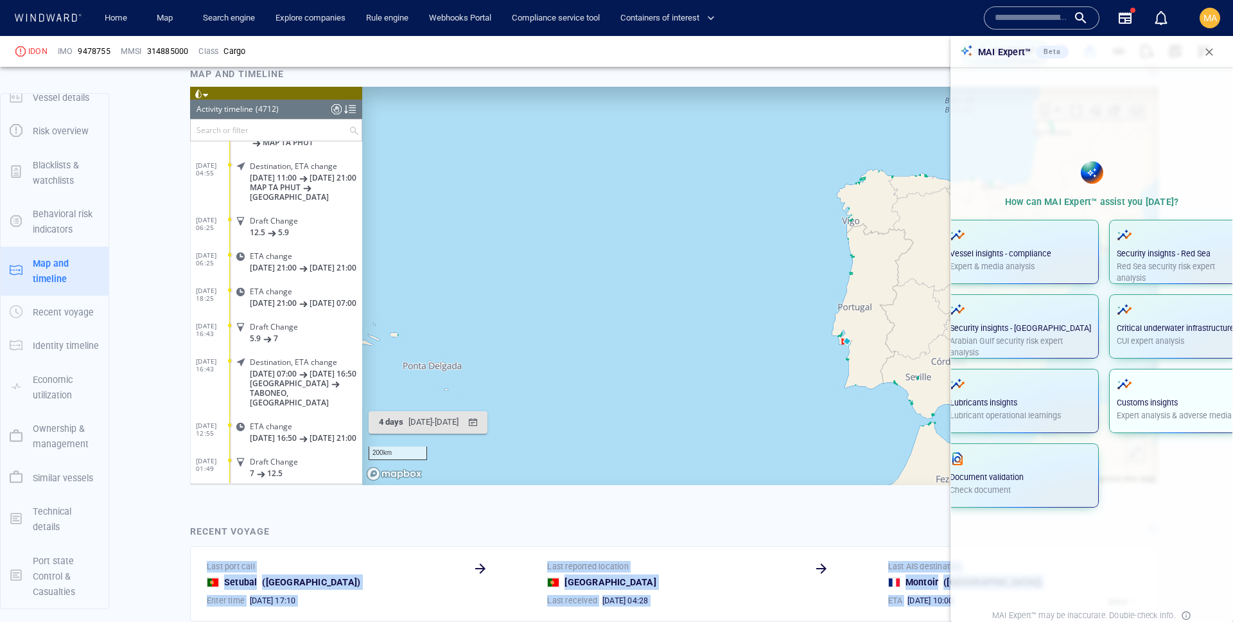
click at [1119, 382] on span "button" at bounding box center [1176, 383] width 118 height 15
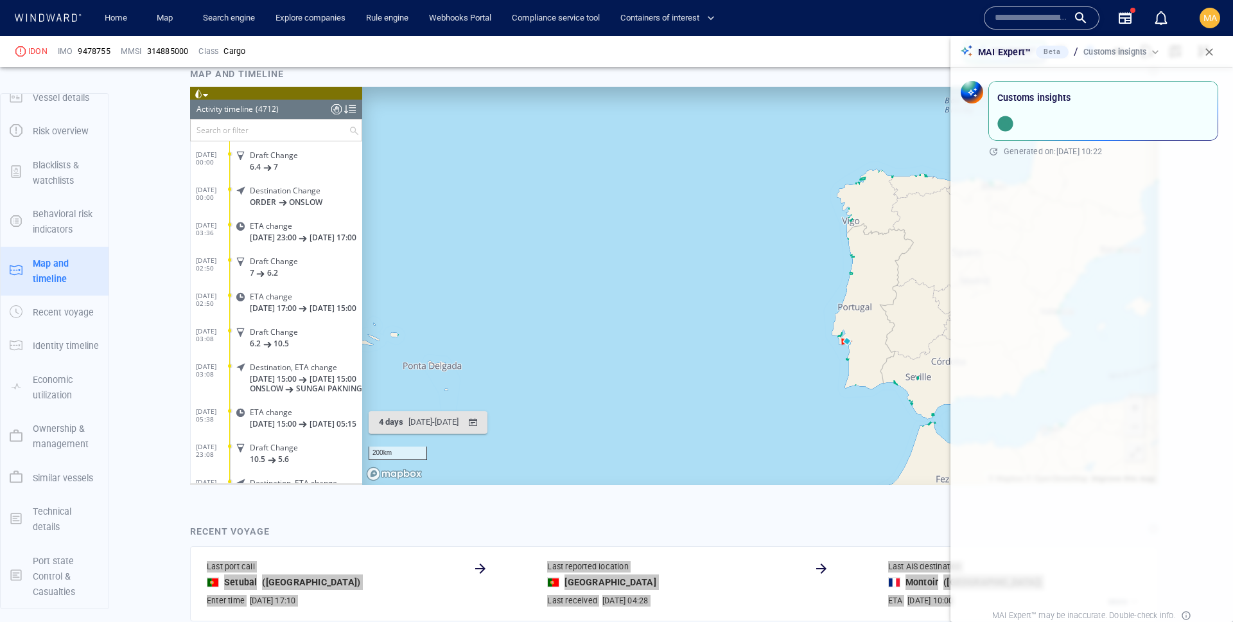
click at [349, 115] on div at bounding box center [350, 109] width 12 height 19
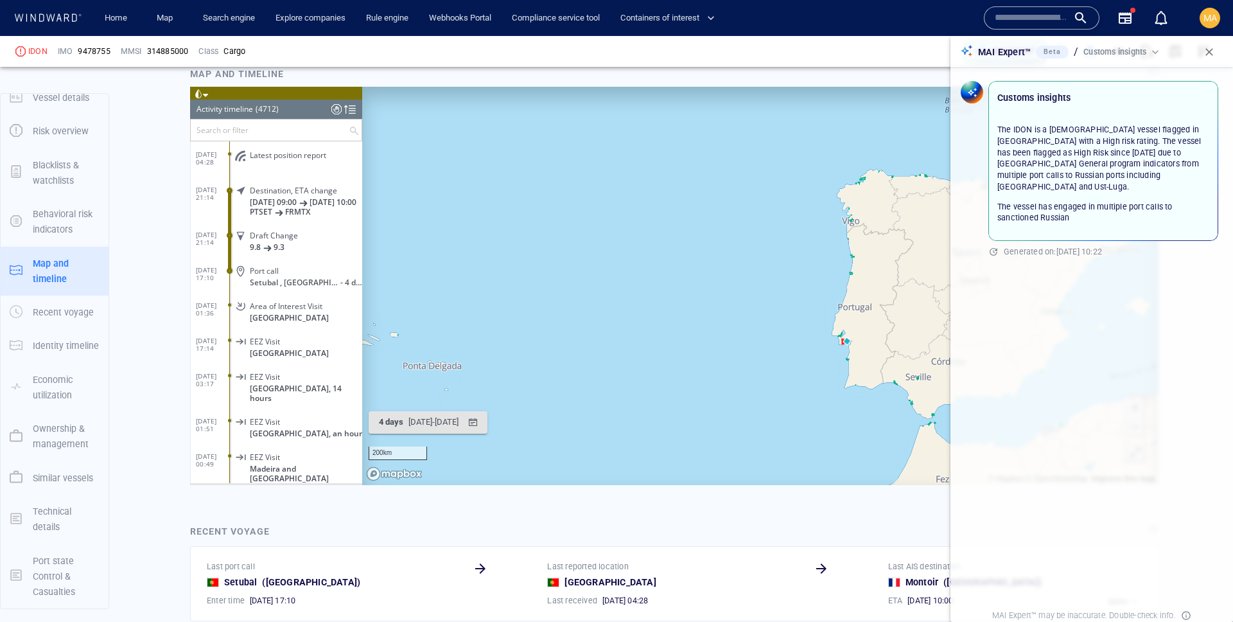
click at [1104, 201] on p "The vessel has engaged in multiple port calls to sanctioned Russian" at bounding box center [1103, 212] width 212 height 23
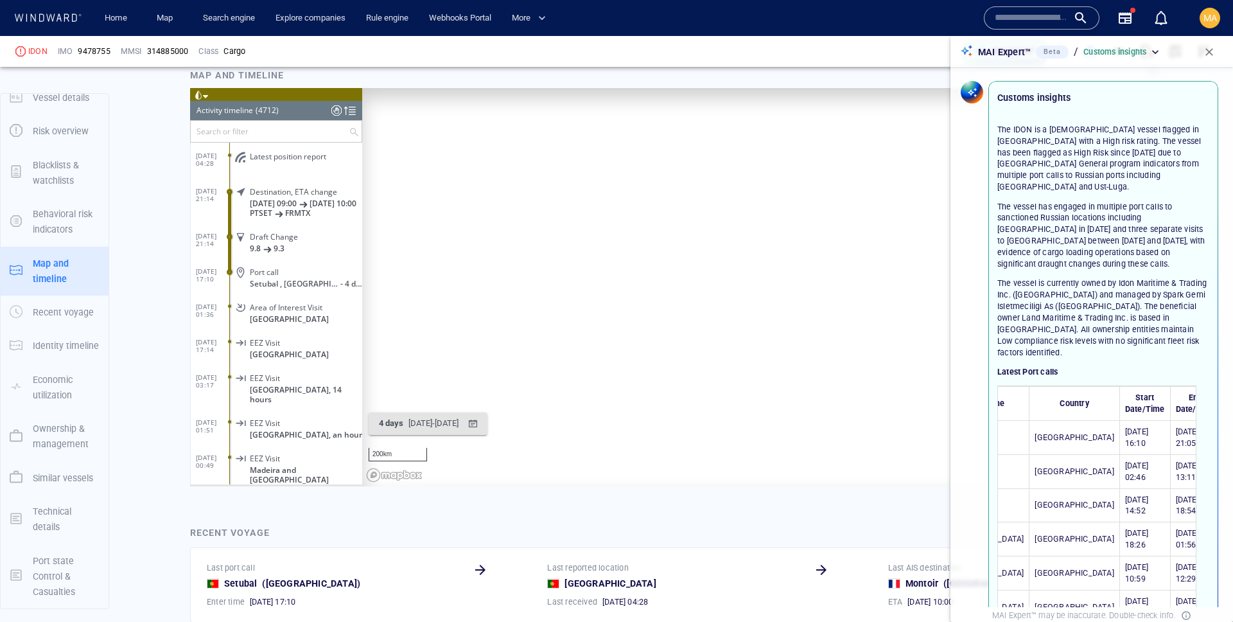
scroll to position [0, 104]
